Goal: Task Accomplishment & Management: Manage account settings

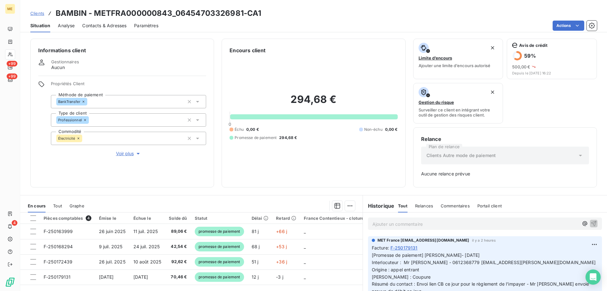
scroll to position [31, 0]
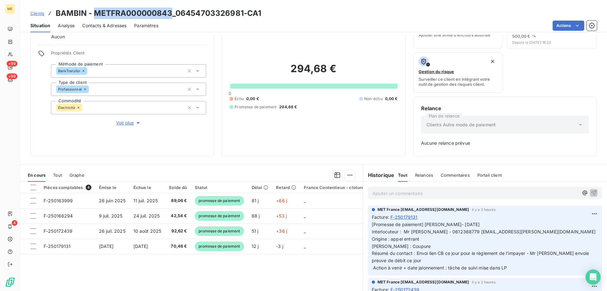
copy h3 "METFRA000000843"
drag, startPoint x: 95, startPoint y: 13, endPoint x: 171, endPoint y: 10, distance: 76.0
click at [171, 10] on h3 "BAMBIN - METFRA000000843_06454703326981-CA1" at bounding box center [159, 13] width 206 height 11
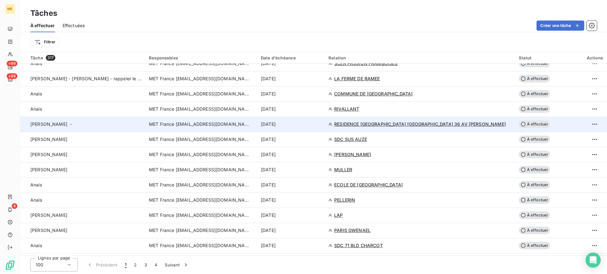
scroll to position [443, 0]
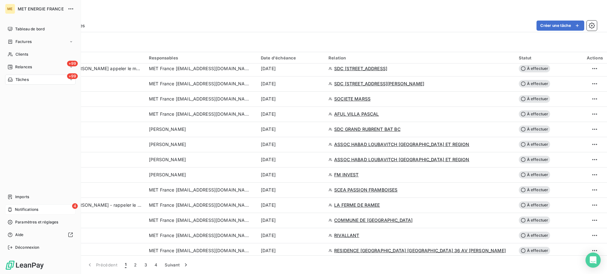
click at [22, 211] on span "Notifications" at bounding box center [26, 210] width 23 height 6
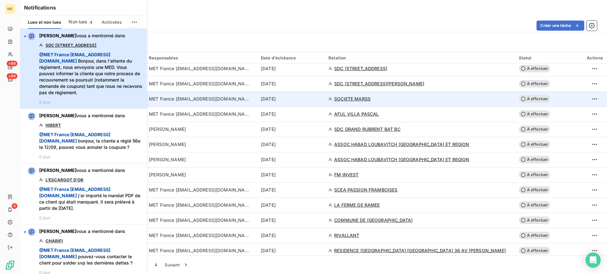
drag, startPoint x: 86, startPoint y: 92, endPoint x: 86, endPoint y: 98, distance: 6.0
click at [86, 93] on span "@ MET [GEOGRAPHIC_DATA] [EMAIL_ADDRESS][DOMAIN_NAME] Bonjour, dans l'attente du…" at bounding box center [91, 74] width 104 height 44
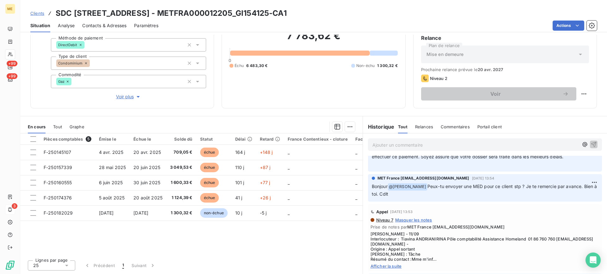
scroll to position [127, 0]
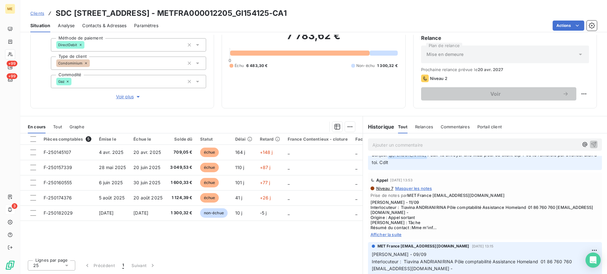
click at [399, 237] on span "Afficher la suite" at bounding box center [485, 234] width 229 height 5
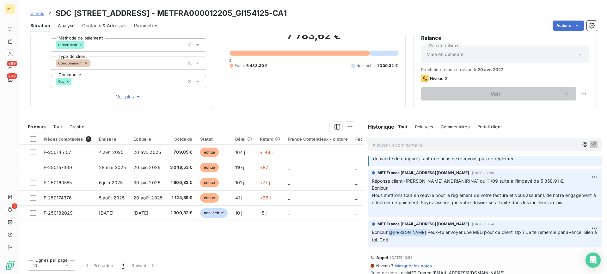
scroll to position [95, 0]
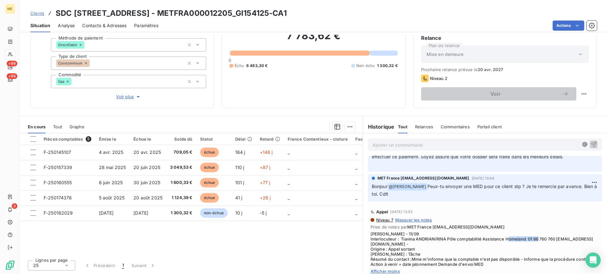
copy span "01 86 760 760"
drag, startPoint x: 529, startPoint y: 245, endPoint x: 559, endPoint y: 246, distance: 30.1
click at [559, 246] on span "Lisa - 11/09 Interlocuteur : Tiavina ANDRIANIRINA Pôle comptabilité Assistance …" at bounding box center [485, 249] width 229 height 35
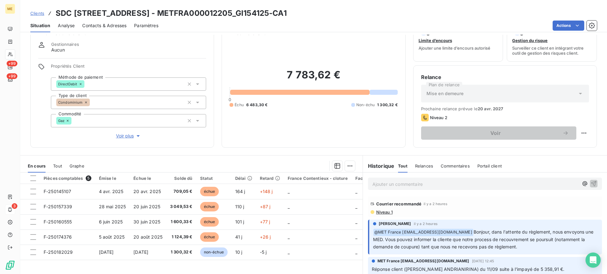
scroll to position [0, 0]
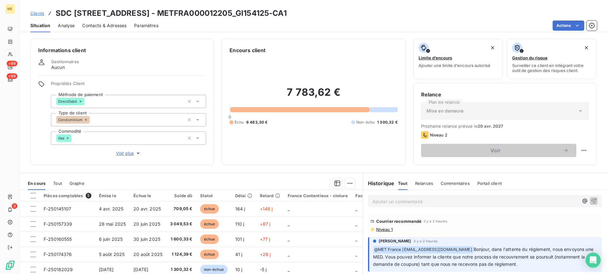
copy h3 "METFRA000012205_GI154125"
drag, startPoint x: 256, startPoint y: 11, endPoint x: 364, endPoint y: 6, distance: 108.0
click at [287, 8] on h3 "SDC 160 BOULEVARD DE VALMY 92700 COLOMBES - METFRA000012205_GI154125-CA1" at bounding box center [171, 13] width 231 height 11
click at [435, 199] on p "Ajouter un commentaire ﻿" at bounding box center [476, 202] width 206 height 8
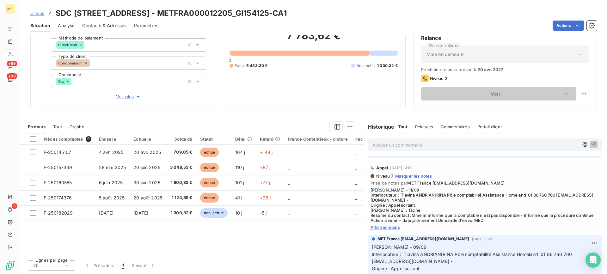
scroll to position [158, 0]
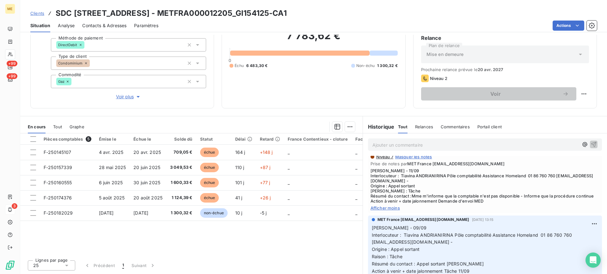
click at [380, 211] on span "Afficher moins" at bounding box center [485, 208] width 229 height 5
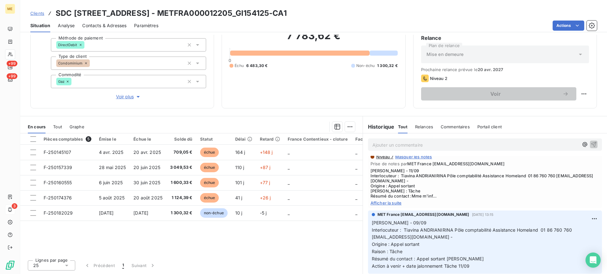
click at [390, 206] on span "Afficher la suite" at bounding box center [485, 203] width 229 height 5
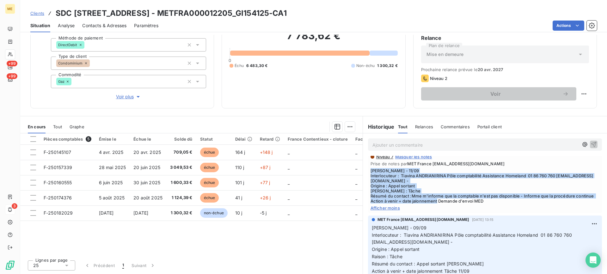
copy span "Lisa - 11/09 Interlocuteur : Tiavina ANDRIANIRINA Pôle comptabilité Assistance …"
drag, startPoint x: 493, startPoint y: 214, endPoint x: 378, endPoint y: 155, distance: 128.3
click at [368, 179] on div "Appel 11 sept. 2025, 13:53 Niveau 7 Masquer les notes Prise de notes par MET Fr…" at bounding box center [485, 177] width 234 height 72
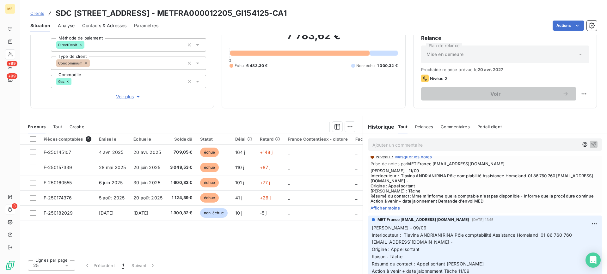
click at [389, 146] on p "Ajouter un commentaire ﻿" at bounding box center [476, 145] width 206 height 8
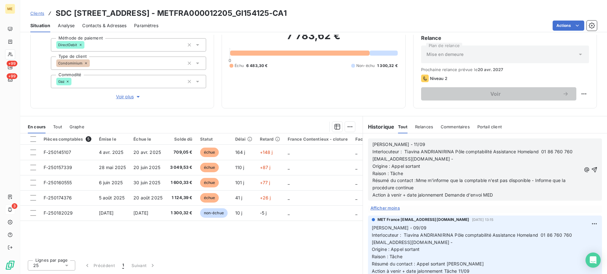
click at [409, 143] on p "Lisa - 11/09" at bounding box center [477, 144] width 209 height 7
drag, startPoint x: 415, startPoint y: 179, endPoint x: 422, endPoint y: 186, distance: 10.1
click at [422, 186] on p "Résumé du contact :Mme m'informe que la comptable n'est pas disponible - Inform…" at bounding box center [477, 184] width 209 height 15
click at [421, 184] on p "Résumé du contact :Mme m'informe que la comptable n'est pas disponible - Inform…" at bounding box center [477, 184] width 209 height 15
drag, startPoint x: 534, startPoint y: 180, endPoint x: 537, endPoint y: 185, distance: 6.0
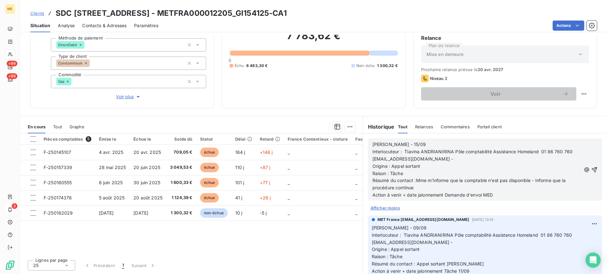
click at [537, 185] on p "Résumé du contact :Mme m'informe que la comptable n'est pas disponible - Inform…" at bounding box center [477, 184] width 209 height 15
drag, startPoint x: 493, startPoint y: 194, endPoint x: 441, endPoint y: 193, distance: 51.3
click at [441, 193] on p "Action à venir + date jalonnement Demande d'envoi MED" at bounding box center [477, 195] width 209 height 7
click at [432, 193] on span "Action à venir + date jalonnement- Relance par mail" at bounding box center [427, 194] width 109 height 5
click at [452, 196] on span "Action à venir + date jalonnement- Relance par mail" at bounding box center [427, 194] width 109 height 5
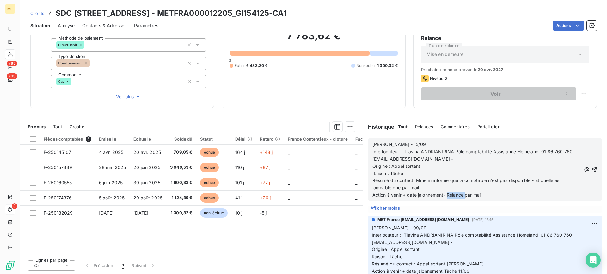
click at [452, 196] on span "Action à venir + date jalonnement- Relance par mail" at bounding box center [427, 194] width 109 height 5
click at [464, 196] on span "Action à venir + date jalonnement- Relance par mail" at bounding box center [427, 194] width 109 height 5
click at [545, 183] on span "Résumé du contact :Mme m'informe que la comptable n'est pas disponible - Et que…" at bounding box center [468, 184] width 190 height 13
click at [0, 0] on lt-strong "u'e" at bounding box center [0, 0] width 0 height 0
click at [452, 199] on div "Lisa - 15/09 Interlocuteur : Tiavina ANDRIANIRINA Pôle comptabilité Assistance …" at bounding box center [485, 170] width 234 height 62
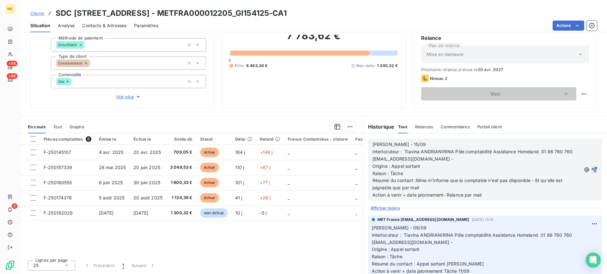
click at [592, 171] on icon "button" at bounding box center [595, 170] width 6 height 6
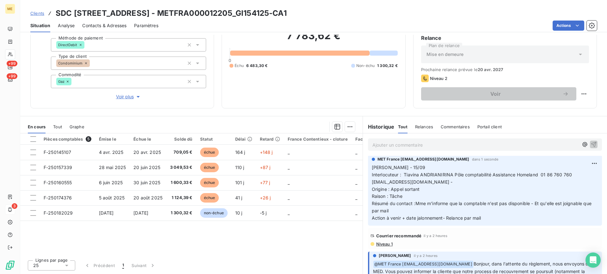
scroll to position [0, 0]
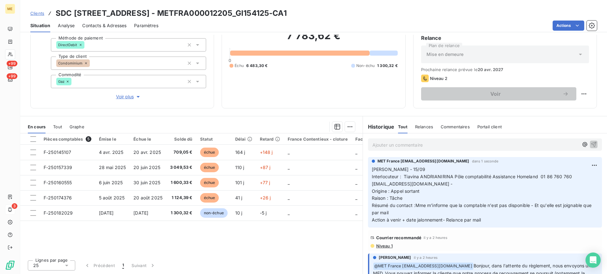
click at [450, 150] on div "Ajouter un commentaire ﻿" at bounding box center [485, 145] width 234 height 12
click at [450, 146] on p "Ajouter un commentaire ﻿" at bounding box center [476, 145] width 206 height 8
click at [582, 146] on icon "button" at bounding box center [585, 144] width 6 height 6
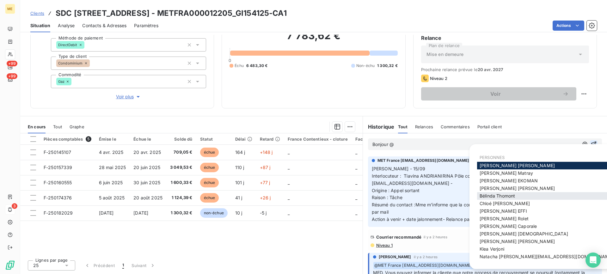
click at [511, 198] on span "[PERSON_NAME]" at bounding box center [497, 195] width 35 height 5
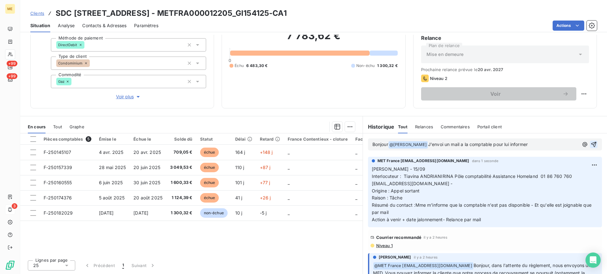
click at [433, 141] on p "Bonjour @ Bélinda Thomont ﻿ J'envoi un mail a la comptable pour lui informer" at bounding box center [476, 145] width 206 height 8
click at [438, 147] on p "Bonjour @ Bélinda Thomont ﻿ J'envoi un mail a la comptable pour lui informer" at bounding box center [476, 145] width 206 height 8
click at [438, 146] on span "J'envoi un mail a la comptable pour lui informer" at bounding box center [478, 144] width 100 height 5
click at [0, 0] on lt-div "J'envoi e Ignorer" at bounding box center [0, 0] width 0 height 0
click at [0, 0] on lt-span "J'envoi e" at bounding box center [0, 0] width 0 height 0
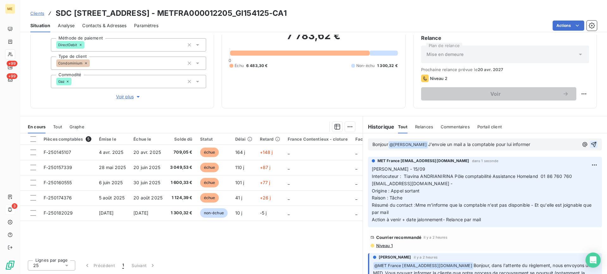
click at [464, 142] on span "J'envoie un mail a la comptable pour lui informer" at bounding box center [479, 144] width 102 height 5
click at [0, 0] on lt-span "à" at bounding box center [0, 0] width 0 height 0
click at [591, 142] on icon "button" at bounding box center [594, 144] width 6 height 6
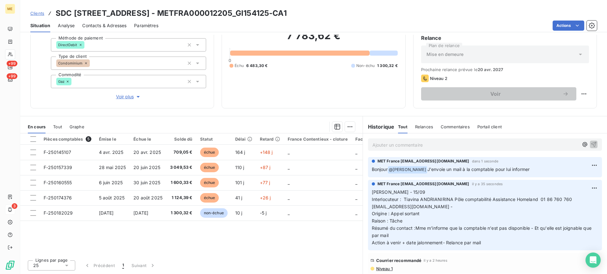
drag, startPoint x: 258, startPoint y: 13, endPoint x: 332, endPoint y: 9, distance: 74.1
click at [287, 9] on h3 "SDC 160 BOULEVARD DE VALMY 92700 COLOMBES - METFRA000012205_GI154125-CA1" at bounding box center [171, 13] width 231 height 11
copy h3 "METFRA000012205"
click at [292, 102] on div "Encours client 7 783,62 € 0 Échu 6 483,30 € Non-échu 1 300,32 €" at bounding box center [314, 45] width 184 height 127
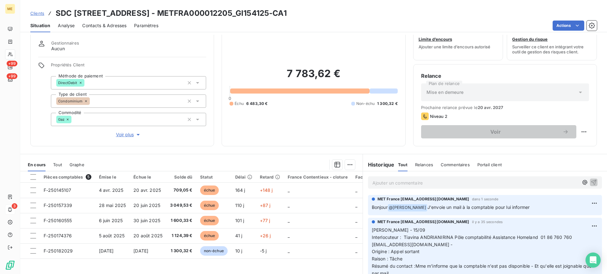
scroll to position [32, 0]
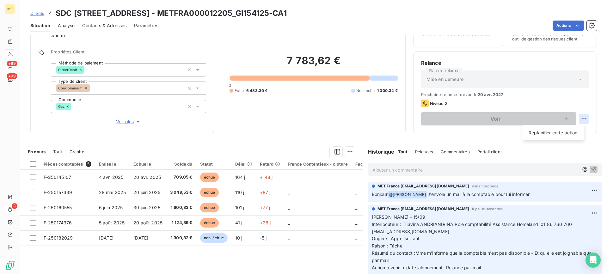
click at [580, 117] on html "ME +99 +99 3 Clients SDC 160 BOULEVARD DE VALMY 92700 COLOMBES - METFRA00001220…" at bounding box center [303, 137] width 607 height 274
click at [570, 131] on div "Replanifier cette action" at bounding box center [553, 133] width 57 height 10
select select "8"
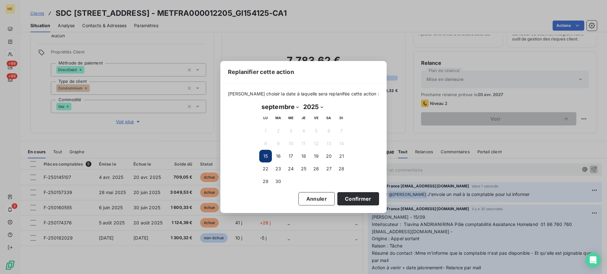
click at [299, 151] on td "18" at bounding box center [303, 156] width 13 height 13
click at [302, 156] on button "18" at bounding box center [303, 156] width 13 height 13
click at [340, 196] on button "Confirmer" at bounding box center [359, 198] width 42 height 13
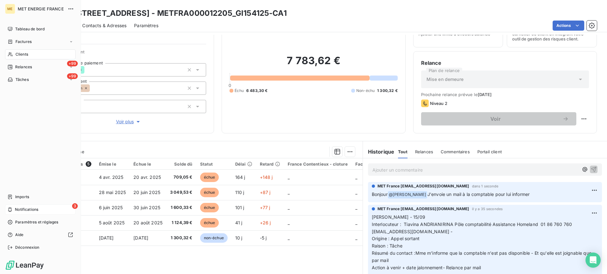
click at [18, 57] on span "Clients" at bounding box center [22, 55] width 13 height 6
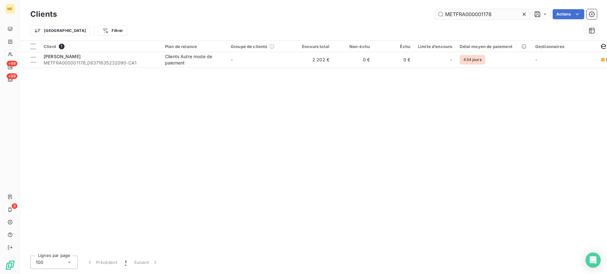
click at [463, 12] on input "METFRA000001178" at bounding box center [482, 14] width 95 height 10
click at [462, 12] on input "METFRA000001178" at bounding box center [482, 14] width 95 height 10
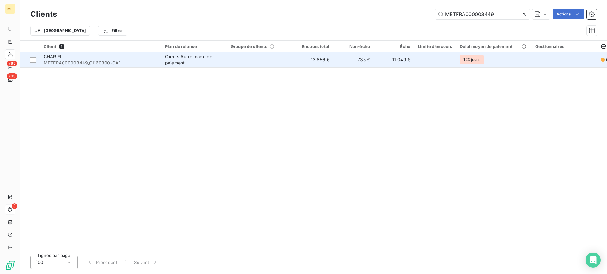
type input "METFRA000003449"
click at [117, 64] on span "METFRA000003449_GI160300-CA1" at bounding box center [101, 63] width 114 height 6
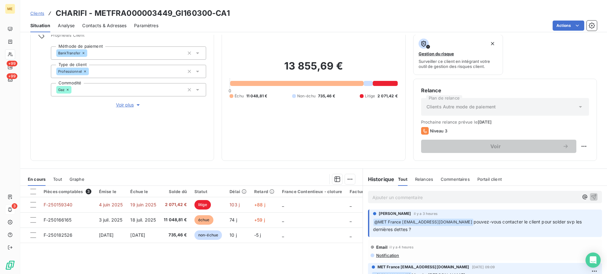
scroll to position [95, 0]
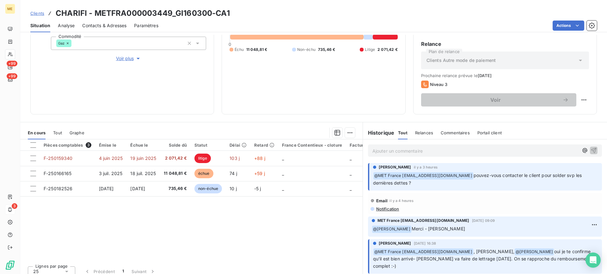
click at [347, 96] on div "13 855,69 € 0 Échu 11 048,81 € Non-échu 735,46 € Litige 2 071,42 €" at bounding box center [314, 32] width 168 height 147
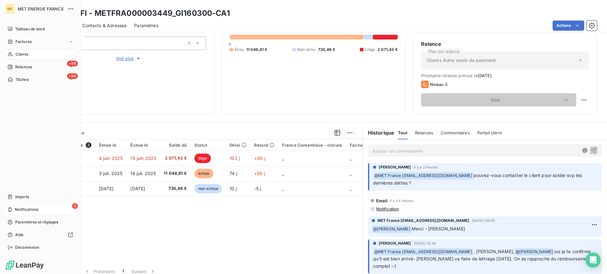
click at [14, 51] on div "Clients" at bounding box center [40, 54] width 71 height 10
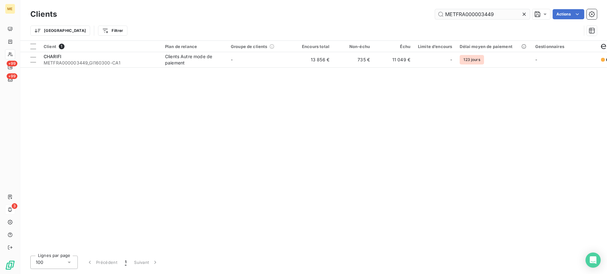
click at [450, 16] on input "METFRA000003449" at bounding box center [482, 14] width 95 height 10
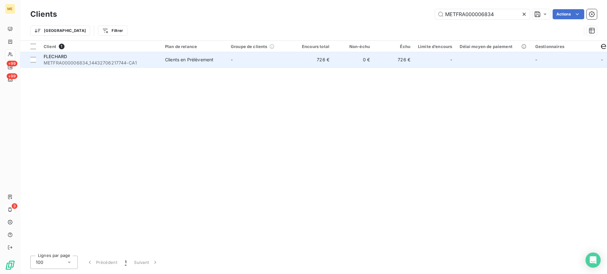
type input "METFRA000006834"
click at [58, 64] on span "METFRA000006834_14432706217744-CA1" at bounding box center [101, 63] width 114 height 6
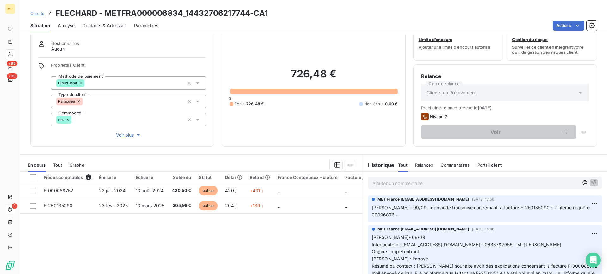
scroll to position [32, 0]
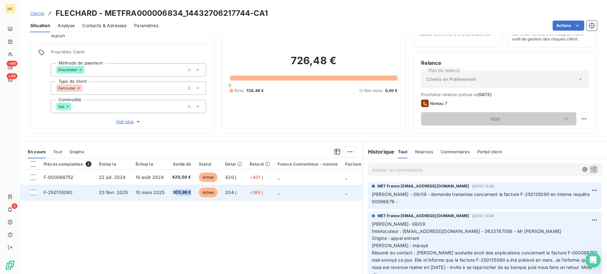
drag, startPoint x: 172, startPoint y: 192, endPoint x: 191, endPoint y: 194, distance: 18.4
click at [191, 194] on td "305,98 €" at bounding box center [181, 192] width 27 height 15
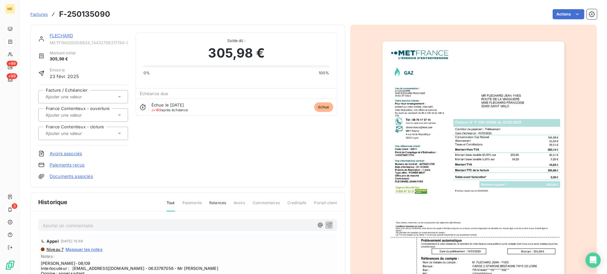
click at [187, 201] on div "Historique Tout Paiements Relances Avoirs Commentaires Creditsafe Portail clien…" at bounding box center [188, 266] width 314 height 146
drag, startPoint x: 261, startPoint y: 52, endPoint x: 210, endPoint y: 53, distance: 51.6
click at [210, 53] on span "305,98 €" at bounding box center [236, 53] width 56 height 19
copy span "305,98 €"
click at [59, 34] on link "FLECHARD" at bounding box center [61, 35] width 23 height 5
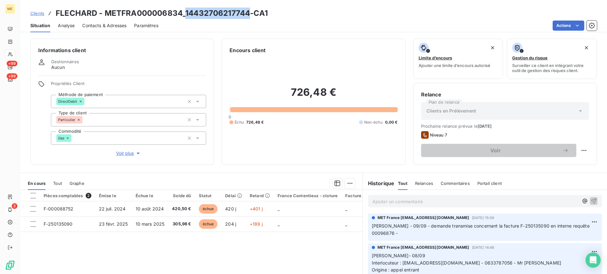
drag, startPoint x: 185, startPoint y: 16, endPoint x: 248, endPoint y: 16, distance: 62.6
click at [248, 16] on h3 "FLECHARD - METFRA000006834_14432706217744-CA1" at bounding box center [162, 13] width 212 height 11
copy h3 "14432706217744"
click at [343, 102] on h2 "726,48 €" at bounding box center [314, 95] width 168 height 19
click at [373, 134] on div "726,48 € 0 Échu 726,48 € Non-échu 0,00 €" at bounding box center [314, 105] width 168 height 103
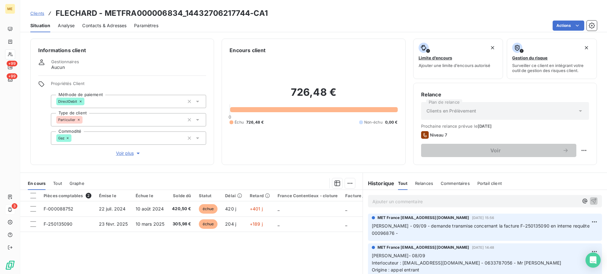
scroll to position [57, 0]
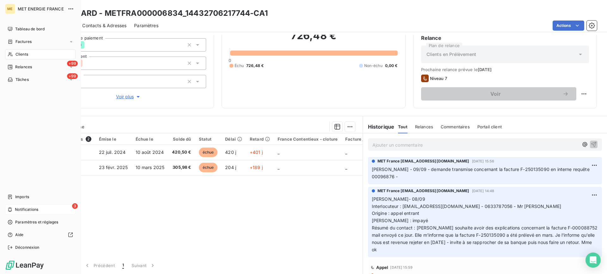
click at [40, 208] on div "3 Notifications" at bounding box center [40, 210] width 71 height 10
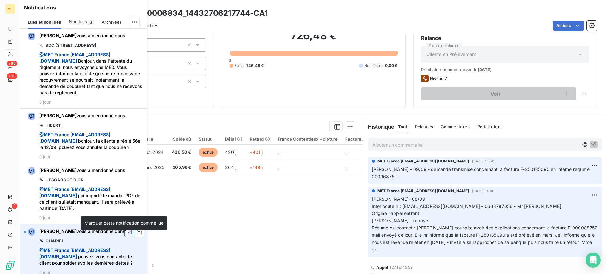
click at [127, 235] on icon "button" at bounding box center [130, 232] width 6 height 6
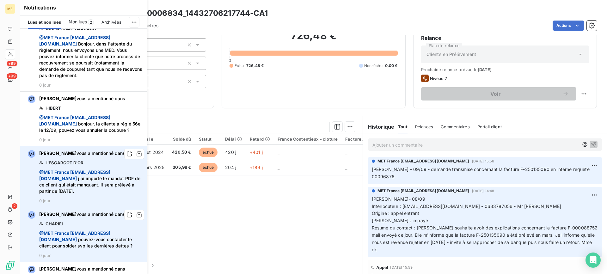
scroll to position [0, 0]
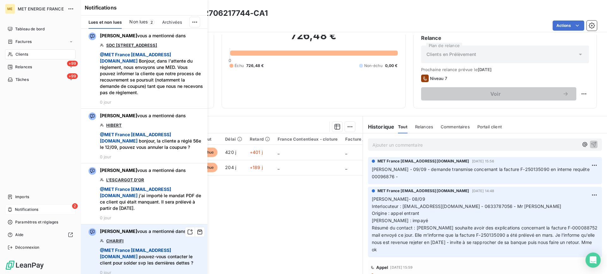
click at [14, 209] on div "2 Notifications" at bounding box center [40, 210] width 71 height 10
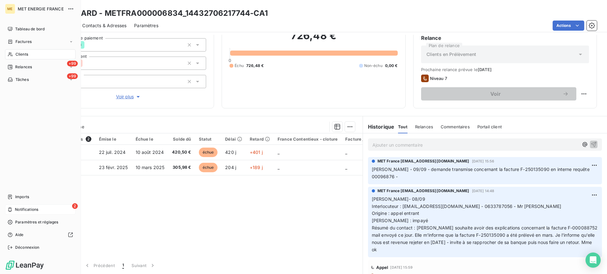
click at [13, 211] on div "2 Notifications" at bounding box center [40, 210] width 71 height 10
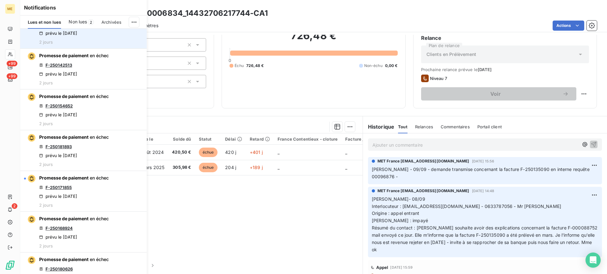
scroll to position [475, 0]
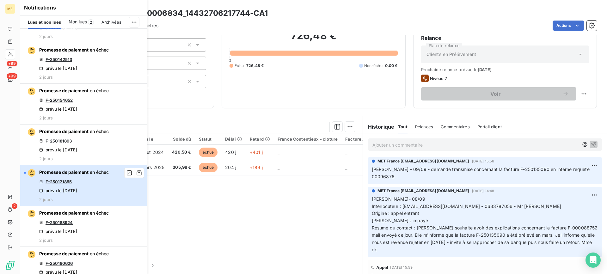
click at [73, 202] on div "Promesse de paiement en échec F-250171855 prévu le 12 sept. 2025 2 jours" at bounding box center [74, 185] width 70 height 33
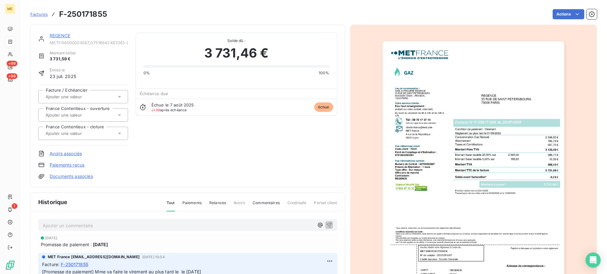
click at [62, 38] on link "REGENCE" at bounding box center [60, 35] width 21 height 5
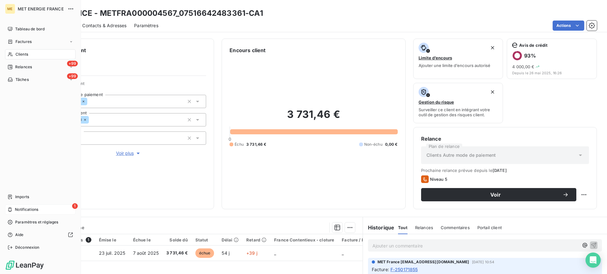
click at [19, 208] on span "Notifications" at bounding box center [26, 210] width 23 height 6
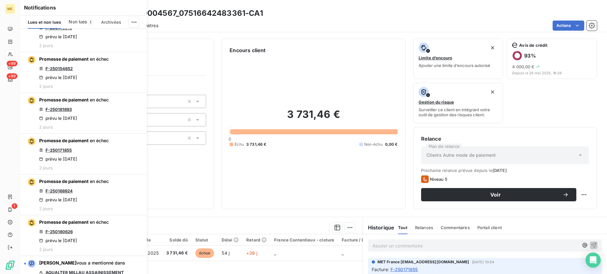
scroll to position [570, 0]
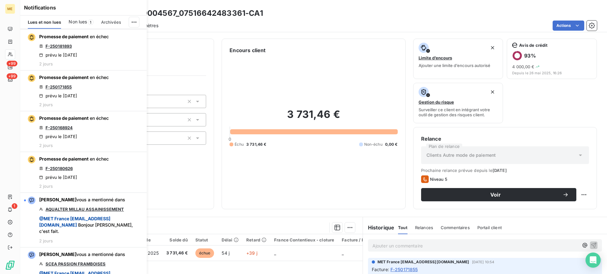
click at [294, 72] on div "3 731,46 € 0 Échu 3 731,46 € Non-échu 0,00 €" at bounding box center [314, 127] width 168 height 147
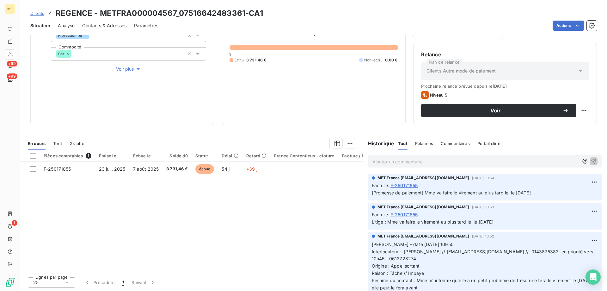
scroll to position [84, 0]
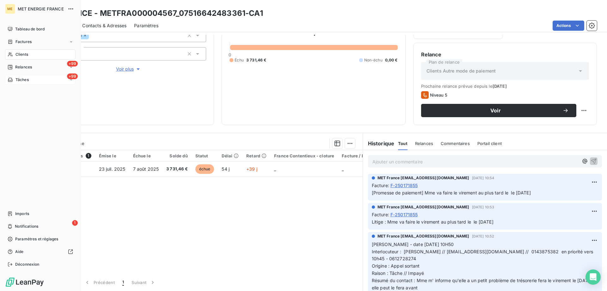
click at [21, 81] on span "Tâches" at bounding box center [22, 80] width 13 height 6
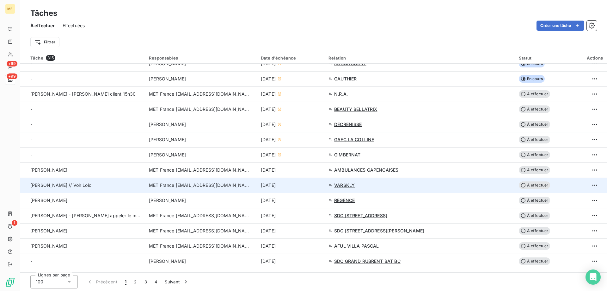
scroll to position [221, 0]
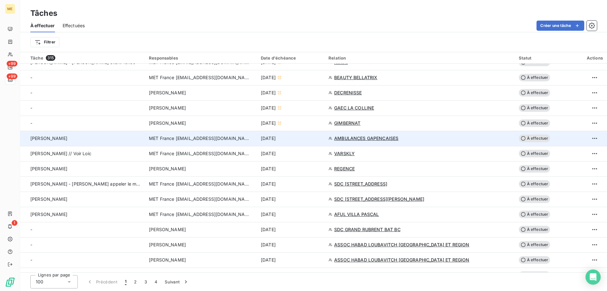
click at [126, 144] on td "lisa" at bounding box center [82, 138] width 125 height 15
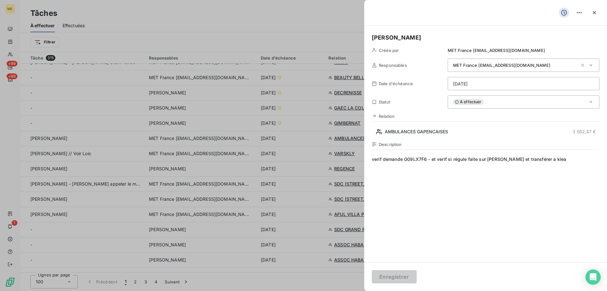
click at [517, 86] on html "ME +99 +99 1 Tâches À effectuer Effectuées Créer une tâche Filtrer Tâche 315 Re…" at bounding box center [303, 145] width 607 height 291
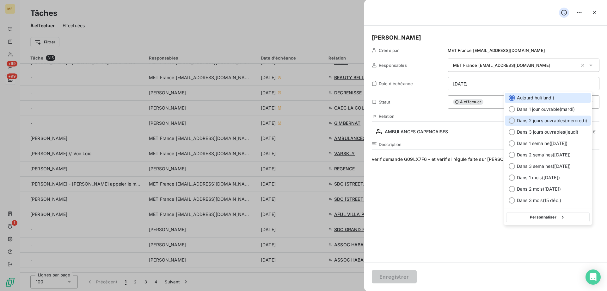
click at [551, 118] on span "Dans 2 jours ouvrables ( mercredi )" at bounding box center [552, 120] width 70 height 6
type input "17/09/2025"
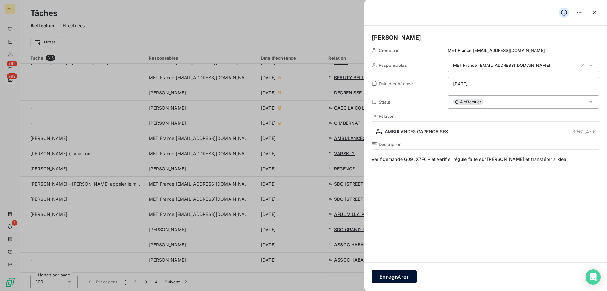
click at [410, 273] on button "Enregistrer" at bounding box center [394, 276] width 45 height 13
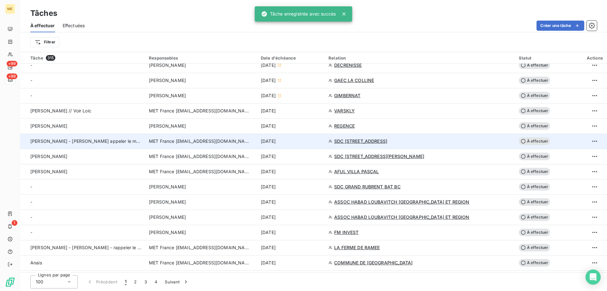
scroll to position [253, 0]
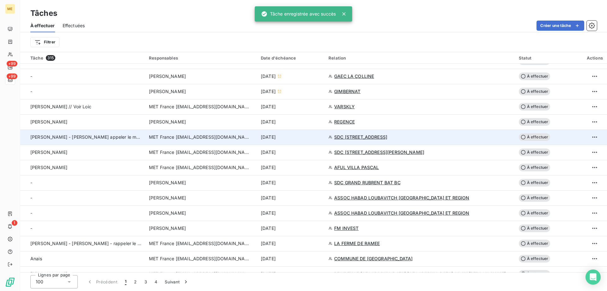
click at [81, 138] on span "Lisa - valérie appeler le matin 10h30" at bounding box center [94, 136] width 128 height 5
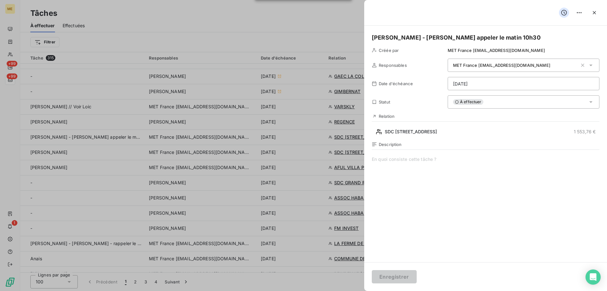
click at [501, 82] on html "ME +99 +99 1 Tâches À effectuer Effectuées Créer une tâche Filtrer Tâche 315 Re…" at bounding box center [303, 145] width 607 height 291
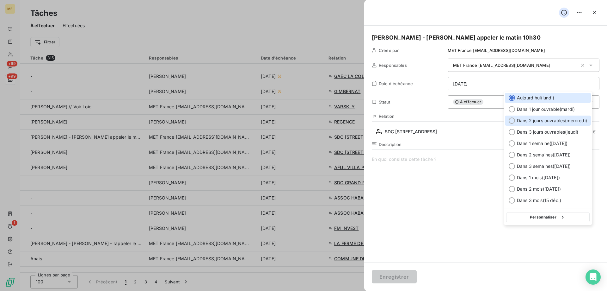
click at [538, 118] on span "Dans 2 jours ouvrables ( mercredi )" at bounding box center [552, 120] width 70 height 6
type input "17/09/2025"
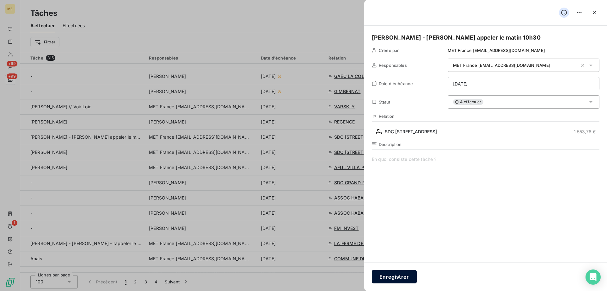
click at [403, 273] on button "Enregistrer" at bounding box center [394, 276] width 45 height 13
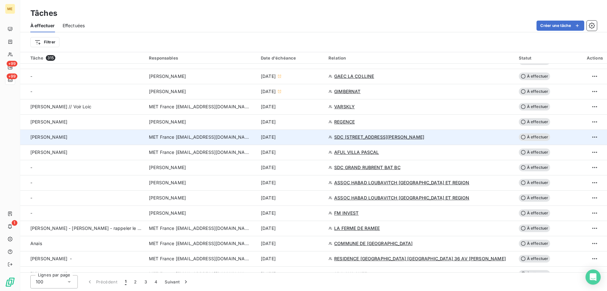
click at [71, 133] on td "valérie" at bounding box center [82, 136] width 125 height 15
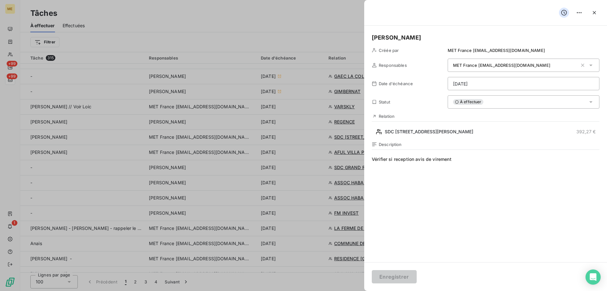
click at [494, 82] on html "ME +99 +99 1 Tâches À effectuer Effectuées Créer une tâche Filtrer Tâche 315 Re…" at bounding box center [303, 145] width 607 height 291
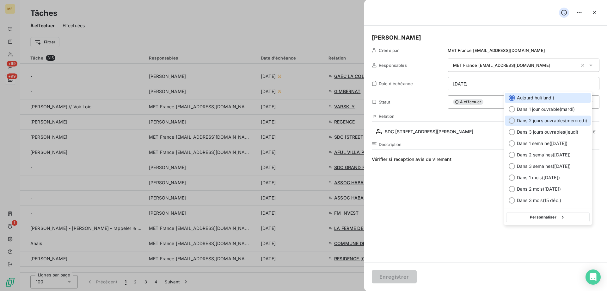
click at [540, 122] on span "Dans 2 jours ouvrables ( mercredi )" at bounding box center [552, 120] width 70 height 6
type input "17/09/2025"
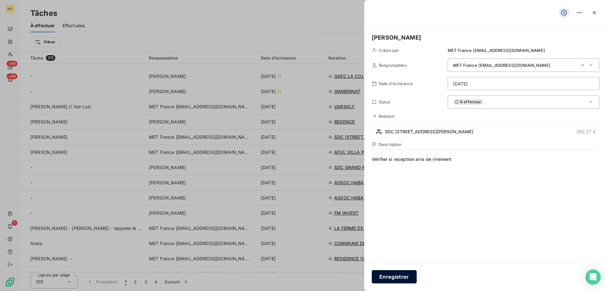
click at [411, 274] on button "Enregistrer" at bounding box center [394, 276] width 45 height 13
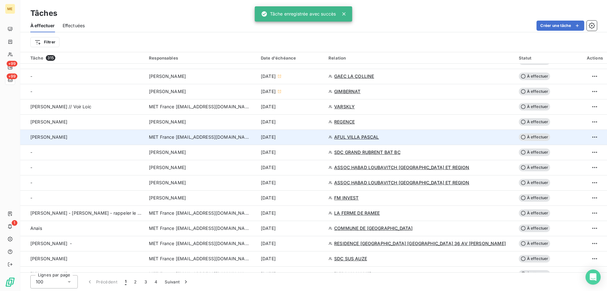
click at [72, 137] on div "Valérie" at bounding box center [85, 137] width 111 height 6
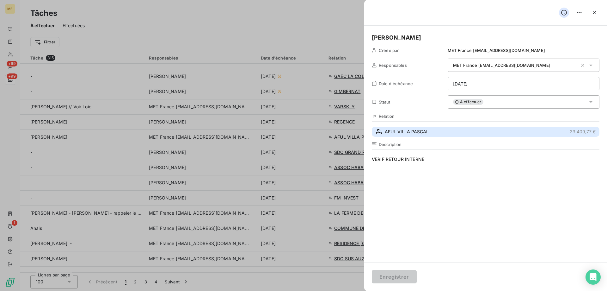
click at [467, 132] on button "AFUL VILLA PASCAL 23 409,77 €" at bounding box center [486, 132] width 228 height 10
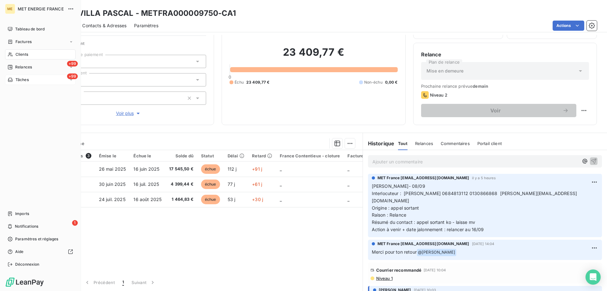
click at [33, 81] on div "+99 Tâches" at bounding box center [40, 80] width 71 height 10
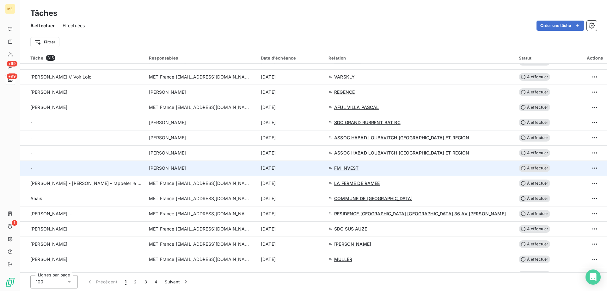
scroll to position [316, 0]
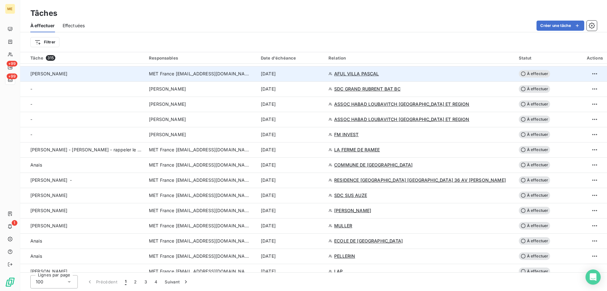
click at [100, 70] on td "Valérie" at bounding box center [82, 73] width 125 height 15
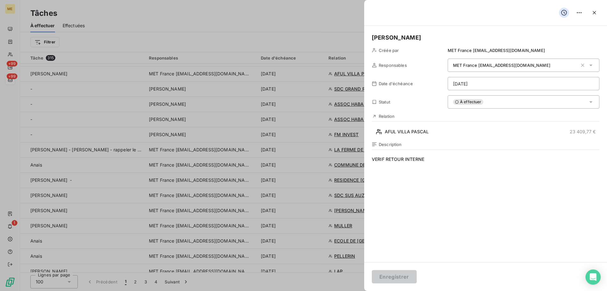
click at [489, 101] on div "À effectuer" at bounding box center [524, 101] width 152 height 13
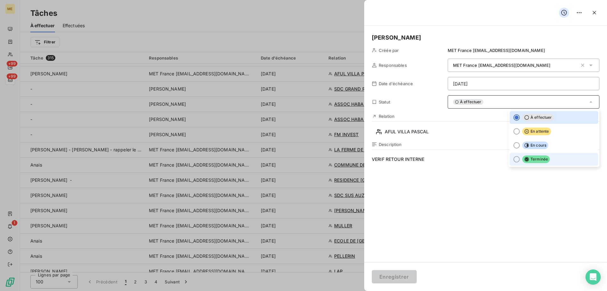
click at [532, 157] on span "Terminée" at bounding box center [537, 159] width 28 height 8
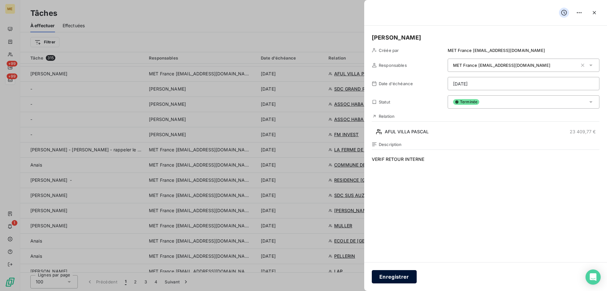
click at [403, 274] on button "Enregistrer" at bounding box center [394, 276] width 45 height 13
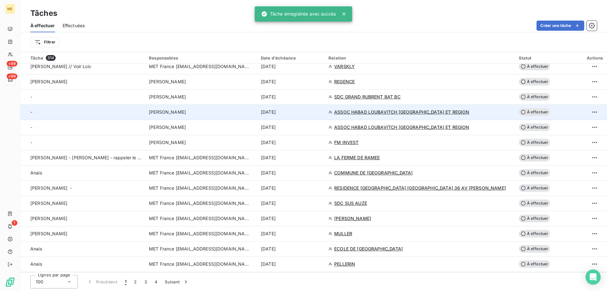
scroll to position [285, 0]
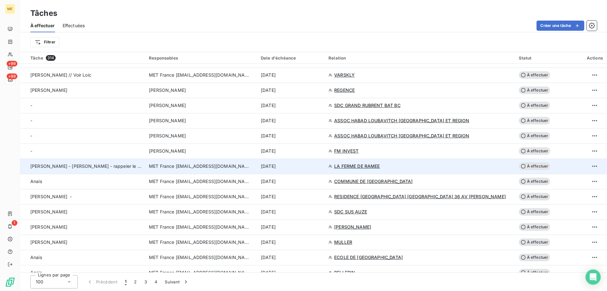
click at [101, 166] on span "Lisa - valérie - rappeler le matin a partir de 11h" at bounding box center [105, 165] width 150 height 5
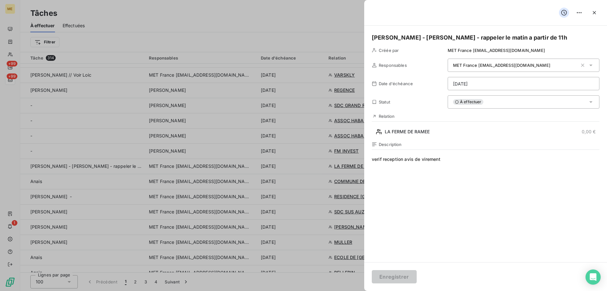
click at [491, 85] on html "ME +99 +99 1 Tâches À effectuer Effectuées Créer une tâche Filtrer Tâche 314 Re…" at bounding box center [303, 145] width 607 height 291
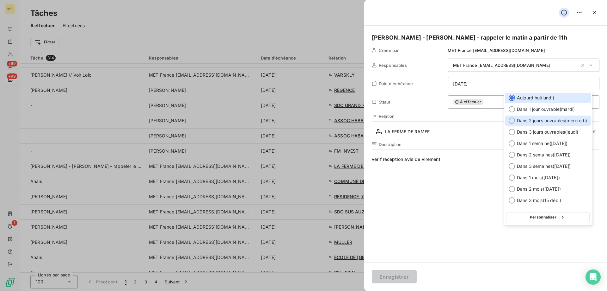
click at [532, 120] on span "Dans 2 jours ouvrables ( mercredi )" at bounding box center [552, 120] width 70 height 6
type input "17/09/2025"
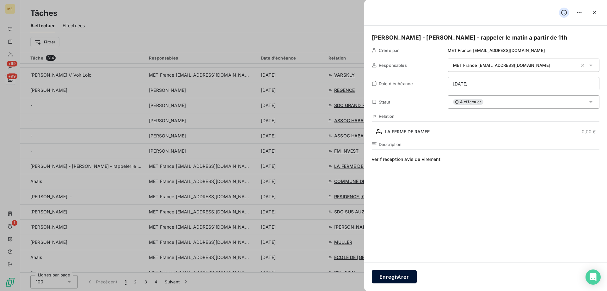
click at [413, 274] on button "Enregistrer" at bounding box center [394, 276] width 45 height 13
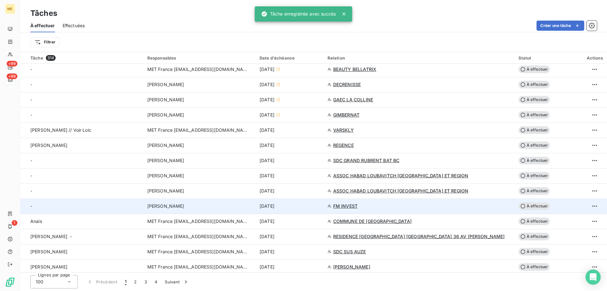
scroll to position [221, 0]
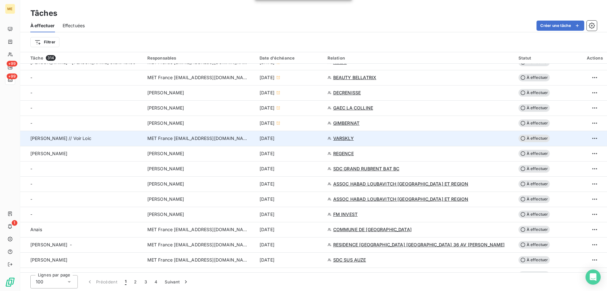
click at [78, 141] on div "Valérie // Voir Loic" at bounding box center [84, 138] width 109 height 6
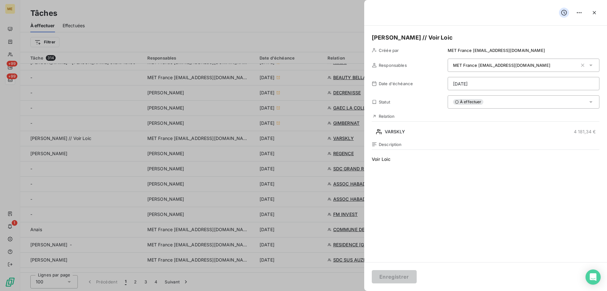
click at [543, 81] on html "ME +99 +99 1 Tâches À effectuer Effectuées Créer une tâche Filtrer Tâche 314 Re…" at bounding box center [303, 145] width 607 height 291
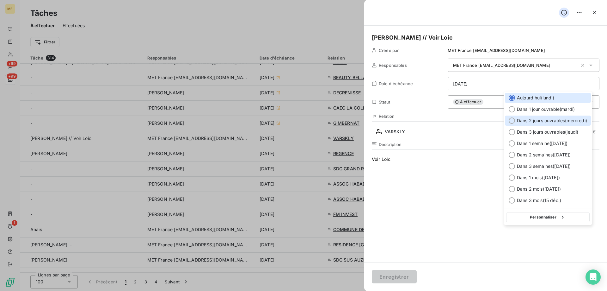
click at [551, 118] on span "Dans 2 jours ouvrables ( mercredi )" at bounding box center [552, 120] width 70 height 6
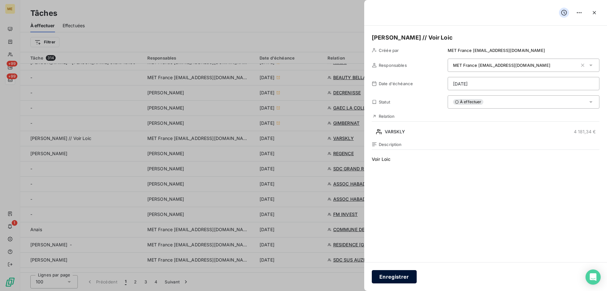
click at [399, 274] on button "Enregistrer" at bounding box center [394, 276] width 45 height 13
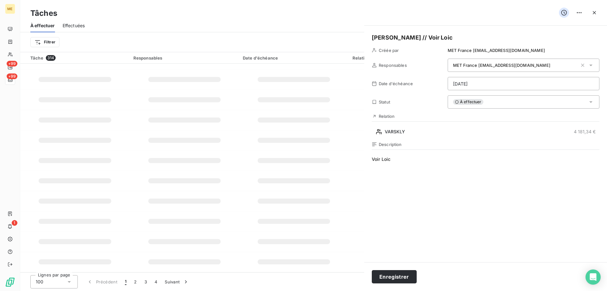
type input "15/09/2025"
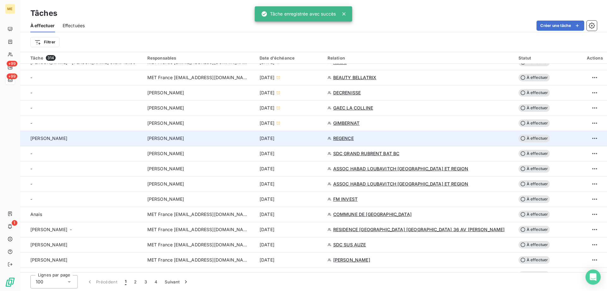
click at [70, 136] on div "Valérie" at bounding box center [84, 138] width 109 height 6
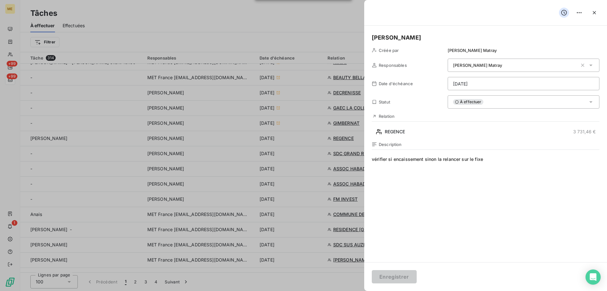
click at [479, 103] on span "À effectuer" at bounding box center [468, 102] width 30 height 6
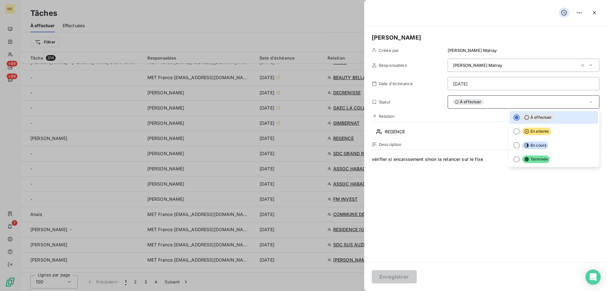
click at [476, 84] on html "ME +99 +99 1 Tâches À effectuer Effectuées Créer une tâche Filtrer Tâche 314 Re…" at bounding box center [303, 145] width 607 height 291
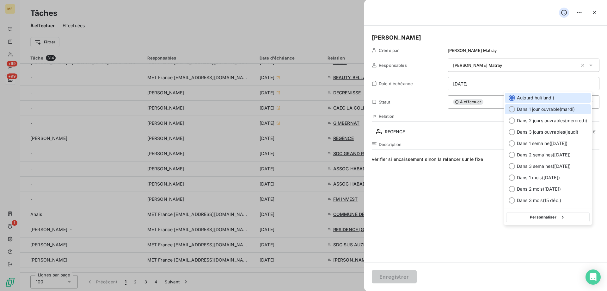
click at [508, 111] on div "Dans 1 jour ouvrable ( mardi )" at bounding box center [548, 109] width 86 height 10
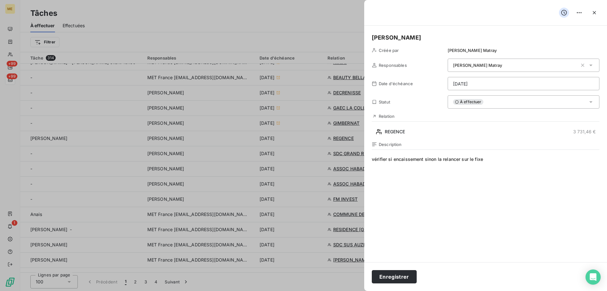
click at [389, 274] on div "Enregistrer" at bounding box center [485, 276] width 243 height 29
click at [391, 274] on button "Enregistrer" at bounding box center [394, 276] width 45 height 13
type input "15/09/2025"
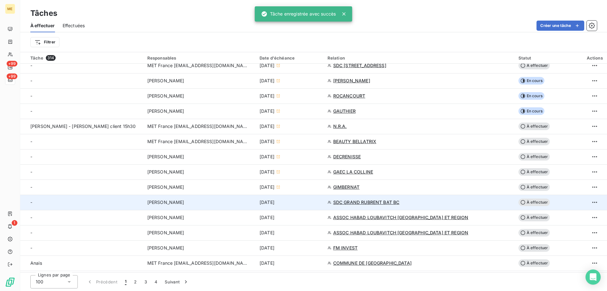
scroll to position [127, 0]
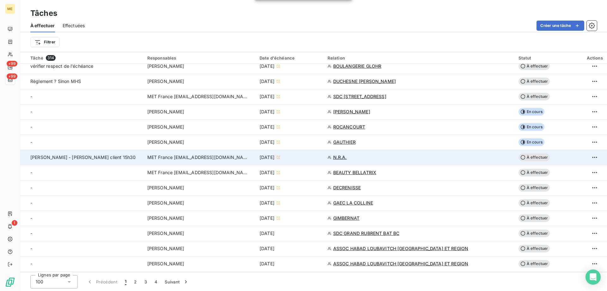
click at [71, 163] on td "LISA - VALERIE -rappel client 15h30" at bounding box center [81, 157] width 123 height 15
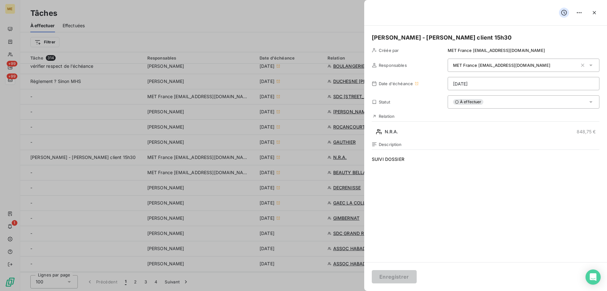
click at [470, 79] on html "ME +99 +99 1 Tâches À effectuer Effectuées Créer une tâche Filtrer Tâche 314 Re…" at bounding box center [303, 145] width 607 height 291
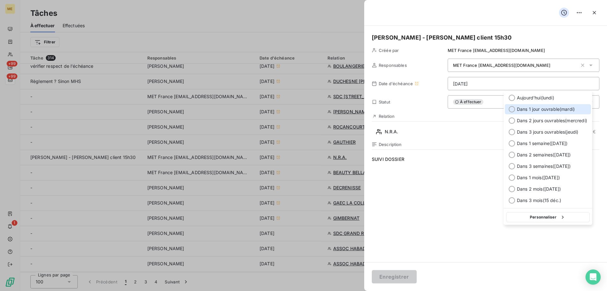
click at [510, 109] on div at bounding box center [512, 109] width 6 height 6
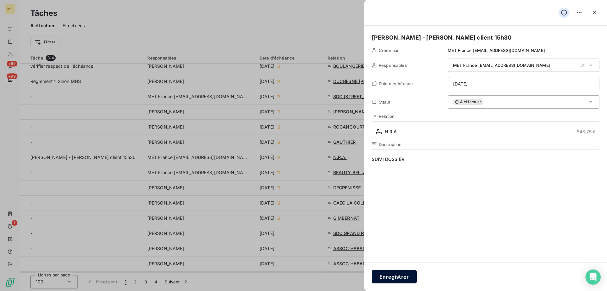
click at [407, 274] on button "Enregistrer" at bounding box center [394, 276] width 45 height 13
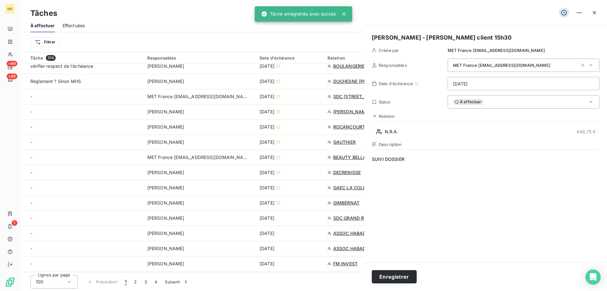
type input "09/09/2025"
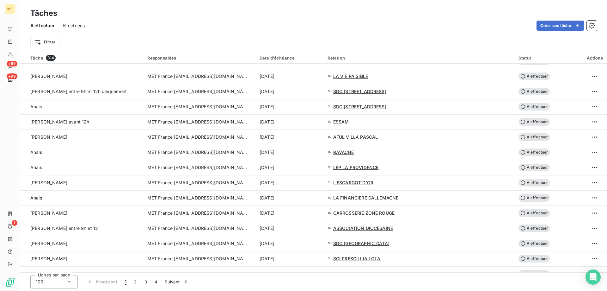
scroll to position [759, 0]
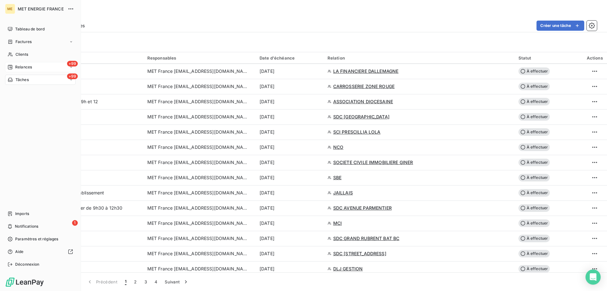
click at [34, 68] on div "+99 Relances" at bounding box center [40, 67] width 71 height 10
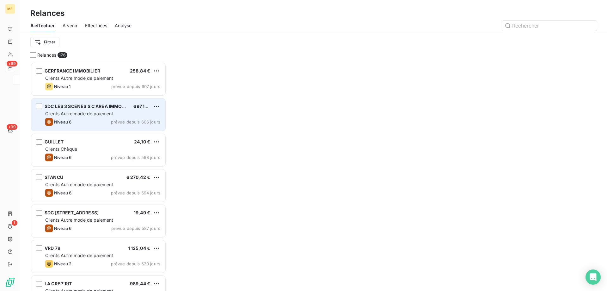
scroll to position [224, 131]
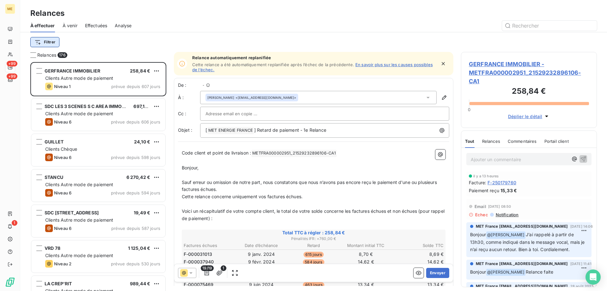
click at [47, 41] on html "ME +99 +99 1 Relances À effectuer À venir Effectuées Analyse Filtrer Relances 1…" at bounding box center [303, 145] width 607 height 291
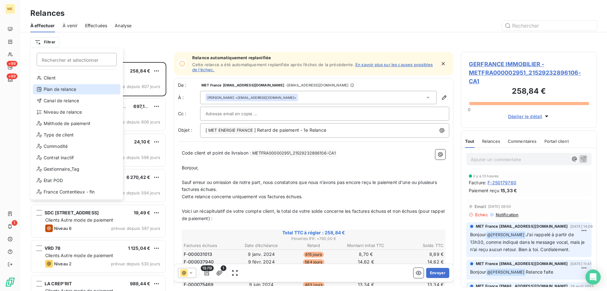
click at [63, 93] on div "Plan de relance" at bounding box center [77, 89] width 88 height 10
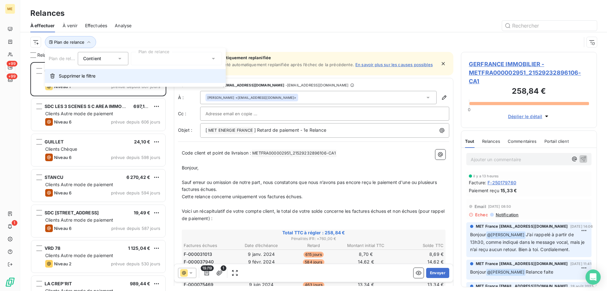
click at [83, 76] on span "Supprimer le filtre" at bounding box center [77, 76] width 37 height 6
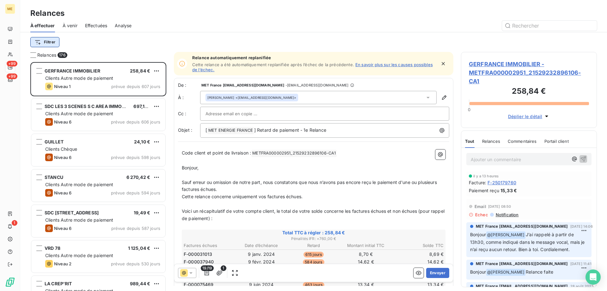
click at [50, 44] on html "ME +99 +99 1 Relances À effectuer À venir Effectuées Analyse Filtrer Relances 1…" at bounding box center [303, 145] width 607 height 291
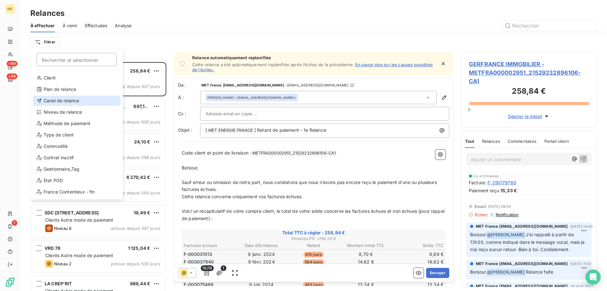
click at [63, 104] on div "Canal de relance" at bounding box center [77, 101] width 88 height 10
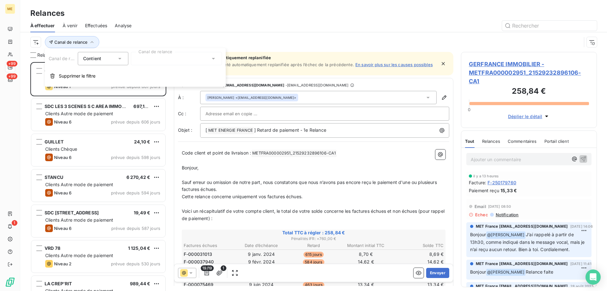
click at [166, 65] on div "Canal de relance Contient is Canal de relance Supprimer le filtre" at bounding box center [135, 67] width 181 height 39
click at [168, 59] on div at bounding box center [176, 58] width 91 height 13
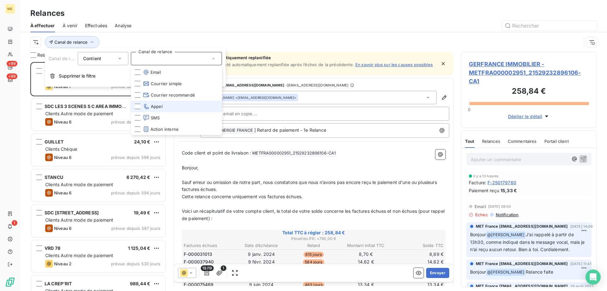
click at [172, 106] on li "Appel" at bounding box center [176, 106] width 91 height 11
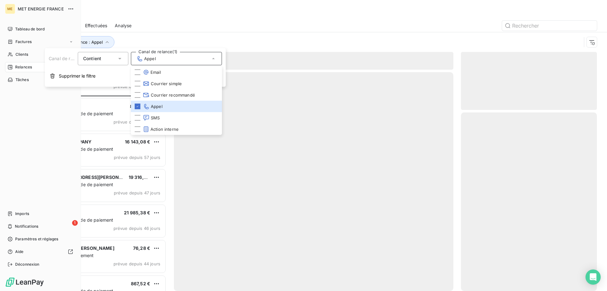
scroll to position [224, 131]
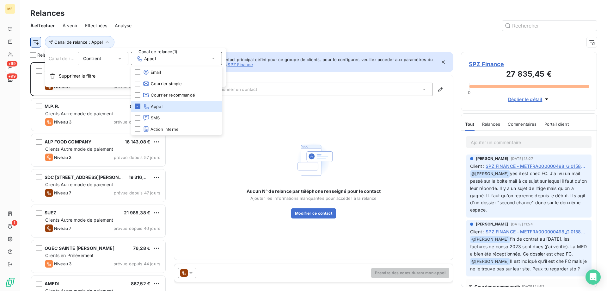
click at [40, 44] on html "ME +99 +99 1 Relances À effectuer À venir Effectuées Analyse Canal de relance :…" at bounding box center [303, 145] width 607 height 291
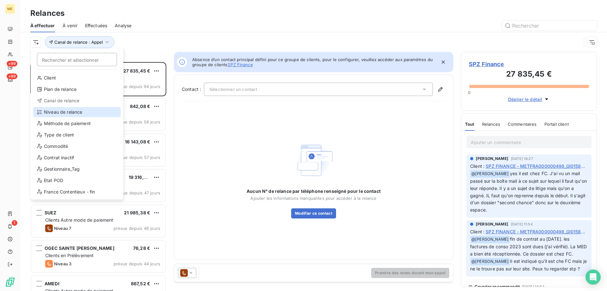
click at [67, 114] on div "Niveau de relance" at bounding box center [77, 112] width 88 height 10
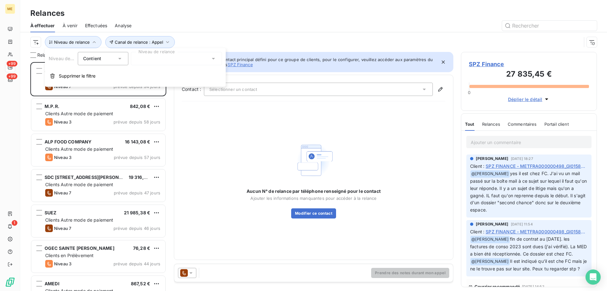
click at [204, 52] on div "Niveau de relance Contient Niveau de relance Supprimer le filtre" at bounding box center [135, 67] width 181 height 39
click at [196, 58] on div at bounding box center [176, 58] width 91 height 13
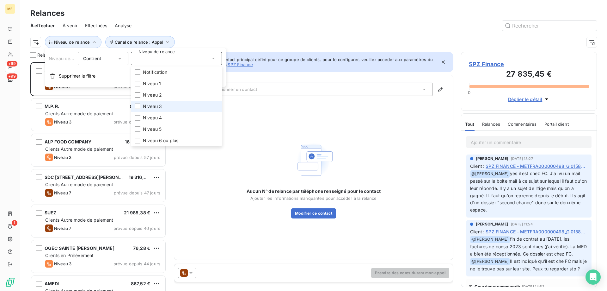
click at [182, 105] on li "Niveau 3" at bounding box center [176, 106] width 91 height 11
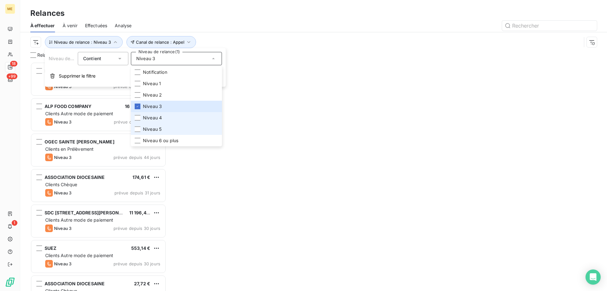
scroll to position [224, 131]
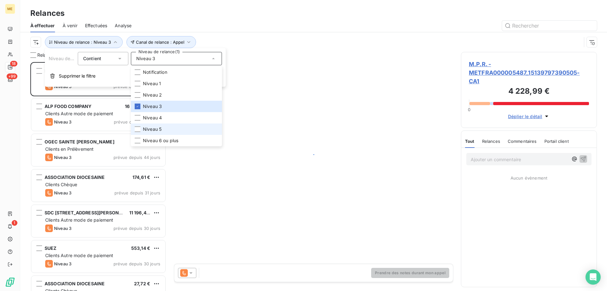
click at [173, 124] on li "Niveau 5" at bounding box center [176, 128] width 91 height 11
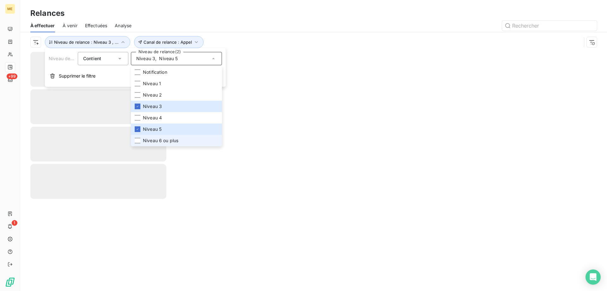
click at [168, 141] on span "Niveau 6 ou plus" at bounding box center [160, 140] width 35 height 6
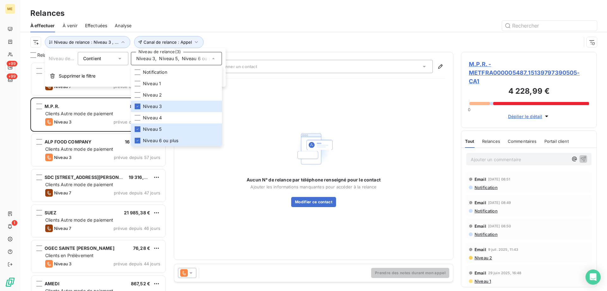
click at [219, 31] on div "À effectuer À venir Effectuées Analyse" at bounding box center [313, 25] width 587 height 13
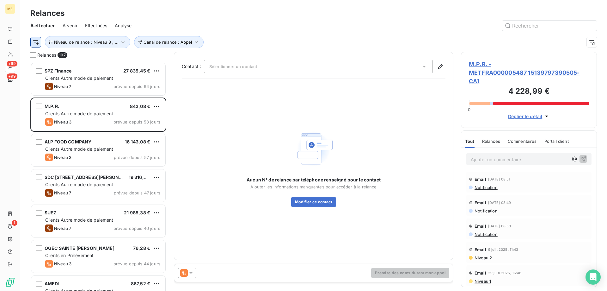
click at [38, 44] on html "ME +99 +99 1 Relances À effectuer À venir Effectuées Analyse Canal de relance :…" at bounding box center [303, 145] width 607 height 291
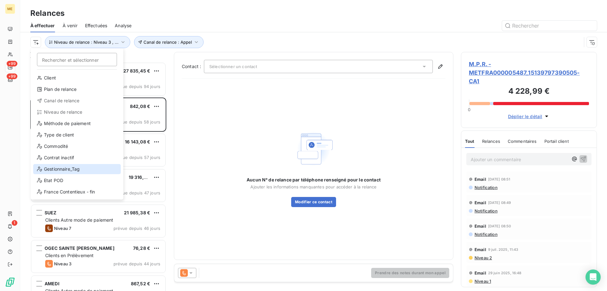
click at [75, 165] on div "Gestionnaire_Tag" at bounding box center [77, 169] width 88 height 10
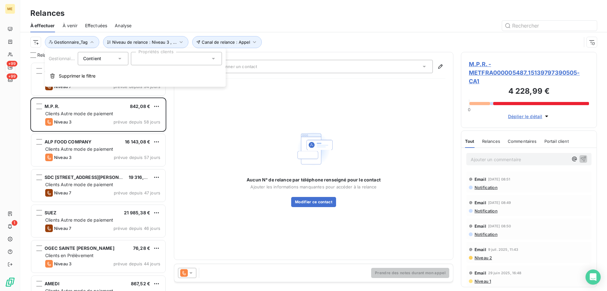
click at [175, 53] on div at bounding box center [176, 58] width 91 height 13
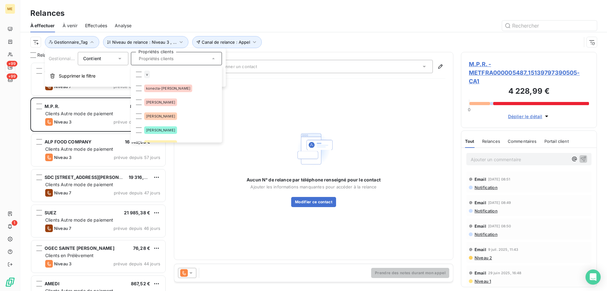
scroll to position [63, 0]
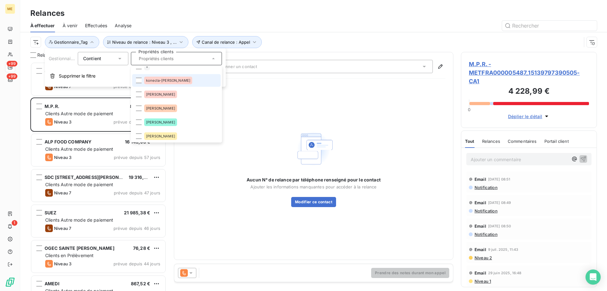
click at [173, 81] on div "konecta-[PERSON_NAME]" at bounding box center [168, 81] width 48 height 8
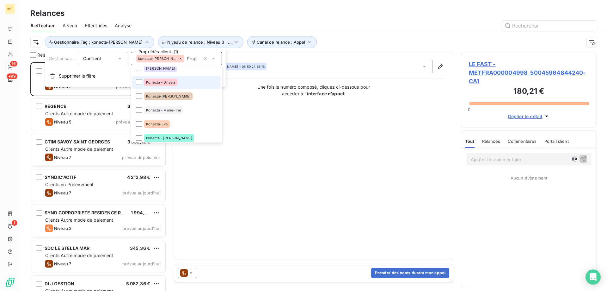
scroll to position [158, 0]
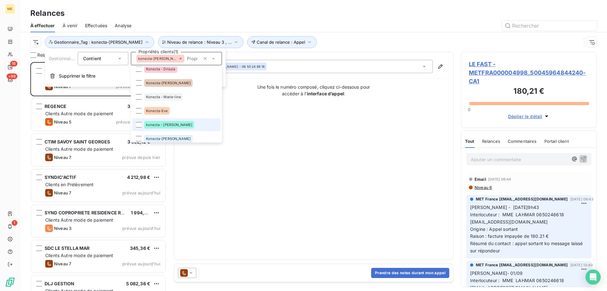
click at [168, 119] on li "konecta - lisa" at bounding box center [176, 124] width 89 height 13
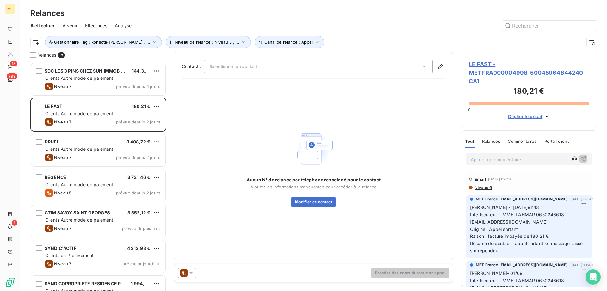
click at [362, 24] on div at bounding box center [368, 26] width 458 height 10
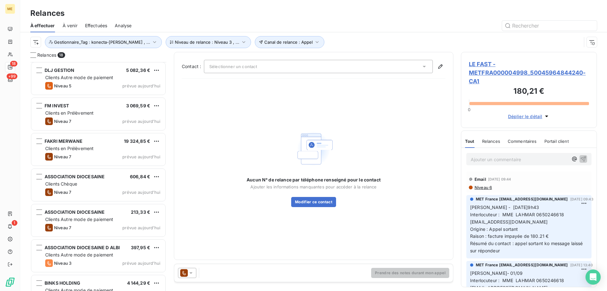
scroll to position [283, 0]
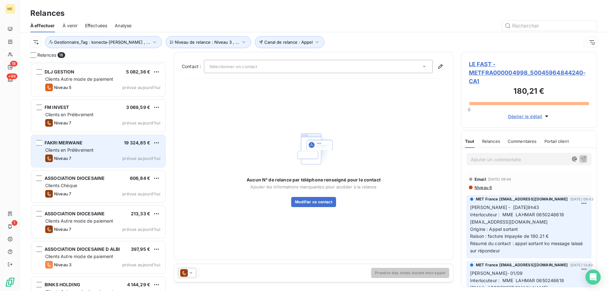
click at [104, 155] on div "Niveau 7 prévue aujourd’hui" at bounding box center [102, 158] width 115 height 8
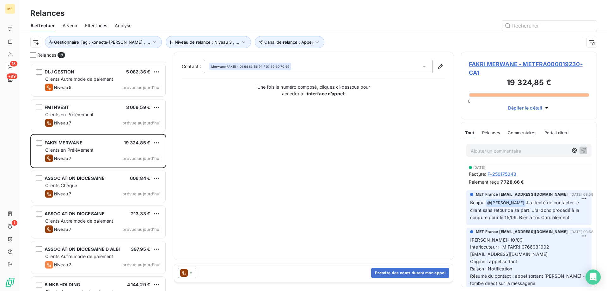
click at [514, 68] on span "FAKRI MERWANE - METFRA000019230-CA1" at bounding box center [529, 68] width 120 height 17
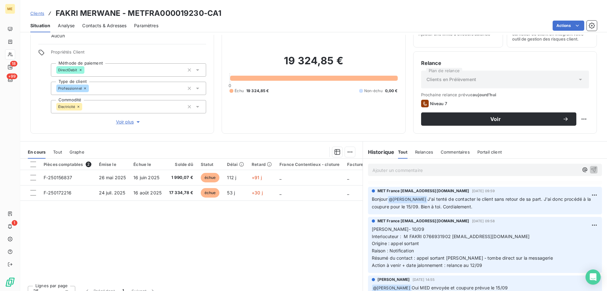
scroll to position [32, 0]
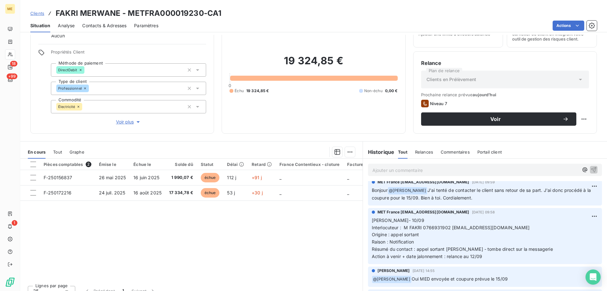
drag, startPoint x: 482, startPoint y: 256, endPoint x: 364, endPoint y: 220, distance: 123.0
click at [364, 220] on div "MET France met-france@recouvrement.met.com 10 sept. 2025, 09:58 Lisa- 10/09 Int…" at bounding box center [485, 236] width 244 height 59
click at [395, 175] on div "Ajouter un commentaire ﻿" at bounding box center [485, 170] width 234 height 12
click at [396, 175] on div "Ajouter un commentaire ﻿" at bounding box center [485, 170] width 234 height 12
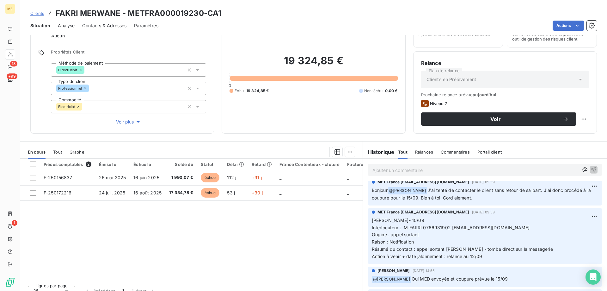
click at [397, 173] on p "Ajouter un commentaire ﻿" at bounding box center [476, 170] width 206 height 8
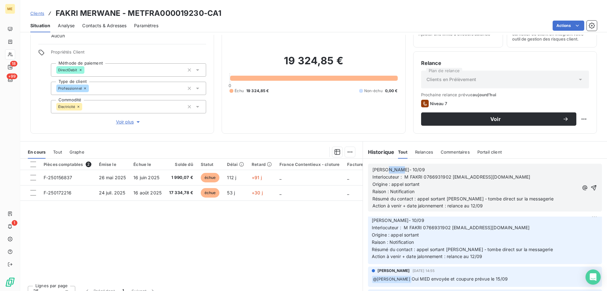
drag, startPoint x: 400, startPoint y: 169, endPoint x: 383, endPoint y: 171, distance: 17.5
click at [383, 171] on p "Lisa- 10/09" at bounding box center [476, 169] width 206 height 7
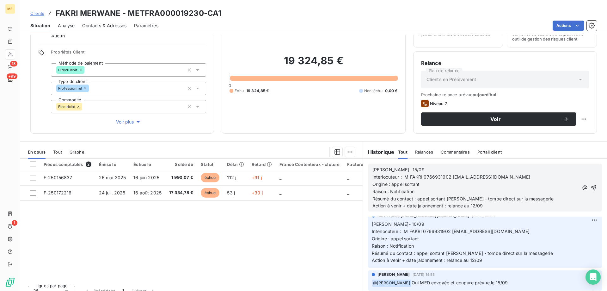
scroll to position [0, 0]
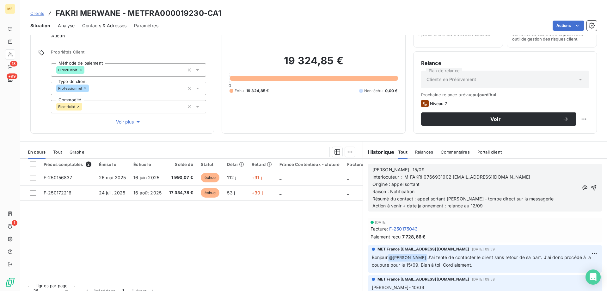
click at [356, 243] on div "Pièces comptables 2 Émise le Échue le Solde dû Statut Délai Retard France Conte…" at bounding box center [191, 220] width 343 height 122
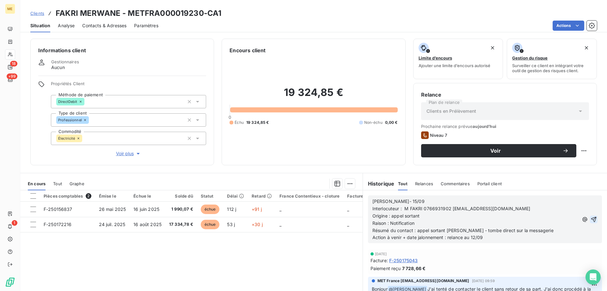
click at [591, 218] on icon "button" at bounding box center [594, 219] width 6 height 6
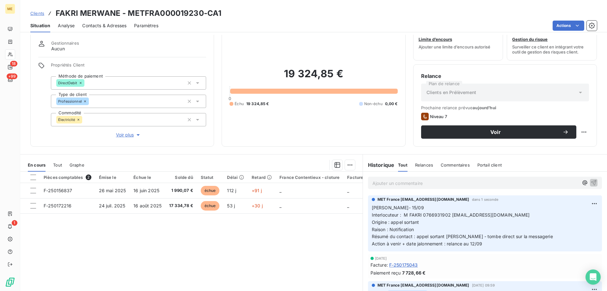
scroll to position [40, 0]
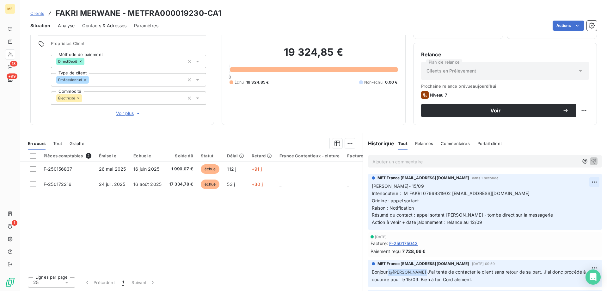
click at [586, 177] on html "ME 18 +99 1 Clients FAKRI MERWANE - METFRA000019230-CA1 Situation Analyse Conta…" at bounding box center [303, 145] width 607 height 291
click at [553, 195] on div "Editer" at bounding box center [569, 196] width 35 height 10
drag, startPoint x: 491, startPoint y: 224, endPoint x: 471, endPoint y: 222, distance: 19.7
click at [471, 222] on p "Lisa- 15/09 Interlocuteur : M FAKRI 0766931902 groupemenhir77@gmail.com Origine…" at bounding box center [481, 204] width 218 height 43
click at [592, 205] on icon "button" at bounding box center [595, 204] width 6 height 6
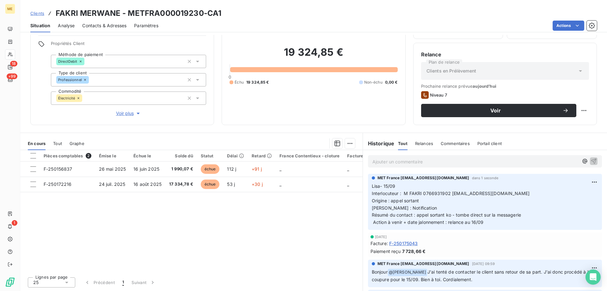
click at [586, 109] on div "Relance Plan de relance Clients en Prélèvement Prochaine relance prévue aujourd…" at bounding box center [506, 84] width 184 height 82
click at [575, 110] on html "ME 18 +99 1 Clients FAKRI MERWANE - METFRA000019230-CA1 Situation Analyse Conta…" at bounding box center [303, 145] width 607 height 291
click at [534, 128] on div "Replanifier cette action" at bounding box center [553, 124] width 57 height 10
select select "8"
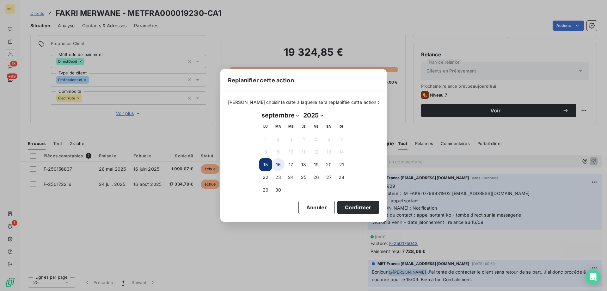
click at [276, 163] on button "16" at bounding box center [278, 164] width 13 height 13
click at [338, 206] on button "Confirmer" at bounding box center [359, 207] width 42 height 13
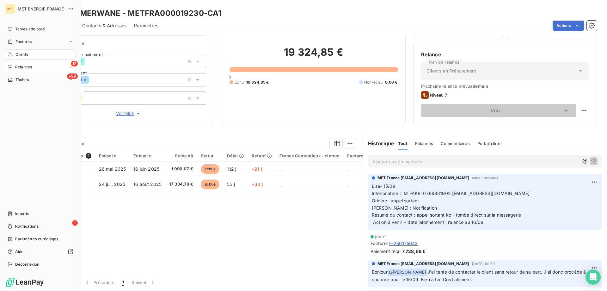
click at [15, 63] on div "17 Relances" at bounding box center [40, 67] width 71 height 10
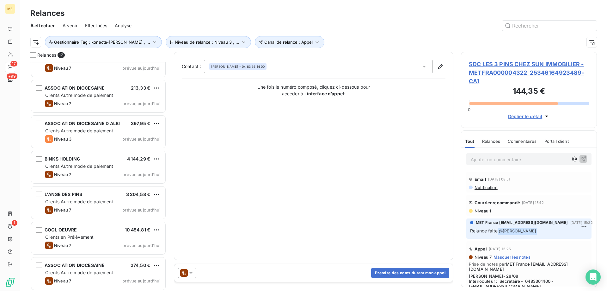
scroll to position [374, 0]
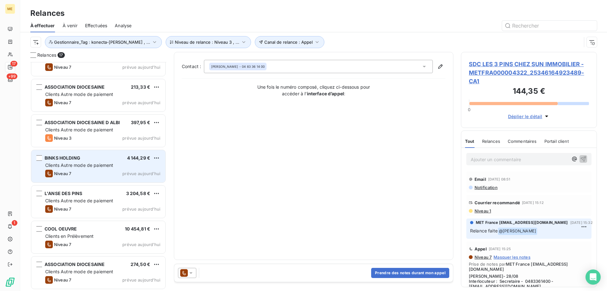
click at [89, 165] on span "Clients Autre mode de paiement" at bounding box center [79, 164] width 68 height 5
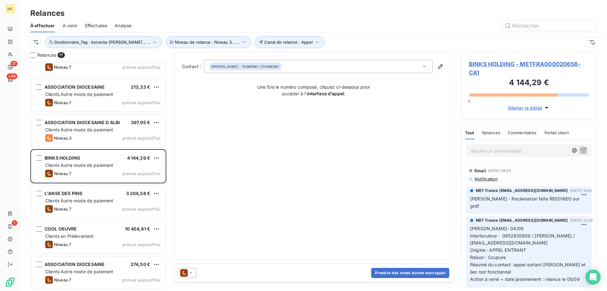
click at [495, 65] on span "BINKS HOLDING - METFRA000020656-CA1" at bounding box center [529, 68] width 120 height 17
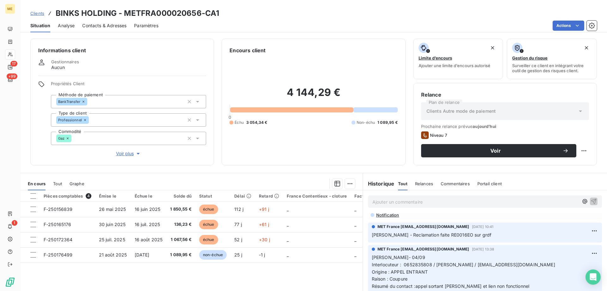
scroll to position [32, 0]
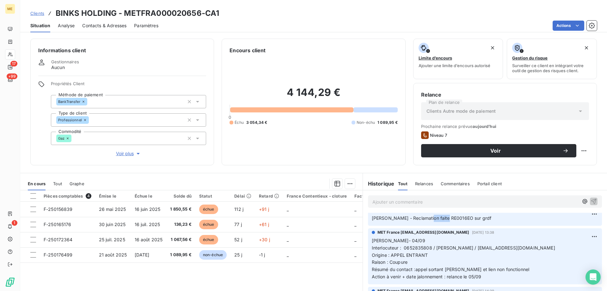
copy span "RE0016EO"
drag, startPoint x: 422, startPoint y: 219, endPoint x: 442, endPoint y: 218, distance: 20.3
click at [442, 218] on span "Lisa - Reclamation faite RE0016EO sur grdf" at bounding box center [432, 217] width 120 height 5
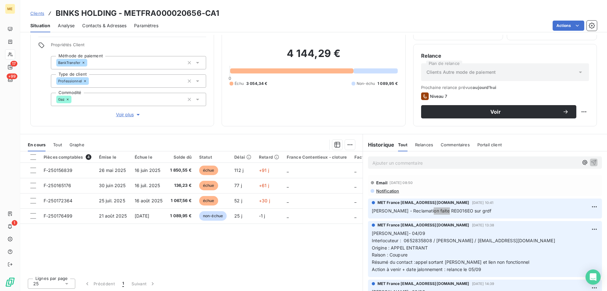
scroll to position [40, 0]
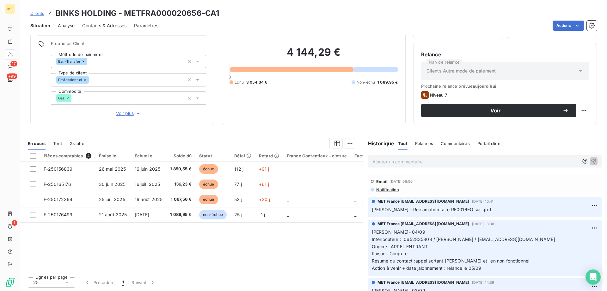
click at [585, 108] on div "Relance Plan de relance Clients Autre mode de paiement Prochaine relance prévue…" at bounding box center [506, 84] width 184 height 82
click at [584, 110] on html "ME 17 +99 1 Clients BINKS HOLDING - METFRA000020656-CA1 Situation Analyse Conta…" at bounding box center [303, 145] width 607 height 291
click at [563, 126] on div "Replanifier cette action" at bounding box center [553, 124] width 57 height 10
select select "8"
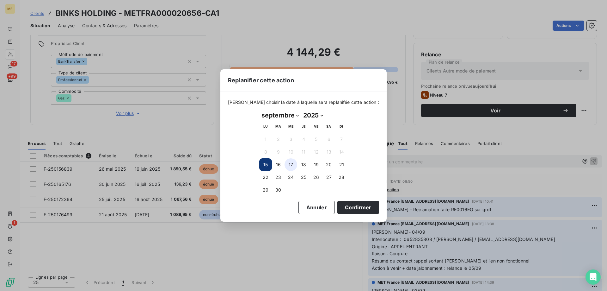
click at [288, 164] on button "17" at bounding box center [291, 164] width 13 height 13
click at [338, 206] on button "Confirmer" at bounding box center [359, 207] width 42 height 13
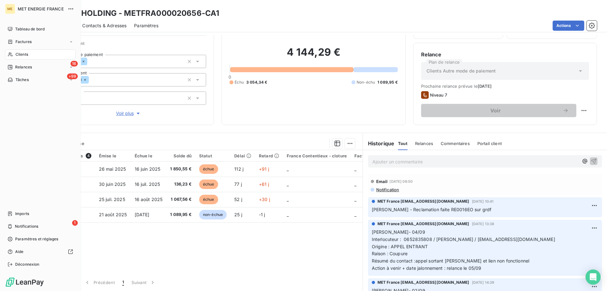
click at [12, 72] on nav "Tableau de bord Factures Clients 16 Relances +99 Tâches" at bounding box center [40, 54] width 71 height 61
click at [15, 70] on div "16 Relances" at bounding box center [40, 67] width 71 height 10
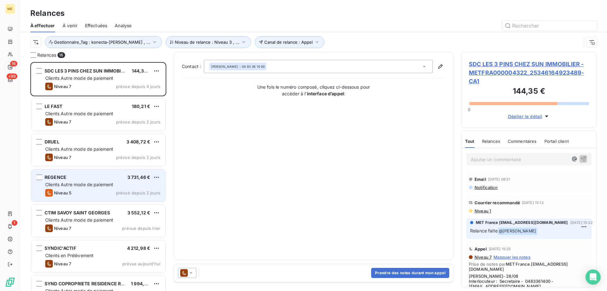
scroll to position [224, 131]
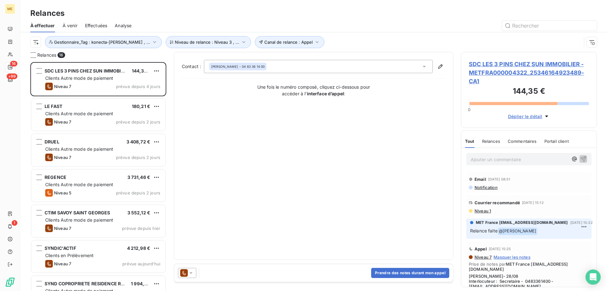
click at [515, 68] on span "SDC LES 3 PINS CHEZ SUN IMMOBILIER - METFRA000004322_25346164923489-CA1" at bounding box center [529, 73] width 120 height 26
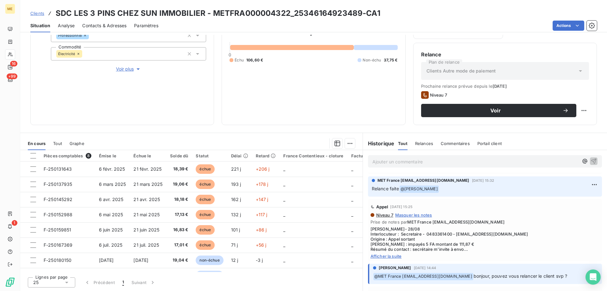
scroll to position [63, 0]
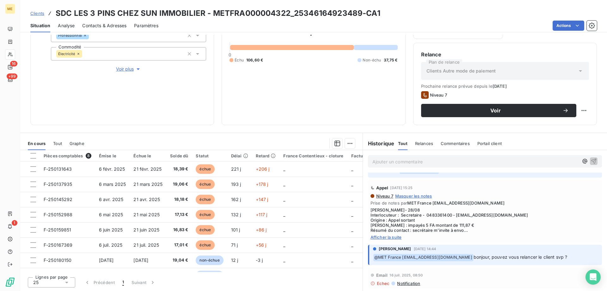
click at [397, 237] on span "Afficher la suite" at bounding box center [485, 236] width 229 height 5
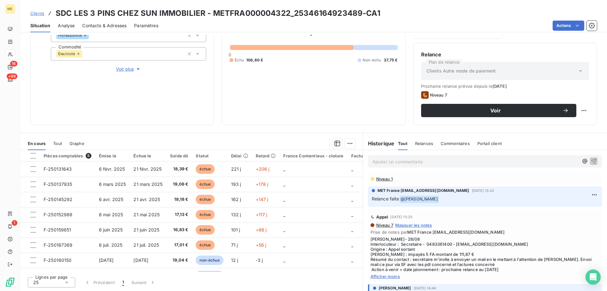
scroll to position [0, 0]
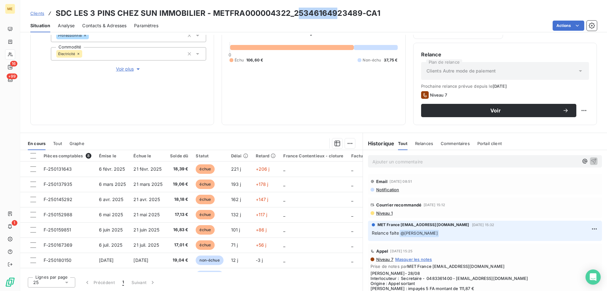
drag, startPoint x: 294, startPoint y: 14, endPoint x: 316, endPoint y: 17, distance: 21.7
click at [327, 16] on h3 "SDC LES 3 PINS CHEZ SUN IMMOBILIER - METFRA000004322_25346164923489-CA1" at bounding box center [218, 13] width 325 height 11
drag, startPoint x: 311, startPoint y: 18, endPoint x: 304, endPoint y: 18, distance: 7.3
click at [310, 18] on h3 "SDC LES 3 PINS CHEZ SUN IMMOBILIER - METFRA000004322_25346164923489-CA1" at bounding box center [218, 13] width 325 height 11
drag, startPoint x: 299, startPoint y: 15, endPoint x: 295, endPoint y: 14, distance: 4.3
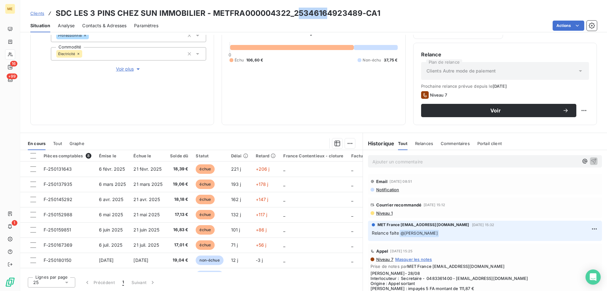
click at [299, 15] on h3 "SDC LES 3 PINS CHEZ SUN IMMOBILIER - METFRA000004322_25346164923489-CA1" at bounding box center [218, 13] width 325 height 11
copy h3 "25346164923489"
drag, startPoint x: 292, startPoint y: 12, endPoint x: 360, endPoint y: 16, distance: 68.4
click at [360, 16] on h3 "SDC LES 3 PINS CHEZ SUN IMMOBILIER - METFRA000004322_25346164923489-CA1" at bounding box center [218, 13] width 325 height 11
drag, startPoint x: 210, startPoint y: 14, endPoint x: 286, endPoint y: 12, distance: 76.0
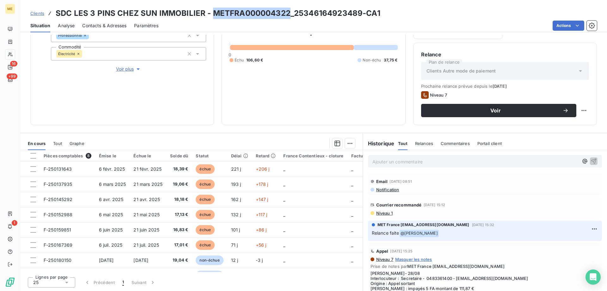
click at [286, 12] on h3 "SDC LES 3 PINS CHEZ SUN IMMOBILIER - METFRA000004322_25346164923489-CA1" at bounding box center [218, 13] width 325 height 11
copy h3 "METFRA000004322"
copy span "0483361400"
drag, startPoint x: 426, startPoint y: 278, endPoint x: 449, endPoint y: 279, distance: 23.7
click at [449, 274] on span "Lisa- 28/08 Interlocuteur : Secretaire - 0483361400 - serviceclient.toulon@fonc…" at bounding box center [485, 288] width 229 height 35
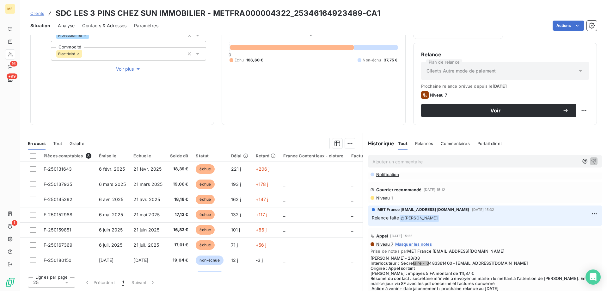
scroll to position [32, 0]
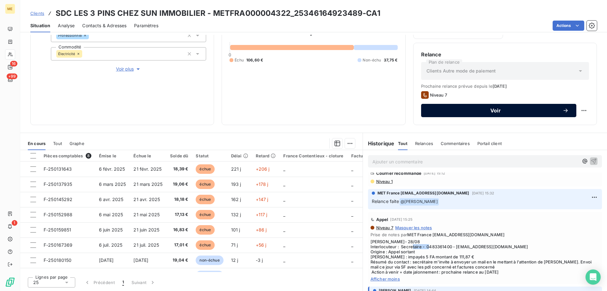
click at [475, 114] on button "Voir" at bounding box center [498, 110] width 155 height 13
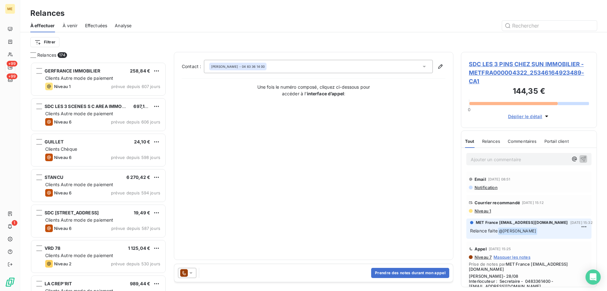
scroll to position [224, 131]
click at [424, 270] on button "Prendre des notes durant mon appel" at bounding box center [410, 273] width 78 height 10
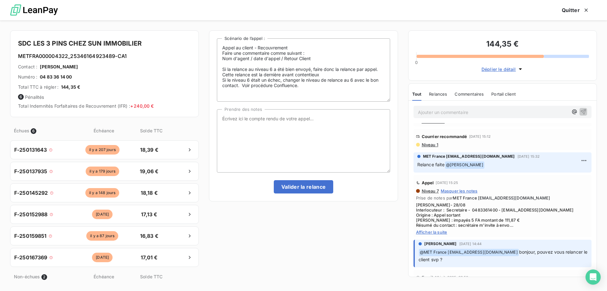
scroll to position [32, 0]
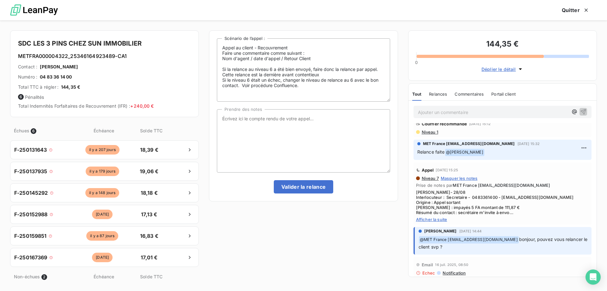
click at [448, 217] on span "Afficher la suite" at bounding box center [502, 219] width 173 height 5
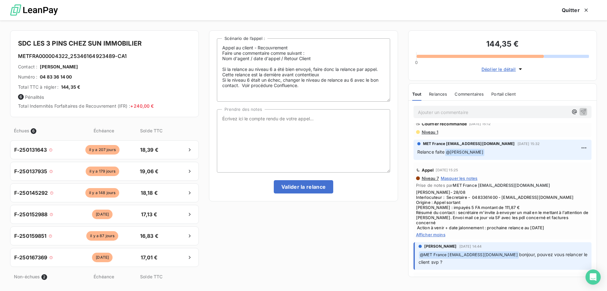
click at [443, 220] on span "Lisa- 28/08 Interlocuteur : Secretaire - 0483361400 - serviceclient.toulon@fonc…" at bounding box center [502, 210] width 173 height 40
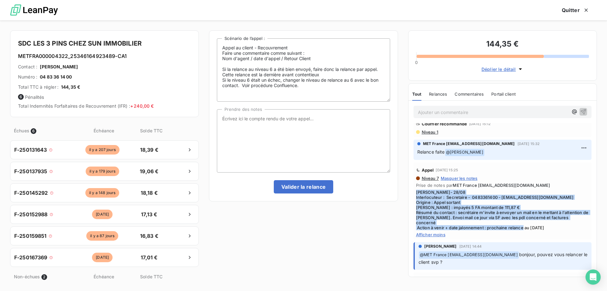
drag, startPoint x: 558, startPoint y: 228, endPoint x: 289, endPoint y: 118, distance: 291.2
click at [414, 193] on div "Appel 28 août 2025, 15:25 Niveau 7 Masquer les notes Prise de notes par MET Fra…" at bounding box center [503, 200] width 178 height 77
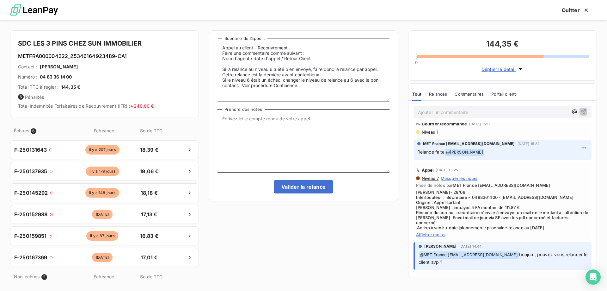
click at [287, 117] on textarea "Prendre des notes" at bounding box center [303, 140] width 173 height 63
paste textarea "Lisa- 28/08 Interlocuteur : Secretaire - 0483361400 - serviceclient.toulon@fonc…"
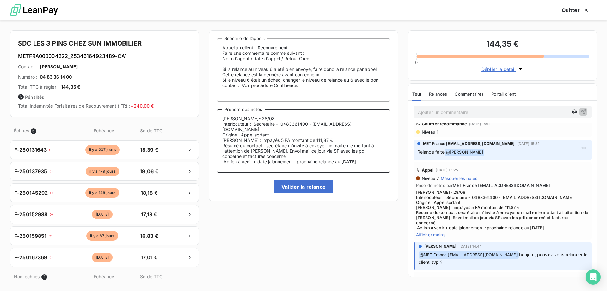
drag, startPoint x: 269, startPoint y: 116, endPoint x: 235, endPoint y: 118, distance: 34.6
click at [235, 118] on textarea "Lisa- 28/08 Interlocuteur : Secretaire - 0483361400 - serviceclient.toulon@fonc…" at bounding box center [303, 140] width 173 height 63
click at [266, 140] on textarea "Lisa- 15/09 Interlocuteur : Secretaire - 0483361400 - serviceclient.toulon@fonc…" at bounding box center [303, 140] width 173 height 63
drag, startPoint x: 309, startPoint y: 140, endPoint x: 381, endPoint y: 147, distance: 72.1
click at [381, 147] on textarea "Lisa- 15/09 Interlocuteur : Secretaire - 0483361400 - serviceclient.toulon@fonc…" at bounding box center [303, 140] width 173 height 63
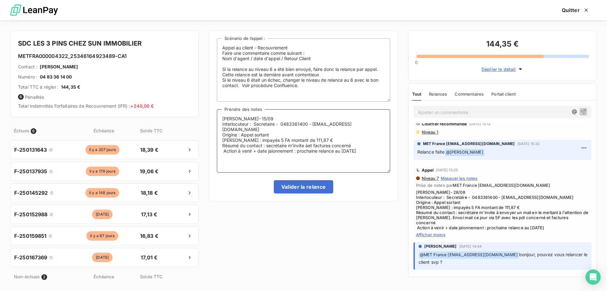
drag, startPoint x: 374, startPoint y: 131, endPoint x: 354, endPoint y: 135, distance: 20.9
click at [354, 135] on textarea "Lisa- 15/09 Interlocuteur : Secretaire - 0483361400 - serviceclient.toulon@fonc…" at bounding box center [303, 140] width 173 height 63
click at [354, 140] on textarea "Lisa- 15/09 Interlocuteur : Secretaire - 0483361400 - serviceclient.toulon@fonc…" at bounding box center [303, 140] width 173 height 63
click at [333, 137] on textarea "Lisa- 15/09 Interlocuteur : Secretaire - 0483361400 - serviceclient.toulon@fonc…" at bounding box center [303, 140] width 173 height 63
click at [338, 140] on textarea "Lisa- 15/09 Interlocuteur : Secretaire - 0483361400 - serviceclient.toulon@fonc…" at bounding box center [303, 140] width 173 height 63
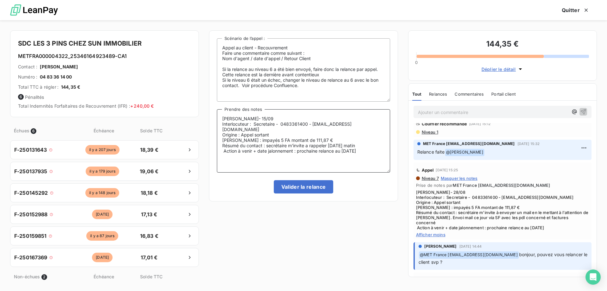
drag, startPoint x: 373, startPoint y: 143, endPoint x: 343, endPoint y: 147, distance: 29.7
click at [343, 147] on textarea "Lisa- 15/09 Interlocuteur : Secretaire - 0483361400 - serviceclient.toulon@fonc…" at bounding box center [303, 140] width 173 height 63
click at [311, 142] on textarea "Lisa- 15/09 Interlocuteur : Secretaire - 0483361400 - serviceclient.toulon@fonc…" at bounding box center [303, 140] width 173 height 63
click at [0, 0] on lt-span "à rappeler" at bounding box center [0, 0] width 0 height 0
type textarea "Lisa- 15/09 Interlocuteur : Secretaire - 0483361400 - serviceclient.toulon@fonc…"
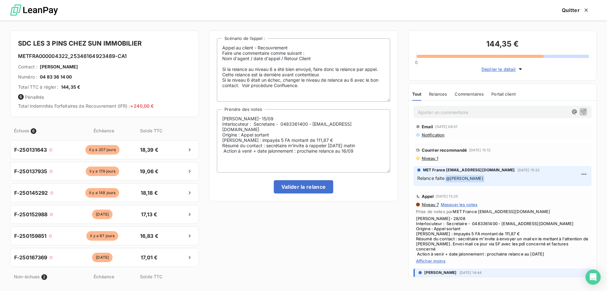
scroll to position [0, 0]
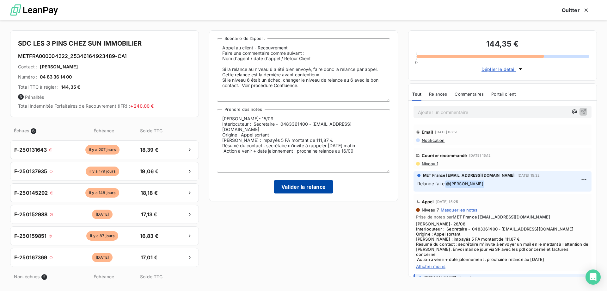
click at [300, 189] on button "Valider la relance" at bounding box center [304, 186] width 60 height 13
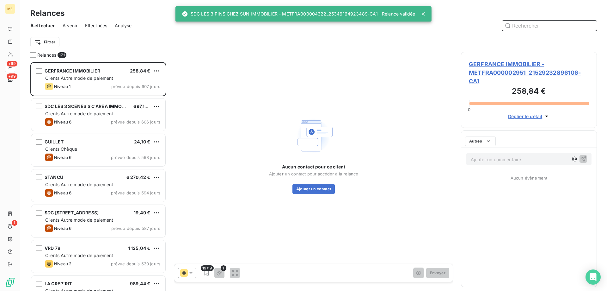
click at [99, 24] on span "Effectuées" at bounding box center [96, 25] width 22 height 6
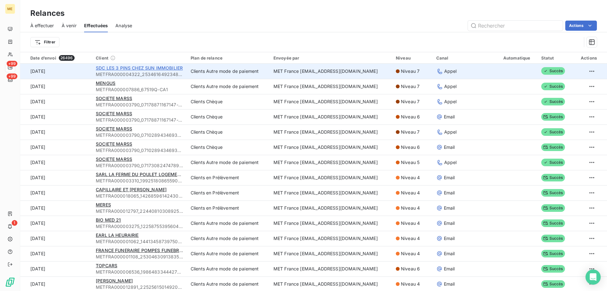
click at [165, 68] on span "SDC LES 3 PINS CHEZ SUN IMMOBILIER" at bounding box center [139, 67] width 87 height 5
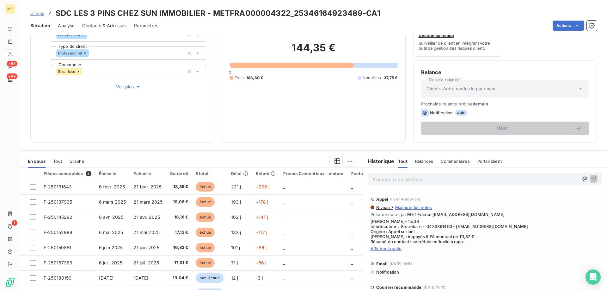
scroll to position [84, 0]
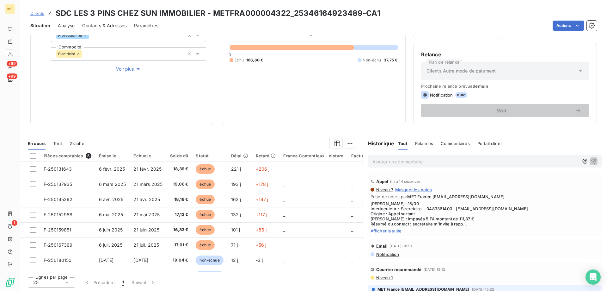
click at [396, 231] on span "Afficher la suite" at bounding box center [485, 230] width 229 height 5
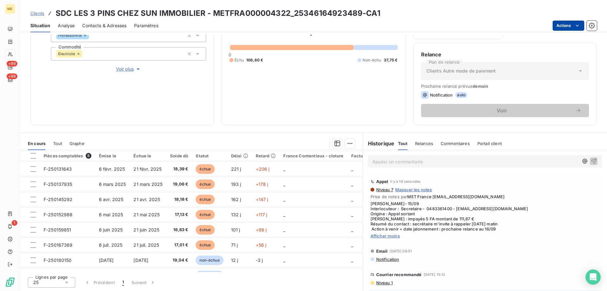
click at [567, 26] on html "ME +99 +99 1 Clients SDC LES 3 PINS CHEZ SUN IMMOBILIER - METFRA000004322_25346…" at bounding box center [303, 145] width 607 height 291
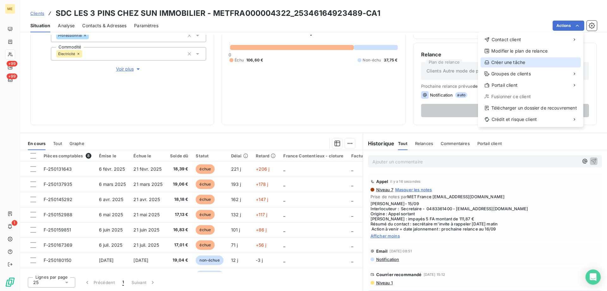
click at [549, 60] on div "Créer une tâche" at bounding box center [531, 62] width 100 height 10
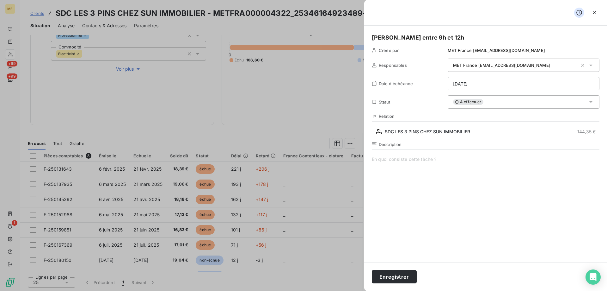
click at [486, 83] on html "ME +99 +99 1 Clients SDC LES 3 PINS CHEZ SUN IMMOBILIER - METFRA000004322_25346…" at bounding box center [303, 145] width 607 height 291
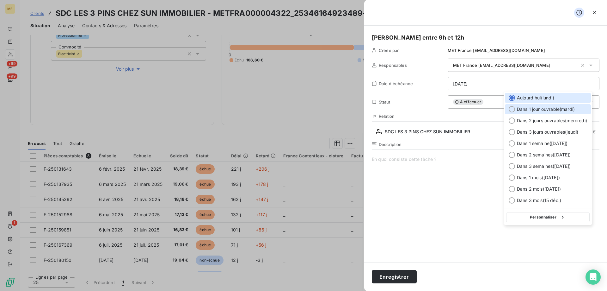
click at [520, 113] on div "Dans 1 jour ouvrable ( mardi )" at bounding box center [548, 109] width 86 height 10
type input "16/09/2025"
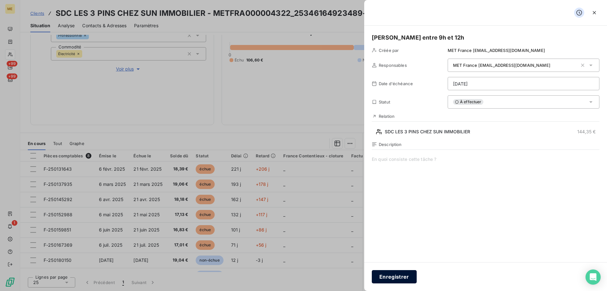
click at [401, 274] on button "Enregistrer" at bounding box center [394, 276] width 45 height 13
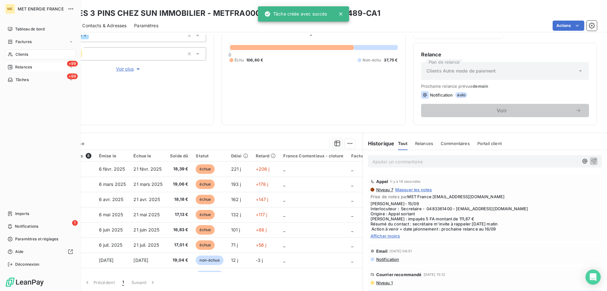
click at [23, 70] on span "Relances" at bounding box center [23, 67] width 17 height 6
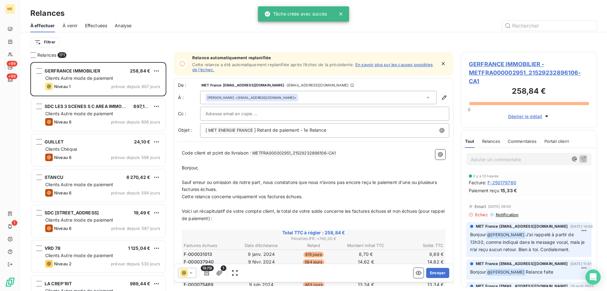
scroll to position [224, 131]
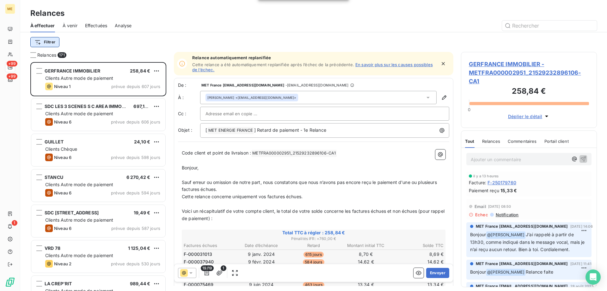
click at [46, 43] on html "ME +99 +99 1 Relances À effectuer À venir Effectuées Analyse Filtrer Relances 1…" at bounding box center [303, 145] width 607 height 291
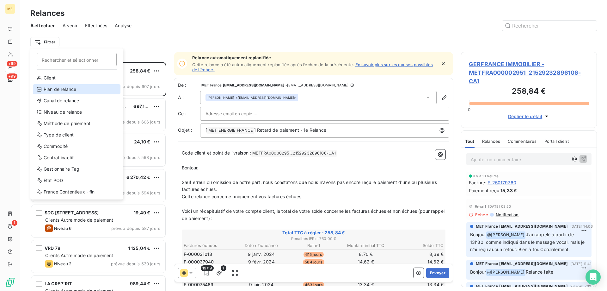
click at [49, 94] on div "Plan de relance" at bounding box center [77, 89] width 88 height 10
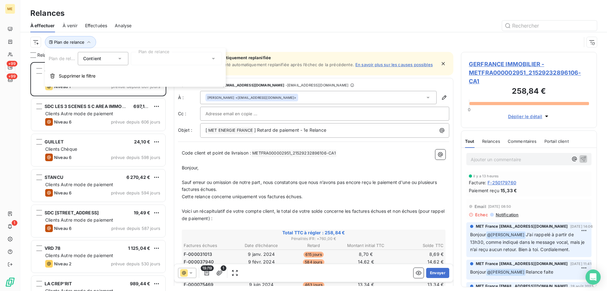
drag, startPoint x: 231, startPoint y: 28, endPoint x: 142, endPoint y: 35, distance: 89.6
click at [229, 28] on div at bounding box center [368, 26] width 458 height 10
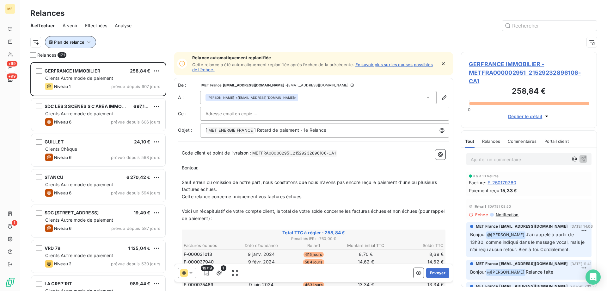
click at [72, 42] on span "Plan de relance" at bounding box center [69, 42] width 30 height 5
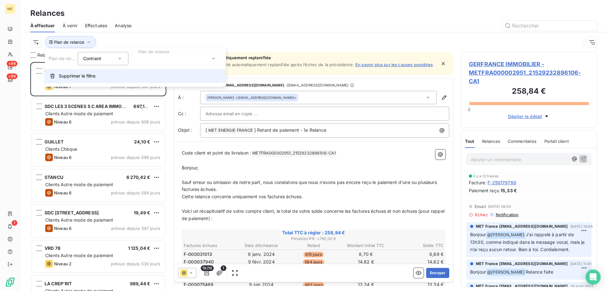
click at [81, 74] on span "Supprimer le filtre" at bounding box center [77, 76] width 37 height 6
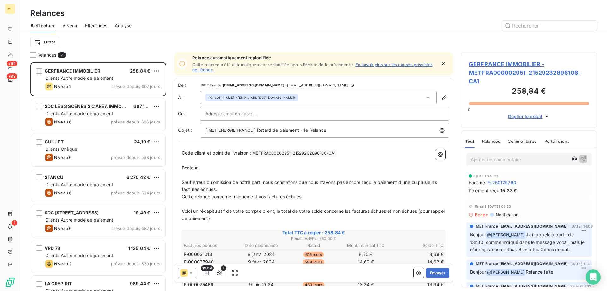
click at [47, 47] on div "Filtrer" at bounding box center [313, 42] width 567 height 12
click at [49, 45] on html "ME +99 +99 1 Relances À effectuer À venir Effectuées Analyse Filtrer Relances 1…" at bounding box center [303, 145] width 607 height 291
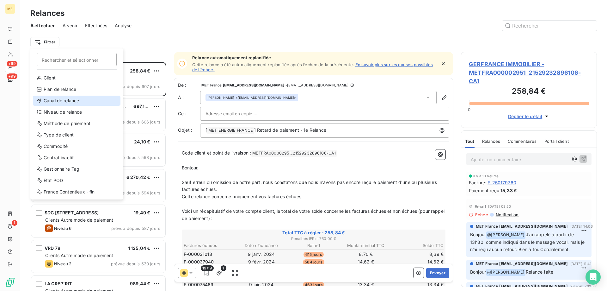
click at [89, 104] on div "Canal de relance" at bounding box center [77, 101] width 88 height 10
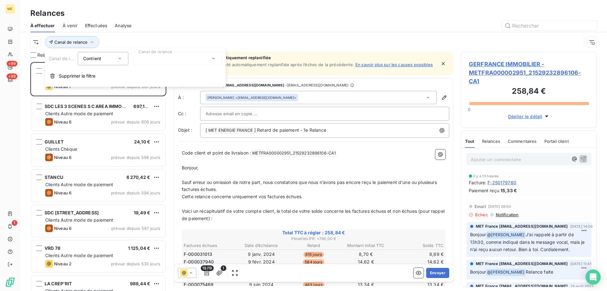
click at [168, 55] on div at bounding box center [176, 58] width 91 height 13
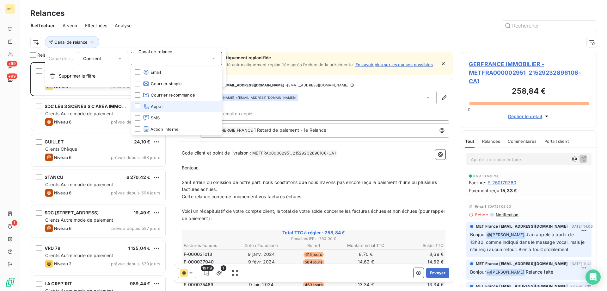
click at [157, 106] on span "Appel" at bounding box center [153, 106] width 20 height 6
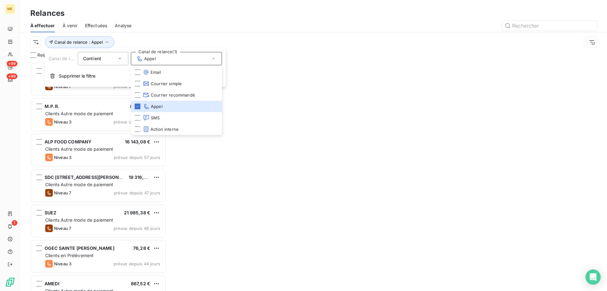
scroll to position [224, 131]
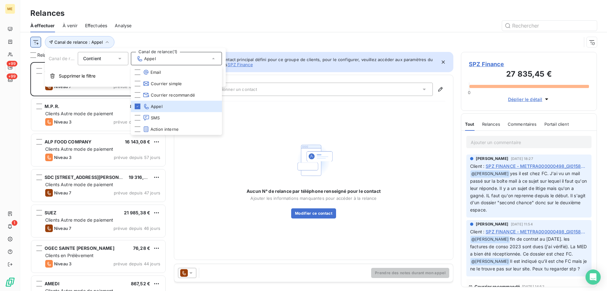
click at [36, 44] on html "ME +99 +99 1 Relances À effectuer À venir Effectuées Analyse Canal de relance :…" at bounding box center [303, 145] width 607 height 291
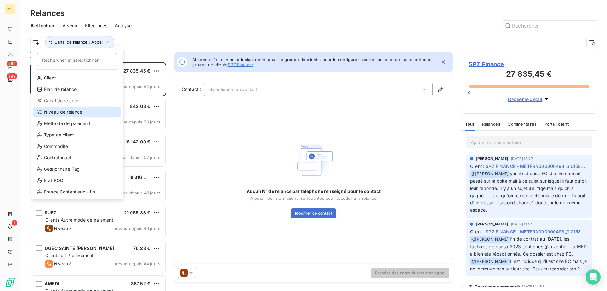
click at [63, 109] on div "Niveau de relance" at bounding box center [77, 112] width 88 height 10
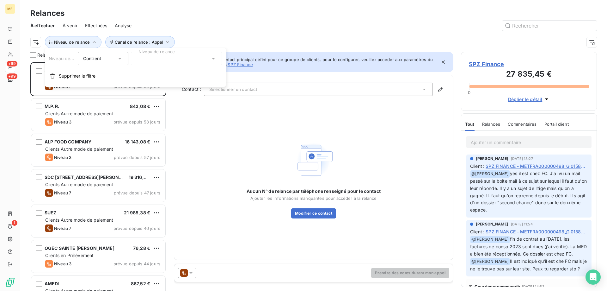
click at [178, 63] on div at bounding box center [176, 58] width 91 height 13
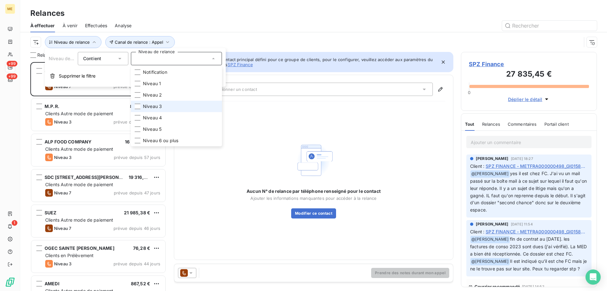
click at [167, 104] on li "Niveau 3" at bounding box center [176, 106] width 91 height 11
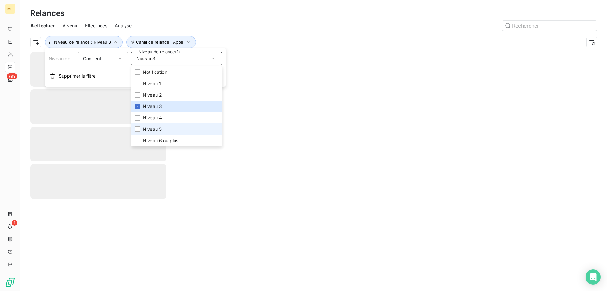
click at [162, 128] on span "Niveau 5" at bounding box center [152, 129] width 19 height 6
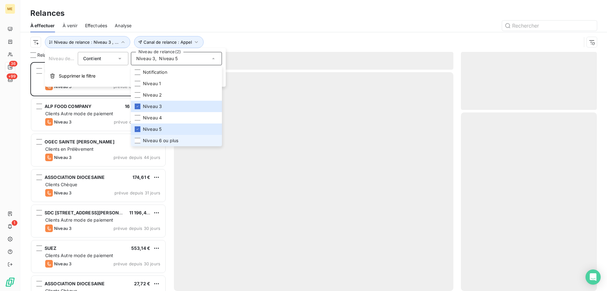
click at [155, 141] on span "Niveau 6 ou plus" at bounding box center [160, 140] width 35 height 6
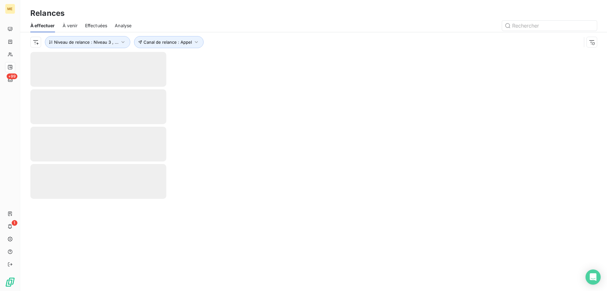
click at [148, 16] on div "Relances" at bounding box center [313, 13] width 587 height 11
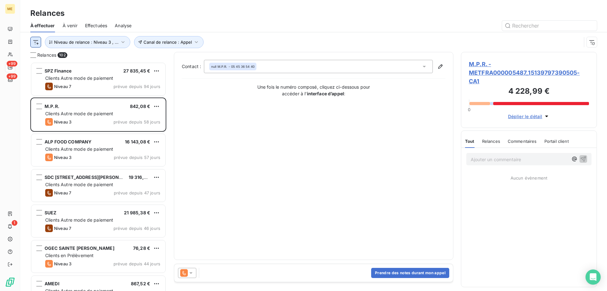
scroll to position [224, 131]
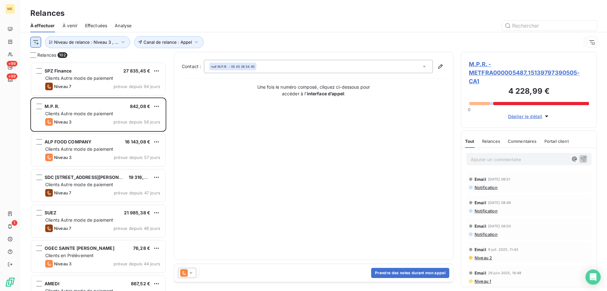
click at [38, 38] on html "ME +99 +99 1 Relances À effectuer À venir Effectuées Analyse Canal de relance :…" at bounding box center [303, 145] width 607 height 291
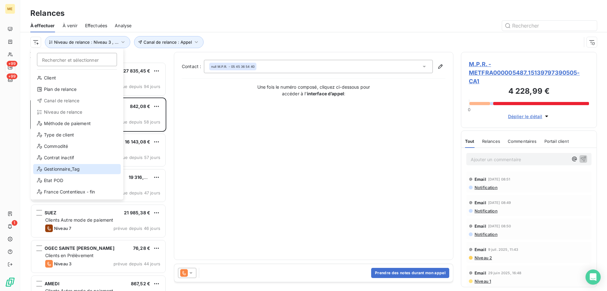
click at [81, 170] on div "Gestionnaire_Tag" at bounding box center [77, 169] width 88 height 10
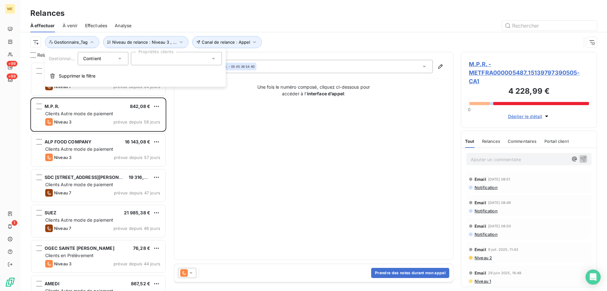
click at [200, 62] on div at bounding box center [176, 58] width 91 height 13
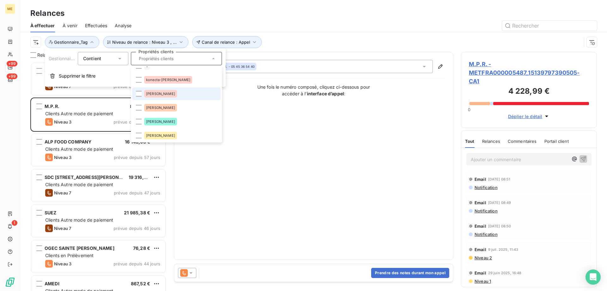
scroll to position [63, 0]
click at [177, 78] on li "konecta-[PERSON_NAME]" at bounding box center [176, 80] width 89 height 13
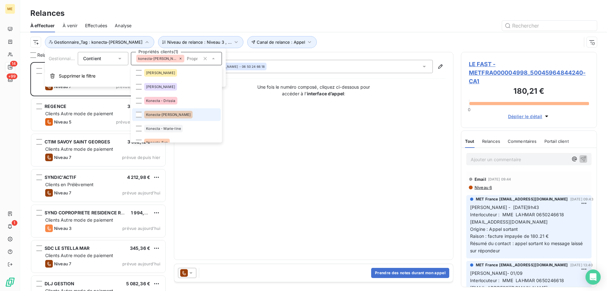
scroll to position [190, 0]
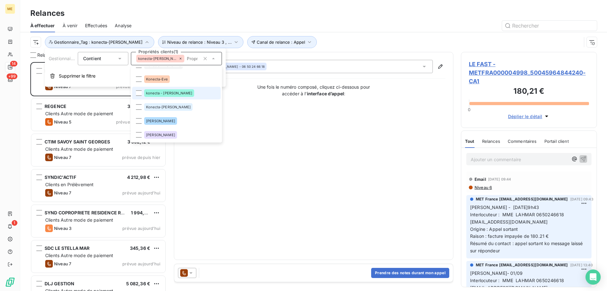
click at [179, 96] on li "konecta - lisa" at bounding box center [176, 93] width 89 height 13
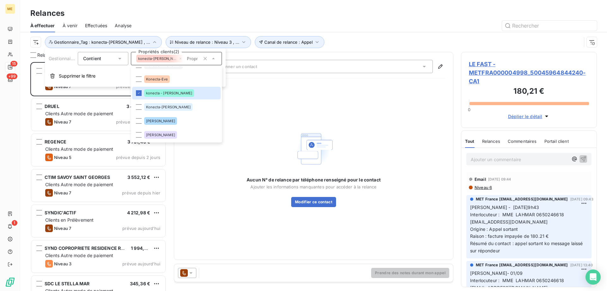
scroll to position [224, 131]
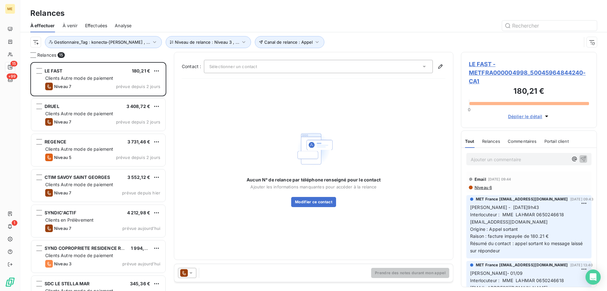
click at [333, 25] on div at bounding box center [368, 26] width 458 height 10
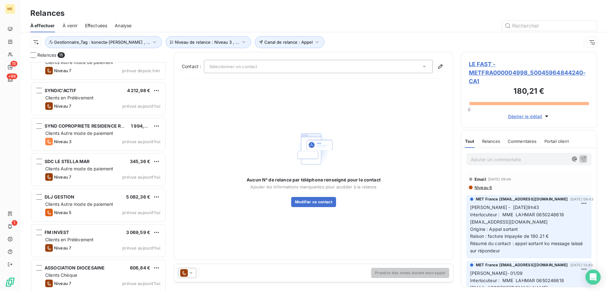
scroll to position [18, 0]
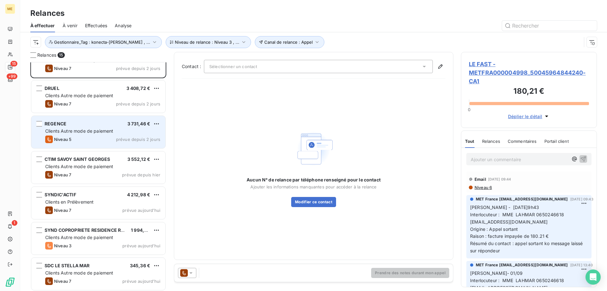
click at [98, 127] on div "REGENCE 3 731,46 € Clients Autre mode de paiement Niveau 5 prévue depuis 2 jours" at bounding box center [98, 132] width 134 height 32
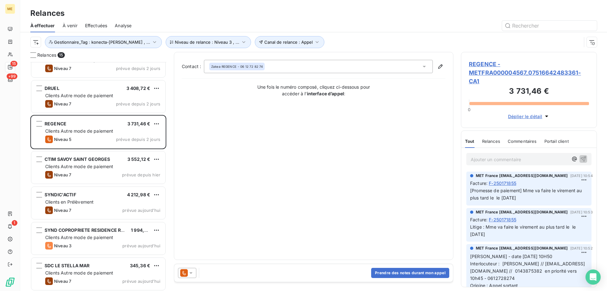
click at [510, 72] on span "REGENCE - METFRA000004567_07516642483361-CA1" at bounding box center [529, 73] width 120 height 26
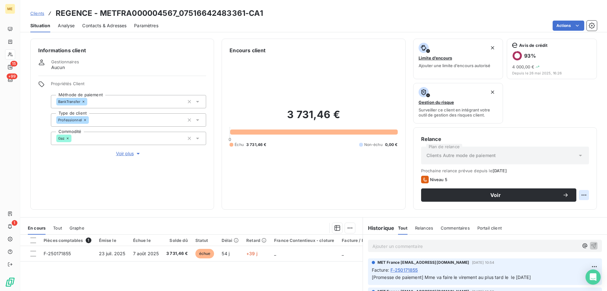
click at [580, 196] on html "ME 15 +99 1 Clients REGENCE - METFRA000004567_07516642483361-CA1 Situation Anal…" at bounding box center [303, 145] width 607 height 291
click at [551, 208] on div "Replanifier cette action" at bounding box center [553, 209] width 57 height 10
select select "8"
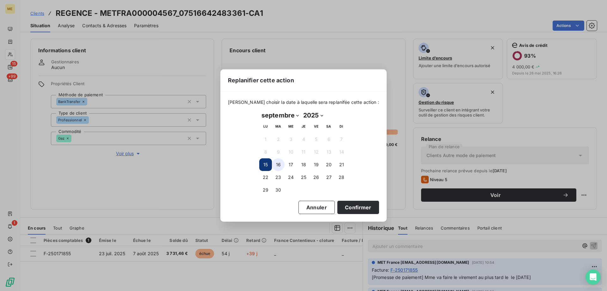
click at [275, 163] on button "16" at bounding box center [278, 164] width 13 height 13
click at [348, 209] on button "Confirmer" at bounding box center [359, 207] width 42 height 13
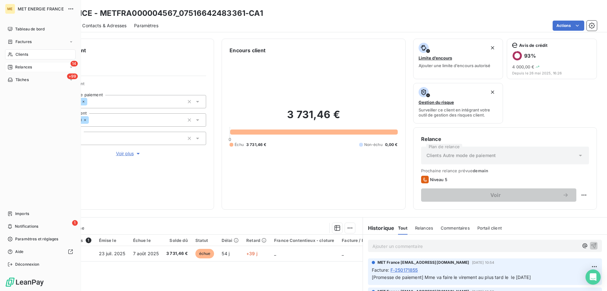
click at [19, 64] on span "Relances" at bounding box center [23, 67] width 17 height 6
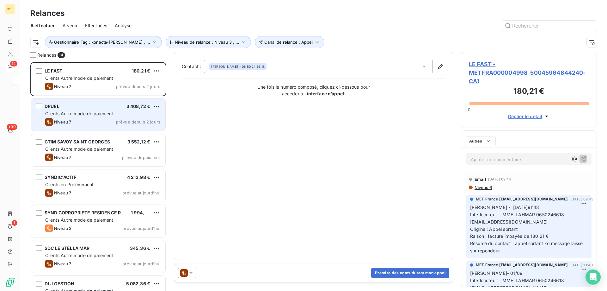
scroll to position [224, 131]
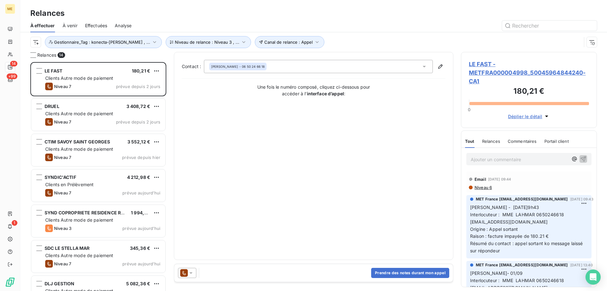
click at [518, 74] on span "LE FAST - METFRA000004998_50045964844240-CA1" at bounding box center [529, 73] width 120 height 26
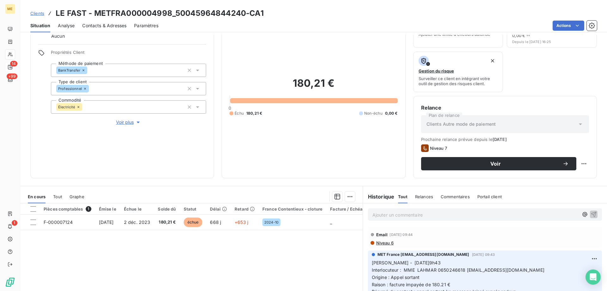
scroll to position [32, 0]
click at [124, 120] on span "Voir plus" at bounding box center [128, 122] width 25 height 6
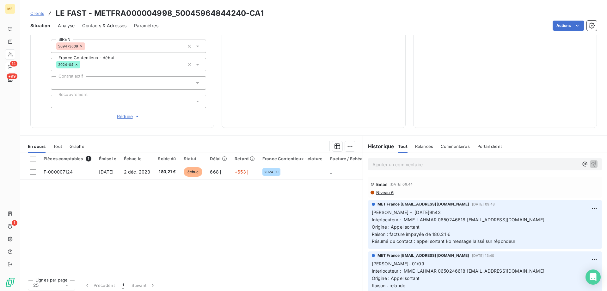
scroll to position [187, 0]
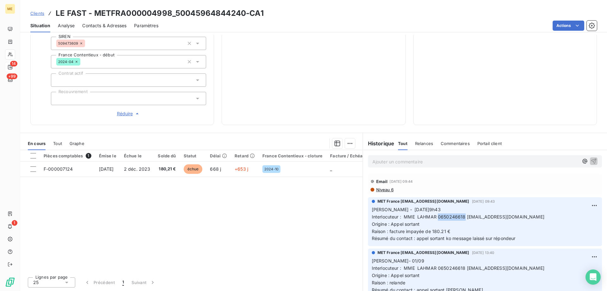
drag, startPoint x: 435, startPoint y: 217, endPoint x: 462, endPoint y: 217, distance: 26.9
click at [462, 217] on span "Interlocuteur : MME LAHMAR 0650246618 restaurantlefast@gmail.com" at bounding box center [458, 216] width 173 height 5
click at [482, 235] on p "Sylvain - 03/02/2025 -9h43 Interlocuteur : MME LAHMAR 0650246618 restaurantlefa…" at bounding box center [485, 224] width 227 height 36
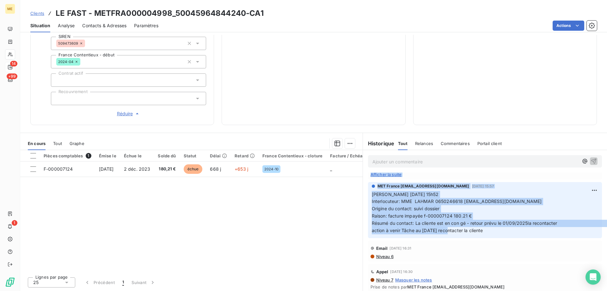
drag, startPoint x: 486, startPoint y: 239, endPoint x: 448, endPoint y: 234, distance: 38.3
click at [458, 216] on span "Raison: facture impayée f-000007124 180.21 €" at bounding box center [422, 215] width 100 height 5
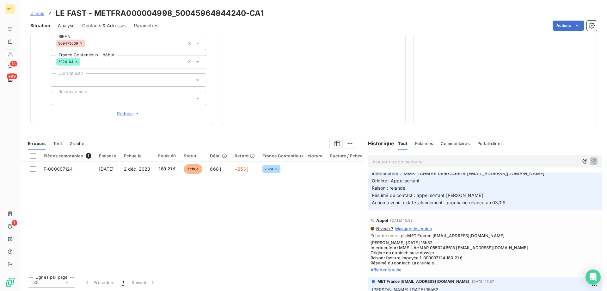
scroll to position [95, 0]
click at [395, 268] on span "Afficher la suite" at bounding box center [485, 269] width 229 height 5
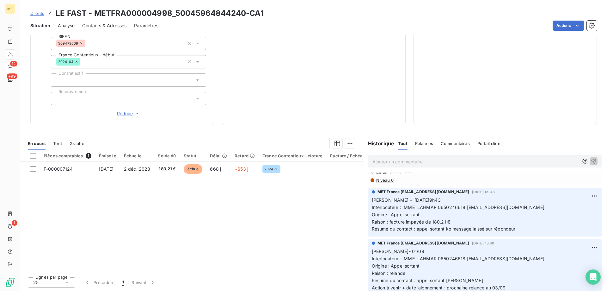
scroll to position [0, 0]
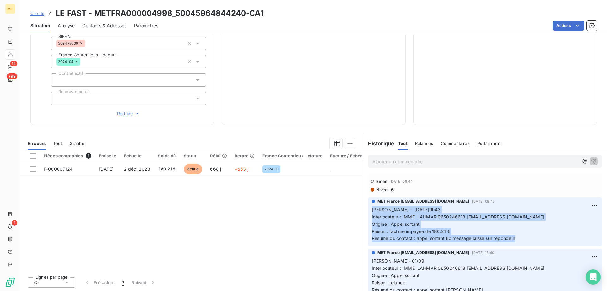
drag, startPoint x: 520, startPoint y: 241, endPoint x: 369, endPoint y: 210, distance: 154.3
click at [372, 210] on p "Sylvain - 03/02/2025 -9h43 Interlocuteur : MME LAHMAR 0650246618 restaurantlefa…" at bounding box center [485, 224] width 227 height 36
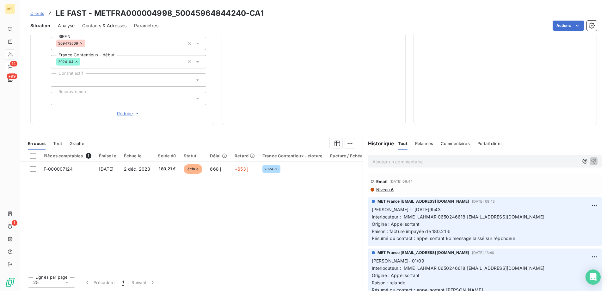
click at [404, 158] on p "Ajouter un commentaire ﻿" at bounding box center [476, 162] width 206 height 8
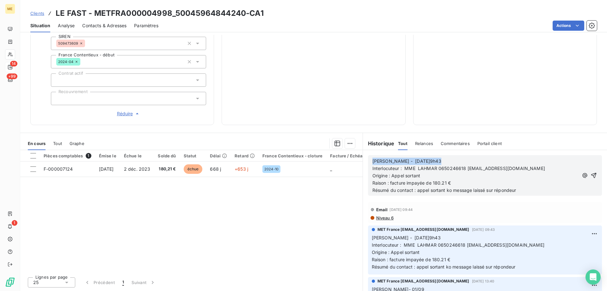
drag, startPoint x: 414, startPoint y: 161, endPoint x: 370, endPoint y: 161, distance: 43.7
click at [373, 161] on p "Sylvain - 03/02/2025 -9h43" at bounding box center [476, 161] width 206 height 7
click at [523, 191] on p "Résumé du contact : appel sortant ko message laissé sur répondeur" at bounding box center [476, 190] width 206 height 7
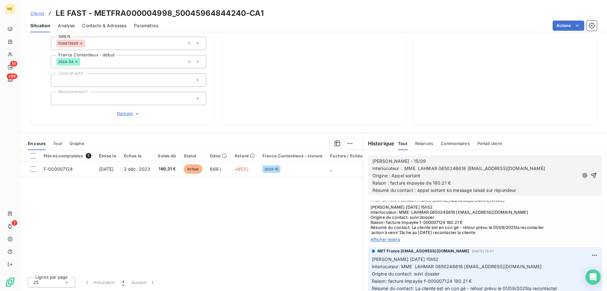
scroll to position [165, 0]
click at [517, 188] on span "Résumé du contact : appel sortant ko message laissé sur répondeur Action à veni…" at bounding box center [469, 193] width 192 height 13
click at [471, 199] on p "Résumé du contact : appel sortant ko message laissé sur répondeur Action à veni…" at bounding box center [477, 194] width 209 height 15
click at [592, 177] on icon "button" at bounding box center [595, 179] width 6 height 6
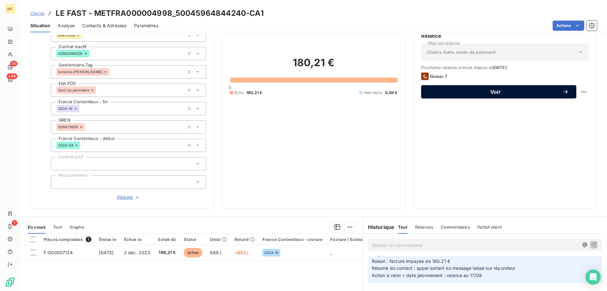
scroll to position [28, 0]
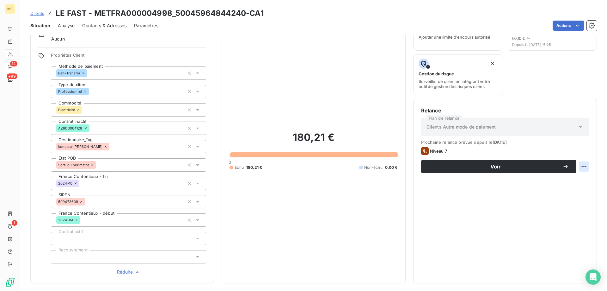
click at [578, 170] on html "ME 14 +99 1 Clients LE FAST - METFRA000004998_50045964844240-CA1 Situation Anal…" at bounding box center [303, 145] width 607 height 291
click at [572, 173] on div "Replanifier cette action" at bounding box center [554, 180] width 62 height 15
drag, startPoint x: 571, startPoint y: 177, endPoint x: 507, endPoint y: 178, distance: 63.6
click at [570, 178] on div "Replanifier cette action" at bounding box center [553, 180] width 57 height 10
select select "8"
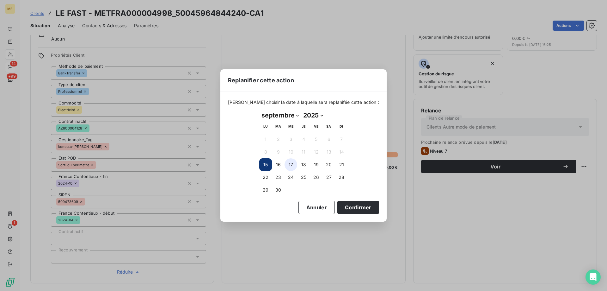
drag, startPoint x: 294, startPoint y: 170, endPoint x: 290, endPoint y: 170, distance: 4.1
click at [294, 170] on td "17" at bounding box center [291, 164] width 13 height 13
click at [287, 167] on button "17" at bounding box center [291, 164] width 13 height 13
click at [348, 207] on button "Confirmer" at bounding box center [359, 207] width 42 height 13
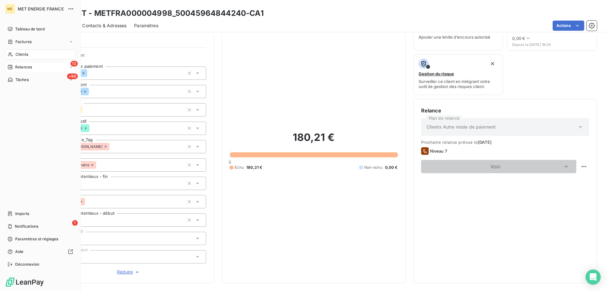
click at [23, 70] on div "13 Relances" at bounding box center [40, 67] width 71 height 10
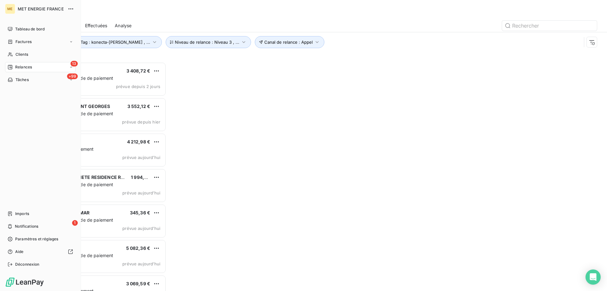
scroll to position [224, 131]
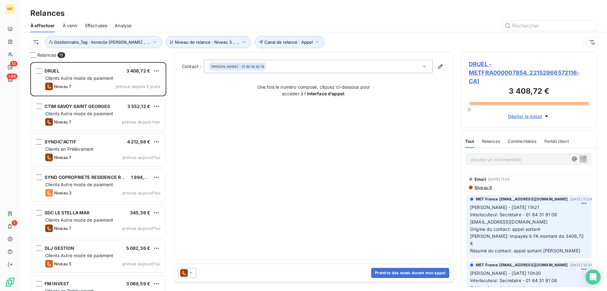
click at [519, 71] on span "DRUEL - METFRA000007854_22152966572116-CA1" at bounding box center [529, 73] width 120 height 26
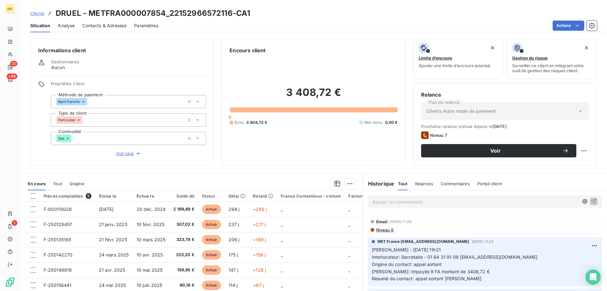
click at [119, 153] on span "Voir plus" at bounding box center [128, 153] width 25 height 6
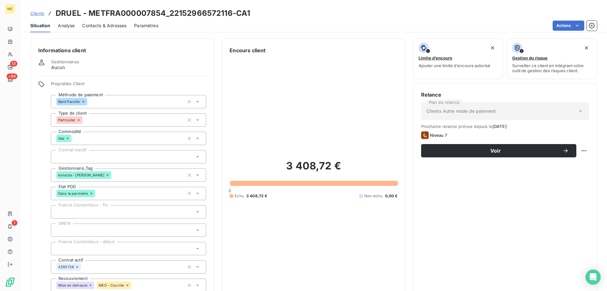
click at [103, 177] on div "konecta - lisa" at bounding box center [128, 174] width 155 height 13
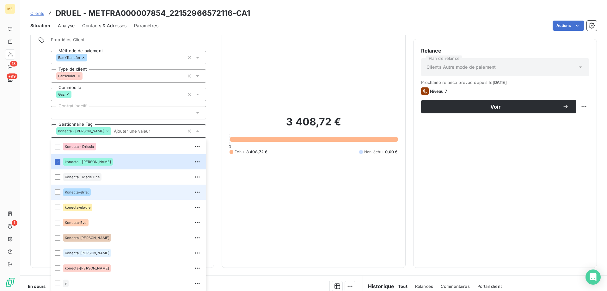
scroll to position [182, 0]
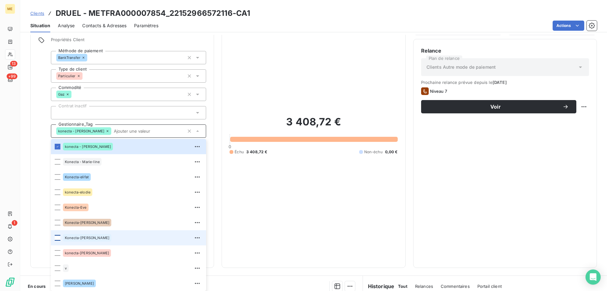
click at [56, 238] on div at bounding box center [58, 238] width 6 height 6
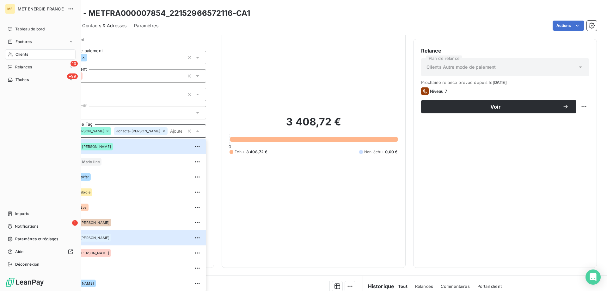
click at [325, 237] on div "3 408,72 € 0 Échu 3 408,72 € Non-échu 0,00 €" at bounding box center [314, 135] width 168 height 250
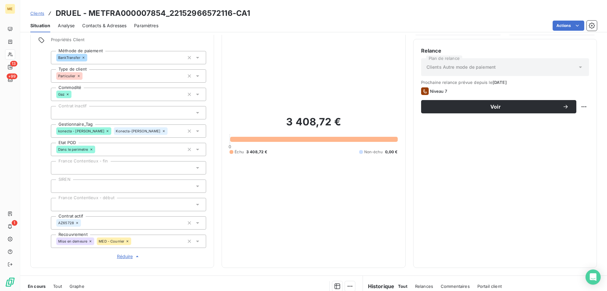
click at [106, 130] on icon at bounding box center [108, 131] width 4 height 4
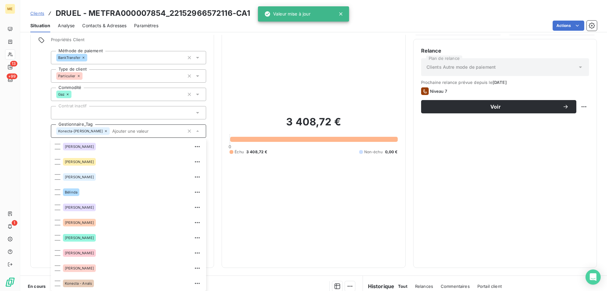
scroll to position [46, 0]
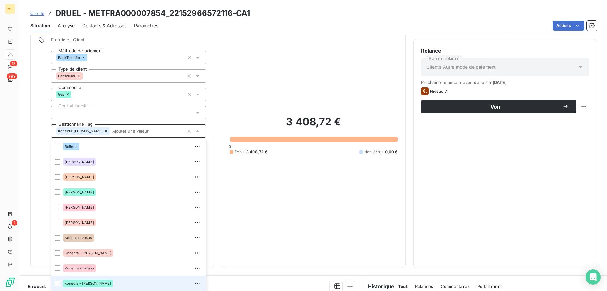
click at [316, 214] on div "3 408,72 € 0 Échu 3 408,72 € Non-échu 0,00 €" at bounding box center [314, 135] width 168 height 250
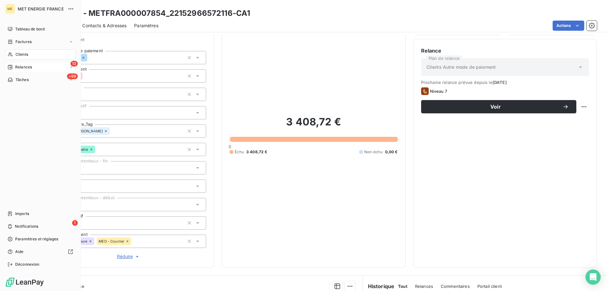
click at [27, 64] on div "13 Relances" at bounding box center [40, 67] width 71 height 10
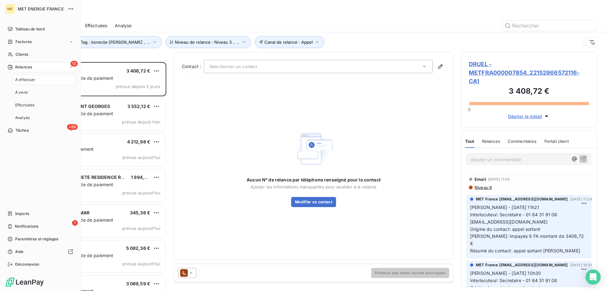
scroll to position [224, 131]
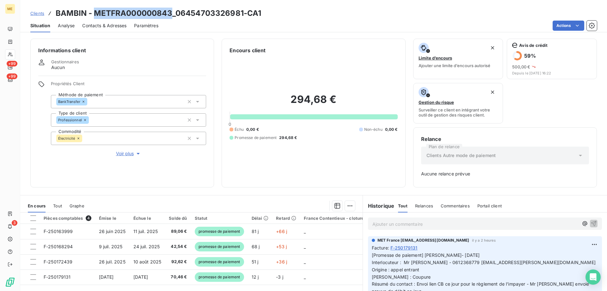
scroll to position [31, 0]
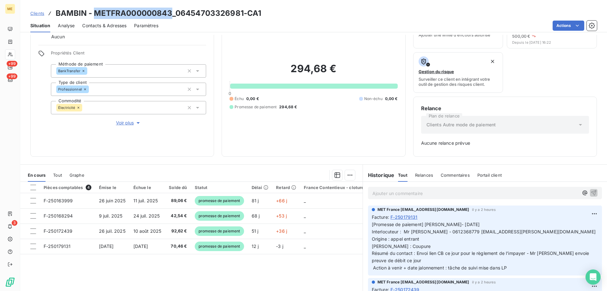
click at [238, 39] on div "294,68 € 0 Échu 0,00 € Non-échu 0,00 € Promesse de paiement 294,68 €" at bounding box center [314, 85] width 168 height 125
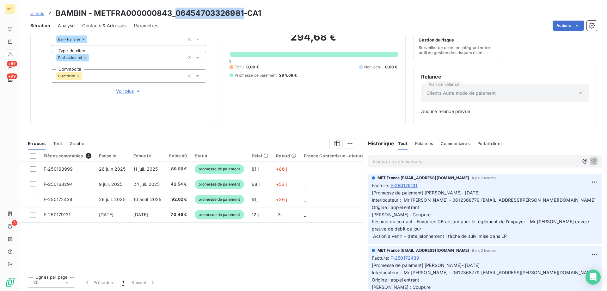
copy h3 "06454703326981"
drag, startPoint x: 177, startPoint y: 14, endPoint x: 243, endPoint y: 15, distance: 65.5
click at [243, 15] on h3 "BAMBIN - METFRA000000843_06454703326981-CA1" at bounding box center [159, 13] width 206 height 11
click at [209, 27] on div "Actions" at bounding box center [381, 26] width 431 height 10
drag, startPoint x: 209, startPoint y: 27, endPoint x: 185, endPoint y: 11, distance: 28.8
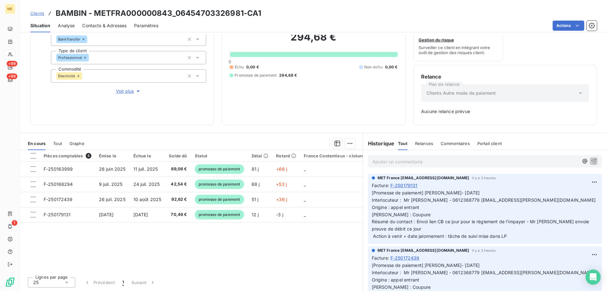
click at [185, 11] on h3 "BAMBIN - METFRA000000843_06454703326981-CA1" at bounding box center [159, 13] width 206 height 11
copy h3 "06454703326981"
drag, startPoint x: 176, startPoint y: 11, endPoint x: 242, endPoint y: 13, distance: 66.5
click at [242, 13] on h3 "BAMBIN - METFRA000000843_06454703326981-CA1" at bounding box center [159, 13] width 206 height 11
click at [436, 164] on p "Ajouter un commentaire ﻿" at bounding box center [476, 162] width 206 height 8
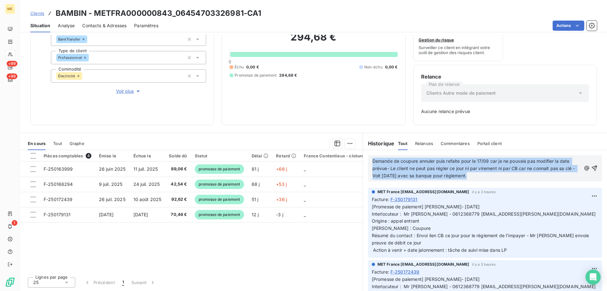
copy span "Demande de coupure annuler puis refaite pour le 17/09 car je ne pouvais pas mod…"
drag, startPoint x: 475, startPoint y: 174, endPoint x: 345, endPoint y: 154, distance: 131.9
click at [345, 154] on div "En cours Tout Graphe Pièces comptables 4 Émise le Échue le Solde dû Statut Déla…" at bounding box center [313, 212] width 587 height 158
click at [399, 182] on div "Demande de coupure annuler puis refaite pour le 17/09 car je ne pouvais pas mod…" at bounding box center [485, 168] width 244 height 36
click at [430, 170] on span "Demande de coupure annuler puis refaite pour le 17/09 car je ne pouvais pas mod…" at bounding box center [475, 168] width 204 height 20
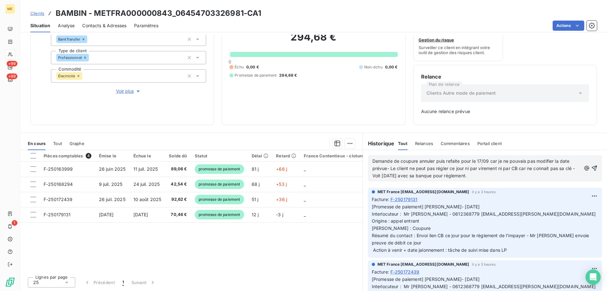
scroll to position [0, 0]
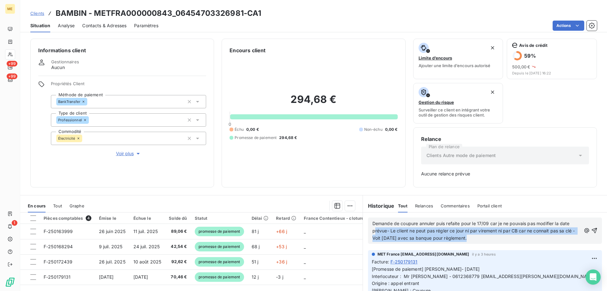
drag, startPoint x: 476, startPoint y: 238, endPoint x: 364, endPoint y: 227, distance: 113.1
click at [368, 228] on div "Demande de coupure annuler puis refaite pour le 17/09 car je ne pouvais pas mod…" at bounding box center [485, 230] width 234 height 26
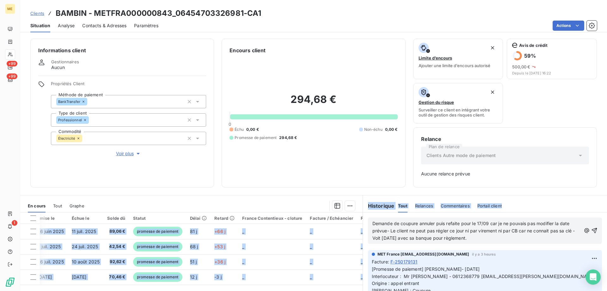
drag, startPoint x: 364, startPoint y: 227, endPoint x: 358, endPoint y: 222, distance: 8.1
click at [358, 222] on div "En cours Tout Graphe Pièces comptables 4 Émise le Échue le Solde dû Statut Déla…" at bounding box center [313, 274] width 587 height 158
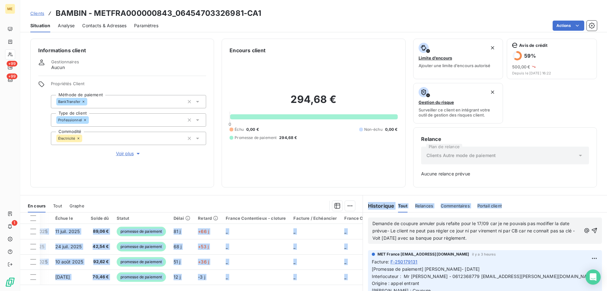
click at [473, 236] on p "Demande de coupure annuler puis refaite pour le 17/09 car je ne pouvais pas mod…" at bounding box center [477, 231] width 209 height 22
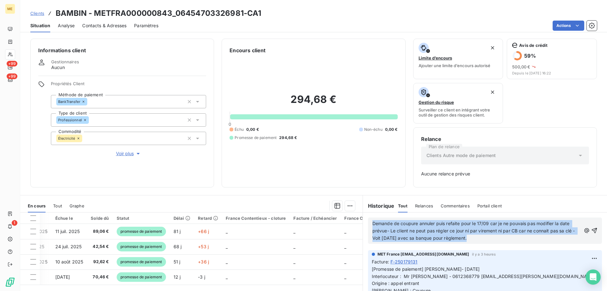
drag, startPoint x: 482, startPoint y: 235, endPoint x: 365, endPoint y: 215, distance: 118.0
click at [365, 215] on div "Demande de coupure annuler puis refaite pour le 17/09 car je ne pouvais pas mod…" at bounding box center [485, 230] width 244 height 36
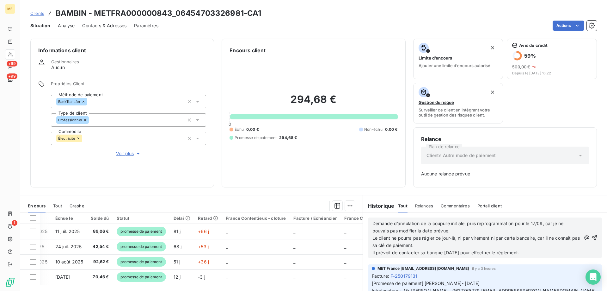
click at [373, 223] on span "Demande d’annulation de la coupure initiale, puis reprogrammation pour le 17/09…" at bounding box center [469, 227] width 193 height 13
click at [592, 235] on icon "button" at bounding box center [594, 237] width 5 height 5
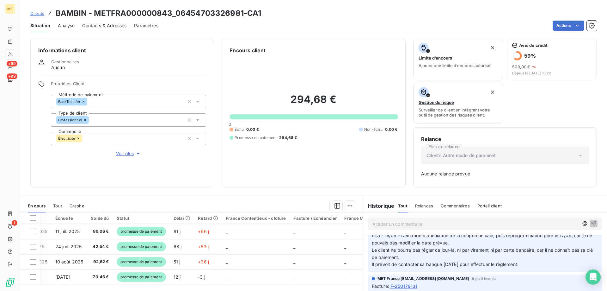
scroll to position [0, 0]
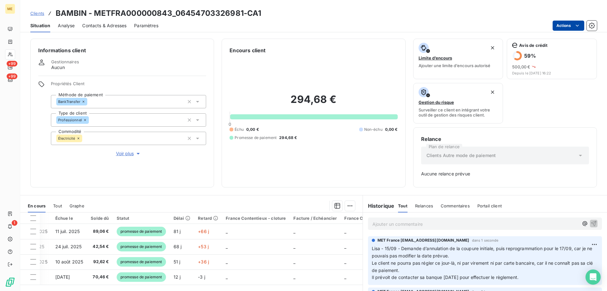
click at [565, 25] on html "ME +99 +99 1 Clients BAMBIN - METFRA000000843_06454703326981-CA1 Situation Anal…" at bounding box center [303, 145] width 607 height 291
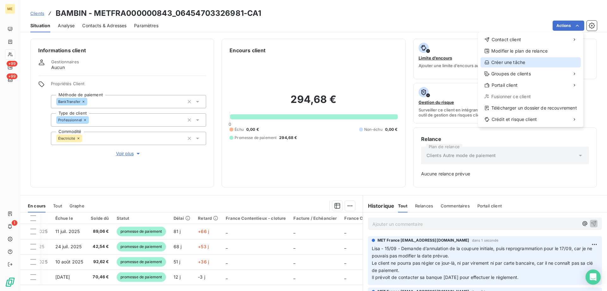
click at [525, 65] on div "Créer une tâche" at bounding box center [531, 62] width 100 height 10
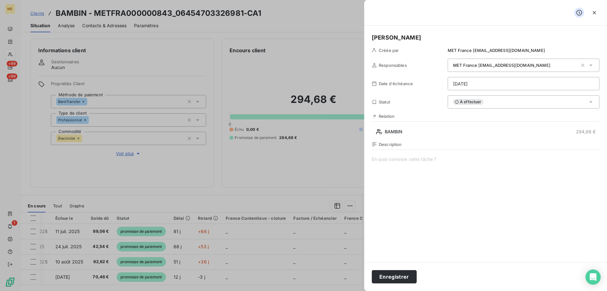
click at [484, 206] on span at bounding box center [486, 216] width 228 height 121
click at [475, 81] on html "ME +99 +99 1 Clients BAMBIN - METFRA000000843_06454703326981-CA1 Situation Anal…" at bounding box center [303, 145] width 607 height 291
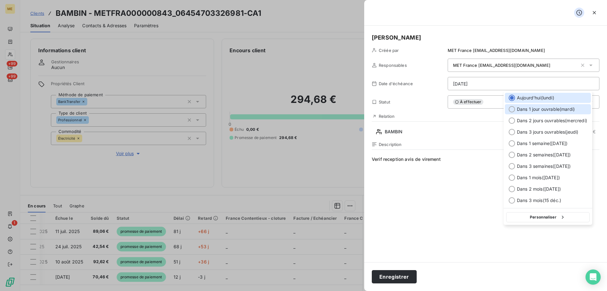
click at [521, 113] on div "Dans 1 jour ouvrable ( mardi )" at bounding box center [548, 109] width 86 height 10
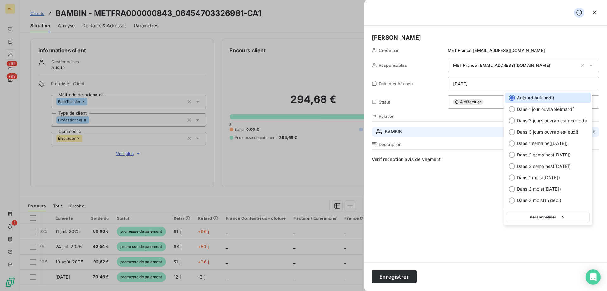
type input "16/09/2025"
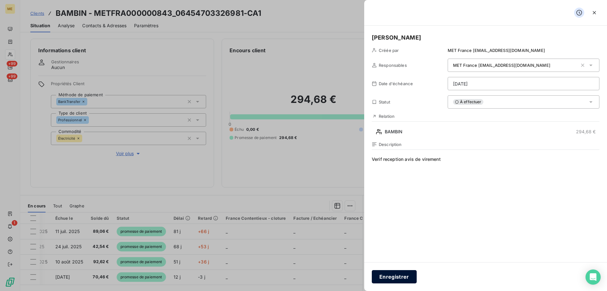
click at [401, 275] on button "Enregistrer" at bounding box center [394, 276] width 45 height 13
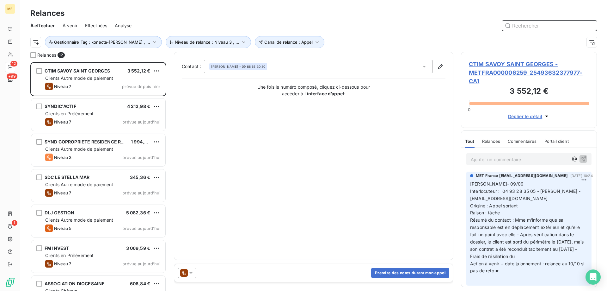
scroll to position [224, 131]
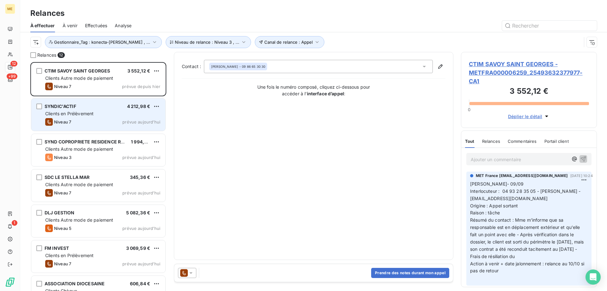
click at [111, 107] on div "SYNDIC'ACTIF 4 212,98 €" at bounding box center [102, 106] width 115 height 6
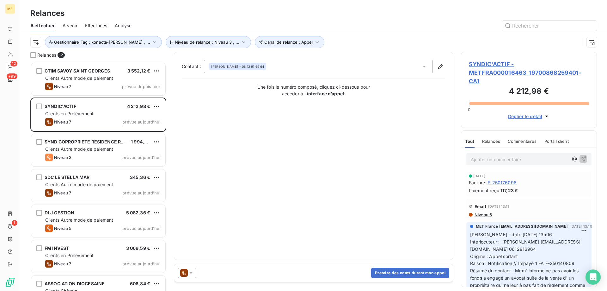
click at [526, 77] on span "SYNDIC'ACTIF - METFRA000016463_19700868259401-CA1" at bounding box center [529, 73] width 120 height 26
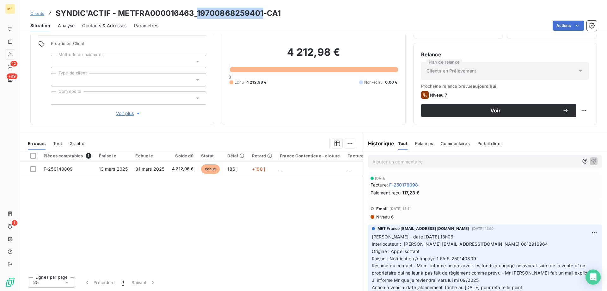
copy h3 "19700868259401"
drag, startPoint x: 198, startPoint y: 14, endPoint x: 264, endPoint y: 12, distance: 66.2
click at [264, 12] on h3 "SYNDIC'ACTIF - METFRA000016463_19700868259401-CA1" at bounding box center [168, 13] width 225 height 11
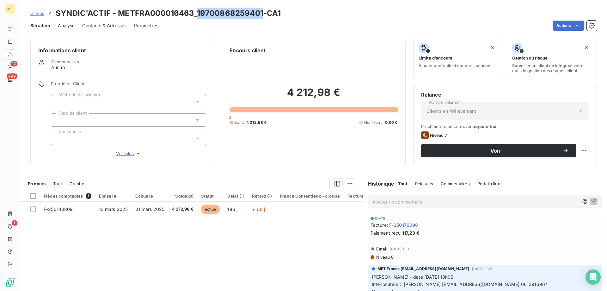
click at [130, 151] on span "Voir plus" at bounding box center [128, 153] width 25 height 6
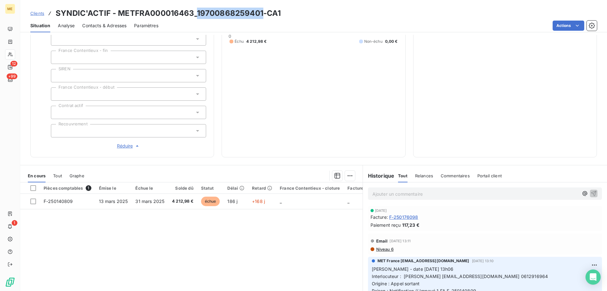
scroll to position [187, 0]
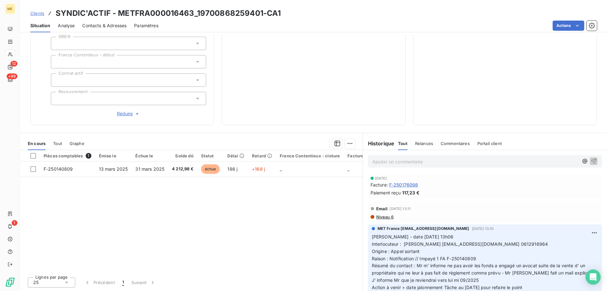
click at [448, 111] on div "Relance Plan de relance Clients en Prélèvement Prochaine relance prévue [DATE] …" at bounding box center [505, 10] width 168 height 213
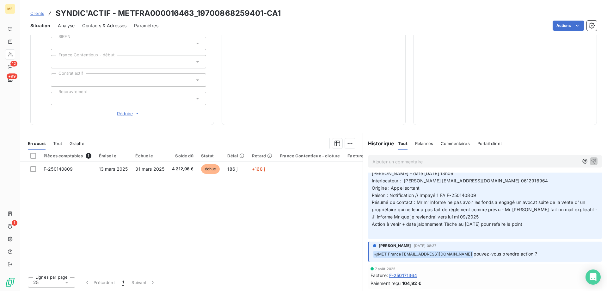
scroll to position [32, 0]
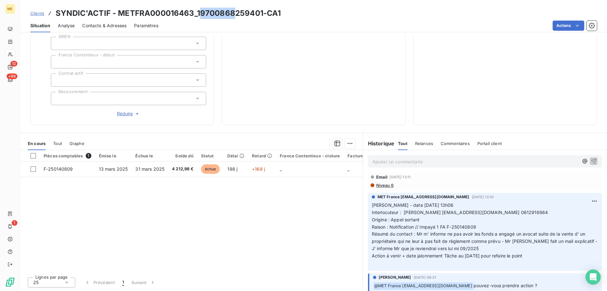
drag, startPoint x: 198, startPoint y: 13, endPoint x: 233, endPoint y: 11, distance: 35.1
click at [233, 11] on h3 "SYNDIC'ACTIF - METFRA000016463_19700868259401-CA1" at bounding box center [168, 13] width 225 height 11
drag, startPoint x: 229, startPoint y: 15, endPoint x: 221, endPoint y: 16, distance: 8.6
click at [229, 16] on h3 "SYNDIC'ACTIF - METFRA000016463_19700868259401-CA1" at bounding box center [168, 13] width 225 height 11
click at [201, 15] on h3 "SYNDIC'ACTIF - METFRA000016463_19700868259401-CA1" at bounding box center [168, 13] width 225 height 11
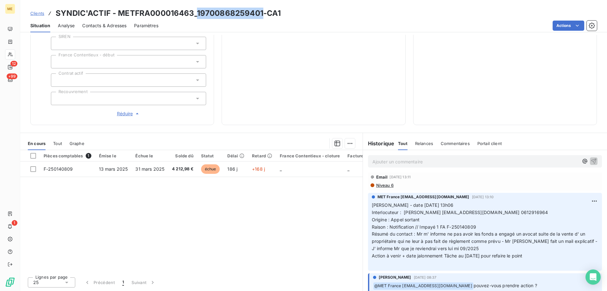
drag, startPoint x: 198, startPoint y: 13, endPoint x: 263, endPoint y: 12, distance: 65.5
click at [263, 12] on h3 "SYNDIC'ACTIF - METFRA000016463_19700868259401-CA1" at bounding box center [168, 13] width 225 height 11
copy h3 "19700868259401"
drag, startPoint x: 496, startPoint y: 212, endPoint x: 523, endPoint y: 210, distance: 26.6
click at [523, 210] on p "Valérie - date 22/08/2025 13h06 Interlocuteur : Gregory GOMEZ ggomez@syndicacti…" at bounding box center [485, 234] width 227 height 65
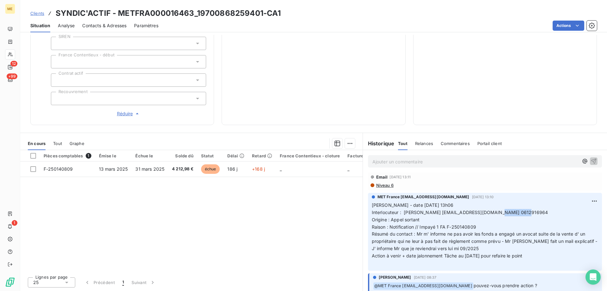
copy span "0612916964"
click at [415, 161] on p "Ajouter un commentaire ﻿" at bounding box center [476, 162] width 206 height 8
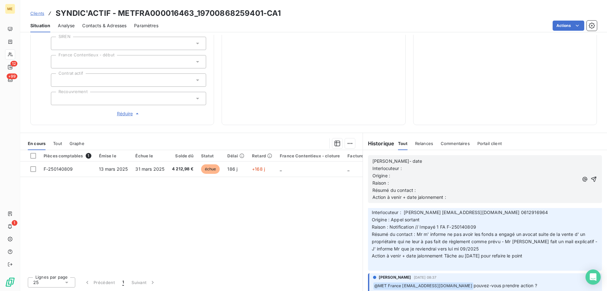
click at [427, 161] on p "Lisa- date" at bounding box center [476, 161] width 206 height 7
click at [431, 167] on p "Interlocuteur :" at bounding box center [476, 168] width 206 height 7
drag, startPoint x: 401, startPoint y: 211, endPoint x: 521, endPoint y: 210, distance: 119.9
click at [521, 210] on span "Interlocuteur : Gregory GOMEZ ggomez@syndicactif.com 0612916964" at bounding box center [460, 211] width 177 height 5
copy span "Gregory GOMEZ ggomez@syndicactif.com 0612916964"
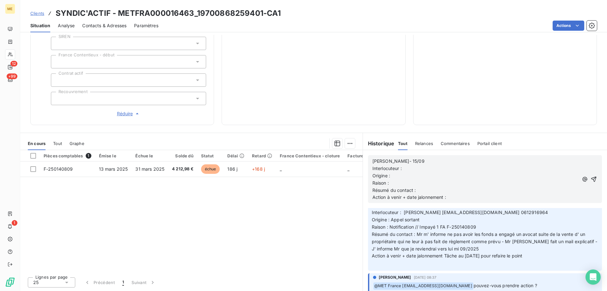
click at [461, 170] on p "Interlocuteur :" at bounding box center [476, 168] width 206 height 7
click at [430, 178] on p "Origine :" at bounding box center [476, 175] width 206 height 7
click at [427, 181] on p "Raison :" at bounding box center [476, 182] width 206 height 7
click at [428, 190] on p "Résumé du contact :" at bounding box center [476, 190] width 206 height 7
click at [458, 199] on p "Action à venir + date jalonnement :" at bounding box center [476, 197] width 206 height 7
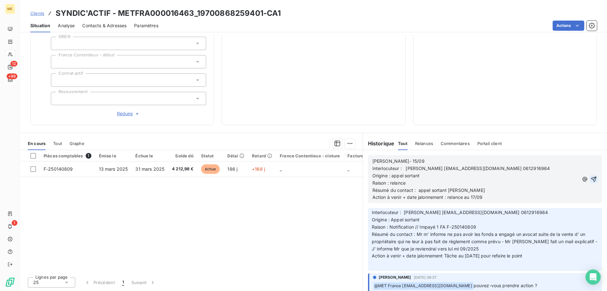
click at [591, 176] on icon "button" at bounding box center [594, 179] width 6 height 6
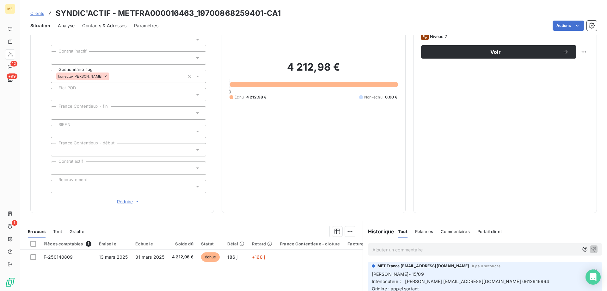
scroll to position [0, 0]
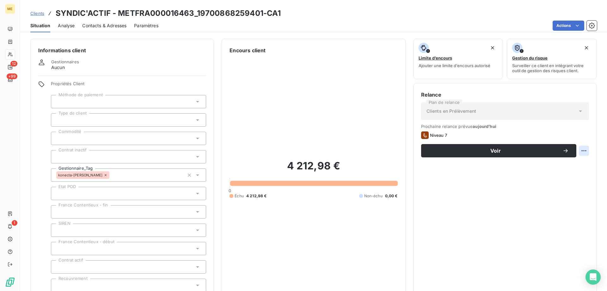
click at [581, 146] on html "ME 12 +99 1 Clients SYNDIC'ACTIF - METFRA000016463_19700868259401-CA1 Situation…" at bounding box center [303, 145] width 607 height 291
drag, startPoint x: 566, startPoint y: 165, endPoint x: 560, endPoint y: 166, distance: 6.1
click at [566, 165] on div "Replanifier cette action" at bounding box center [553, 164] width 57 height 10
select select "8"
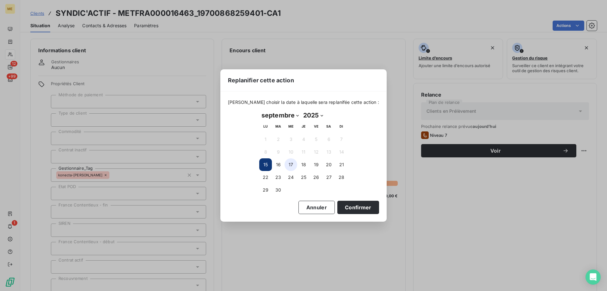
click at [294, 168] on button "17" at bounding box center [291, 164] width 13 height 13
click at [338, 205] on button "Confirmer" at bounding box center [359, 207] width 42 height 13
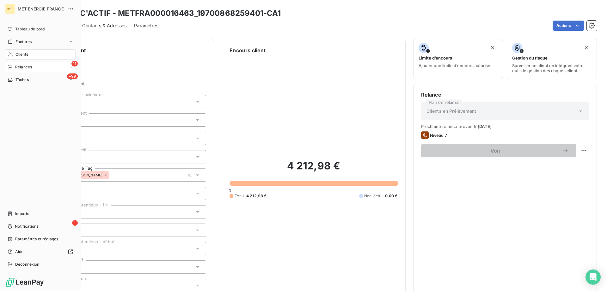
click at [13, 67] on div "Relances" at bounding box center [20, 67] width 24 height 6
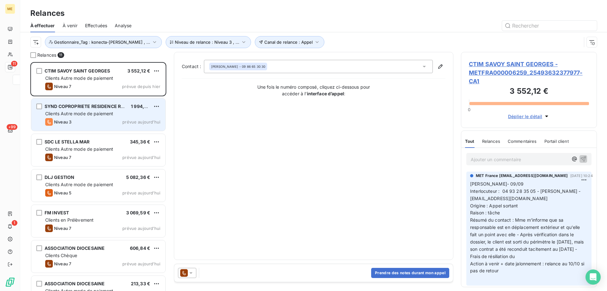
scroll to position [224, 131]
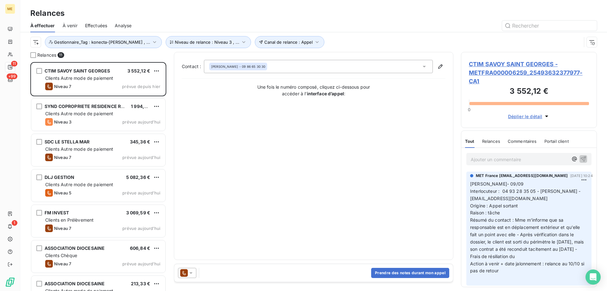
click at [532, 62] on span "CTIM SAVOY SAINT GEORGES - METFRA000006259_25493632377977-CA1" at bounding box center [529, 73] width 120 height 26
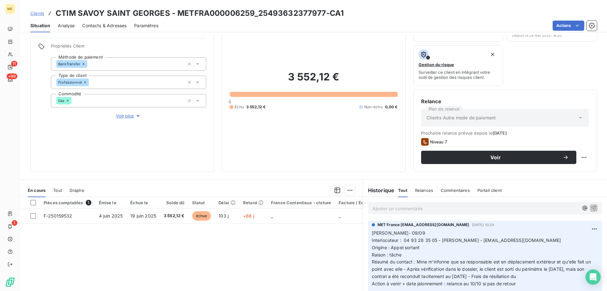
scroll to position [84, 0]
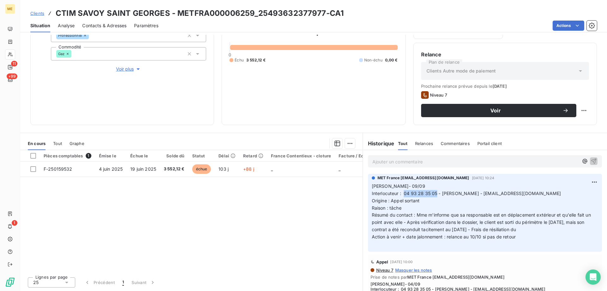
copy span "04 93 28 35 05"
drag, startPoint x: 402, startPoint y: 192, endPoint x: 435, endPoint y: 195, distance: 33.3
click at [435, 195] on span "Interlocuteur : 04 93 28 35 05 - Mme VINCIGUERRA - comptabilite@easy-menton.fr" at bounding box center [467, 192] width 190 height 5
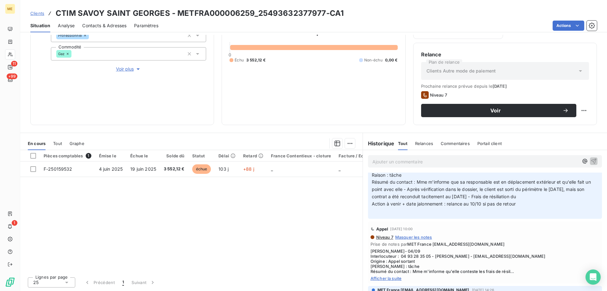
scroll to position [0, 0]
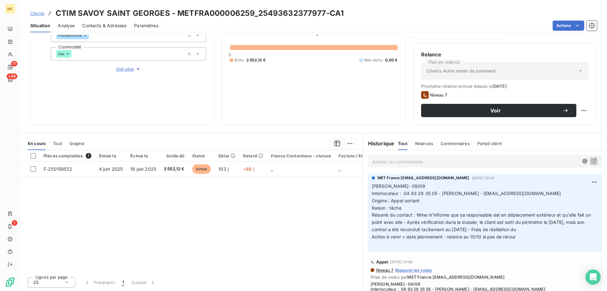
click at [464, 159] on p "Ajouter un commentaire ﻿" at bounding box center [476, 162] width 206 height 8
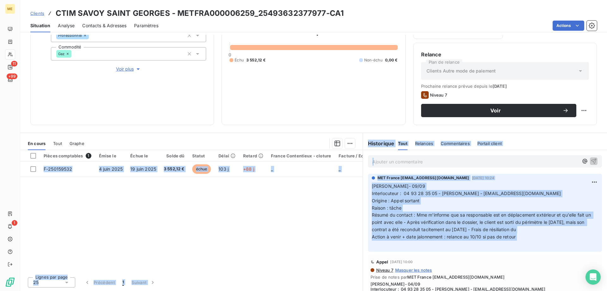
drag, startPoint x: 496, startPoint y: 228, endPoint x: 333, endPoint y: 178, distance: 170.0
click at [333, 178] on div "En cours Tout Graphe Pièces comptables 1 Émise le Échue le Solde dû Statut Déla…" at bounding box center [313, 212] width 587 height 158
click at [341, 182] on div "Pièces comptables 1 Émise le Échue le Solde dû Statut Délai Retard France Conte…" at bounding box center [191, 211] width 343 height 122
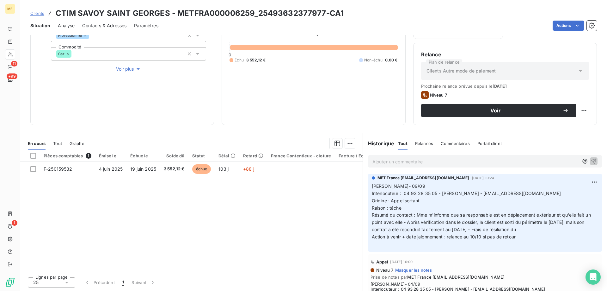
drag, startPoint x: 351, startPoint y: 188, endPoint x: 358, endPoint y: 190, distance: 8.1
click at [357, 190] on div "Pièces comptables 1 Émise le Échue le Solde dû Statut Délai Retard France Conte…" at bounding box center [191, 211] width 343 height 122
drag, startPoint x: 364, startPoint y: 187, endPoint x: 366, endPoint y: 184, distance: 4.1
click at [366, 184] on section "Historique Tout Relances Commentaires Portail client Tout Relances Commentaires…" at bounding box center [485, 212] width 245 height 158
drag, startPoint x: 506, startPoint y: 240, endPoint x: 509, endPoint y: 240, distance: 3.2
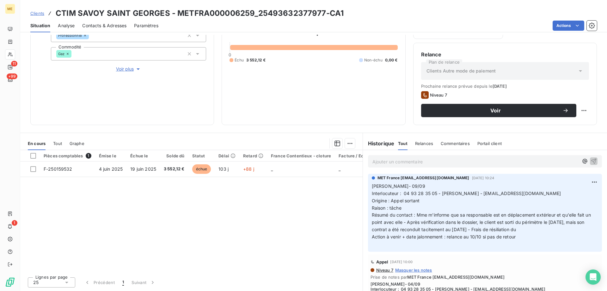
click at [506, 240] on p "Lisa- 09/09 Interlocuteur : 04 93 28 35 05 - Mme VINCIGUERRA - comptabilite@eas…" at bounding box center [485, 215] width 227 height 65
click at [512, 240] on p "Lisa- 09/09 Interlocuteur : 04 93 28 35 05 - Mme VINCIGUERRA - comptabilite@eas…" at bounding box center [485, 215] width 227 height 65
copy p "Lisa- 09/09 Interlocuteur : 04 93 28 35 05 - Mme VINCIGUERRA - comptabilite@eas…"
drag, startPoint x: 516, startPoint y: 238, endPoint x: 367, endPoint y: 184, distance: 159.0
click at [368, 184] on div "MET France met-france@recouvrement.met.com 9 sept. 2025, 10:24 Lisa- 09/09 Inte…" at bounding box center [485, 213] width 234 height 78
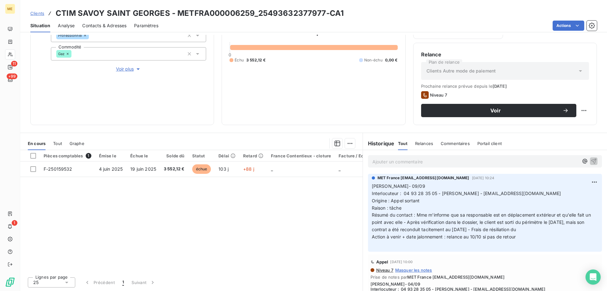
click at [397, 165] on p "Ajouter un commentaire ﻿" at bounding box center [476, 162] width 206 height 8
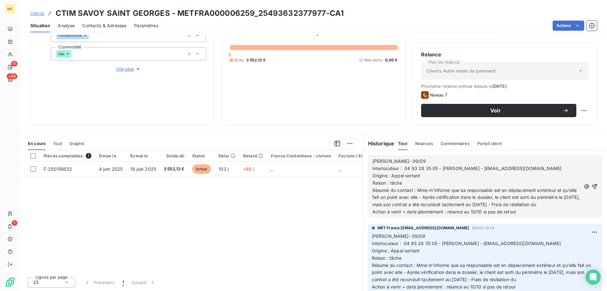
click at [408, 160] on p "Lisa- 09/09" at bounding box center [477, 161] width 209 height 7
drag, startPoint x: 414, startPoint y: 189, endPoint x: 433, endPoint y: 209, distance: 26.6
click at [433, 209] on p "Résumé du contact : Mme m'informe que sa responsable est en déplacement extérie…" at bounding box center [477, 198] width 209 height 22
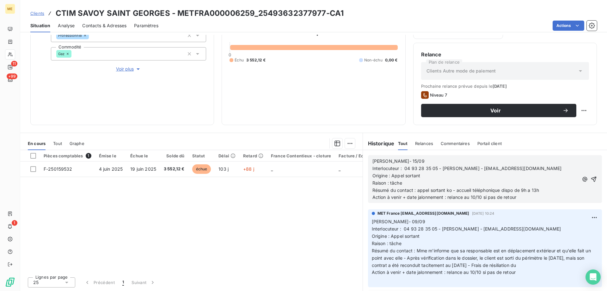
drag, startPoint x: 520, startPoint y: 199, endPoint x: 471, endPoint y: 200, distance: 48.4
click at [471, 200] on p "Action à venir + date jalonnement : relance au 10/10 si pas de retour" at bounding box center [476, 197] width 206 height 7
click at [592, 177] on icon "button" at bounding box center [594, 178] width 5 height 5
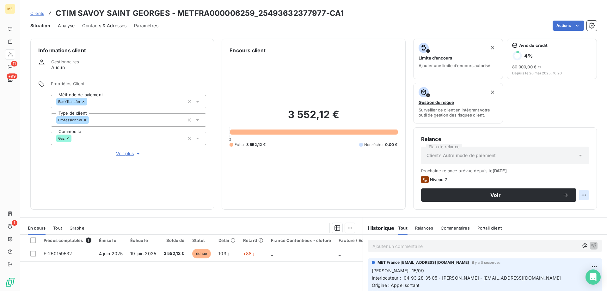
click at [581, 192] on html "ME 11 +99 1 Clients CTIM SAVOY SAINT GEORGES - METFRA000006259_25493632377977-C…" at bounding box center [303, 145] width 607 height 291
drag, startPoint x: 563, startPoint y: 206, endPoint x: 556, endPoint y: 208, distance: 7.7
click at [563, 207] on div "Replanifier cette action" at bounding box center [553, 209] width 57 height 10
select select "8"
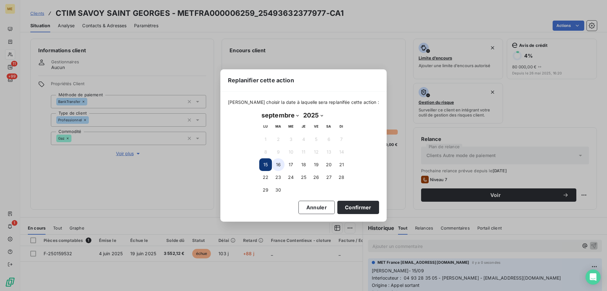
click at [282, 165] on button "16" at bounding box center [278, 164] width 13 height 13
click at [349, 205] on button "Confirmer" at bounding box center [359, 207] width 42 height 13
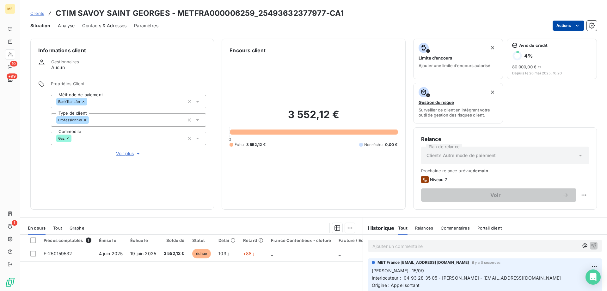
click at [559, 23] on html "ME 10 +99 1 Clients CTIM SAVOY SAINT GEORGES - METFRA000006259_25493632377977-C…" at bounding box center [303, 145] width 607 height 291
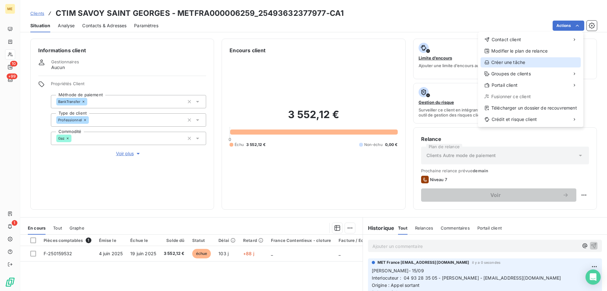
click at [540, 61] on div "Créer une tâche" at bounding box center [531, 62] width 100 height 10
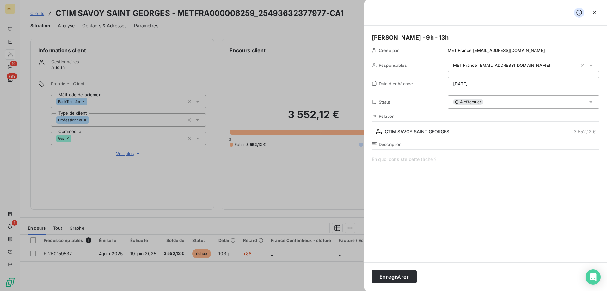
click at [479, 106] on div "À effectuer" at bounding box center [524, 101] width 152 height 13
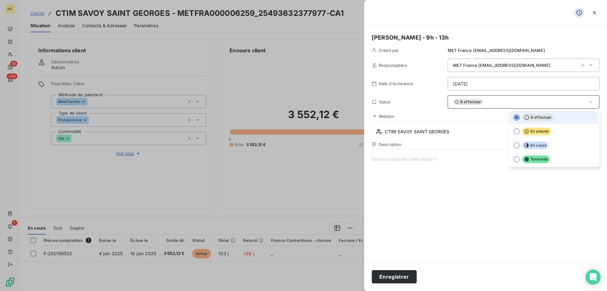
click at [480, 88] on html "ME 10 +99 1 Clients CTIM SAVOY SAINT GEORGES - METFRA000006259_25493632377977-C…" at bounding box center [303, 145] width 607 height 291
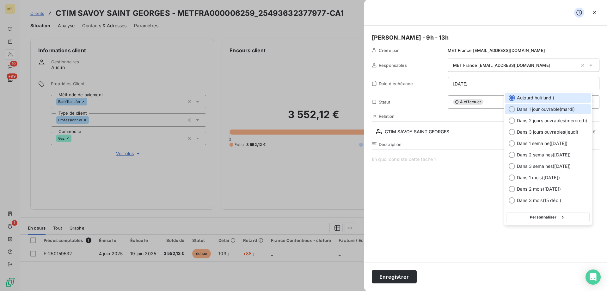
click at [522, 109] on span "Dans 1 jour ouvrable ( mardi )" at bounding box center [546, 109] width 58 height 6
type input "16/09/2025"
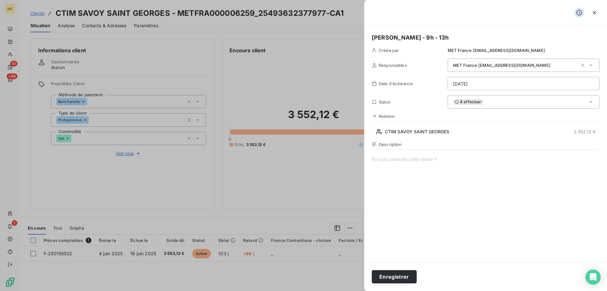
click at [401, 270] on div "Enregistrer" at bounding box center [485, 276] width 243 height 29
click at [401, 273] on button "Enregistrer" at bounding box center [394, 276] width 45 height 13
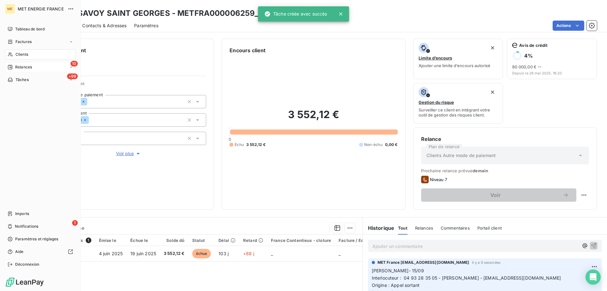
click at [14, 66] on div "Relances" at bounding box center [20, 67] width 24 height 6
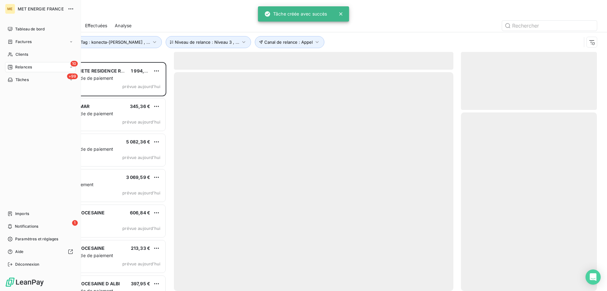
scroll to position [224, 131]
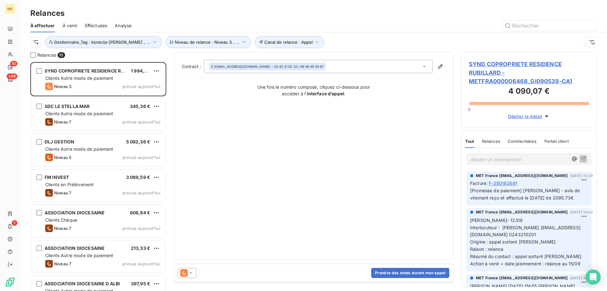
click at [495, 65] on span "SYND COPROPRIETE RESIDENCE RUBILLARD - METFRA000006468_GI090539-CA1" at bounding box center [529, 73] width 120 height 26
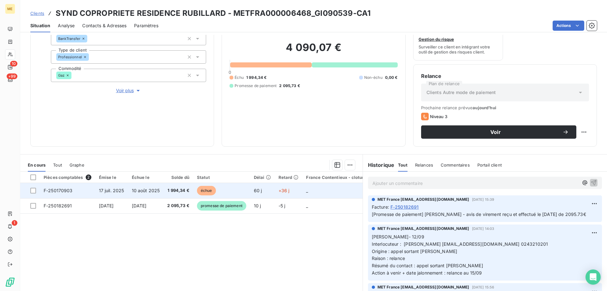
scroll to position [63, 0]
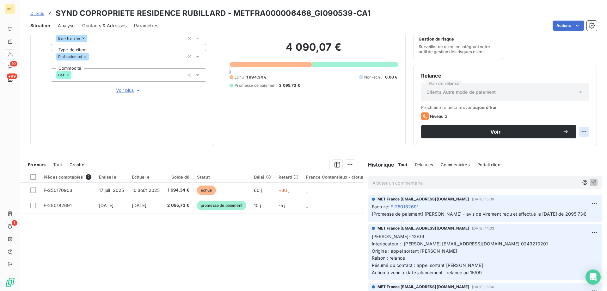
click at [584, 134] on html "ME 10 +99 1 Clients SYND COPROPRIETE RESIDENCE RUBILLARD - METFRA000006468_GI09…" at bounding box center [303, 145] width 607 height 291
click at [566, 148] on div "Replanifier cette action" at bounding box center [553, 145] width 57 height 10
select select "8"
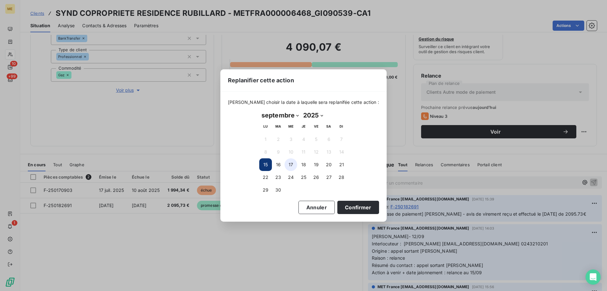
click at [296, 165] on button "17" at bounding box center [291, 164] width 13 height 13
drag, startPoint x: 349, startPoint y: 208, endPoint x: 343, endPoint y: 203, distance: 8.4
click at [350, 208] on button "Confirmer" at bounding box center [359, 207] width 42 height 13
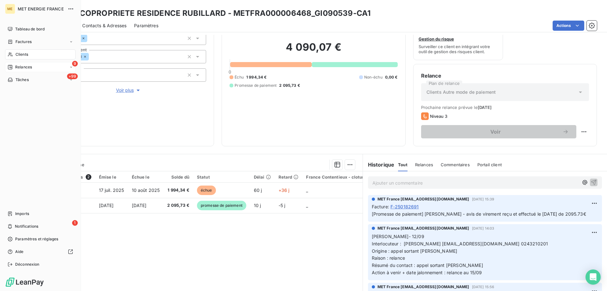
click at [17, 65] on span "Relances" at bounding box center [23, 67] width 17 height 6
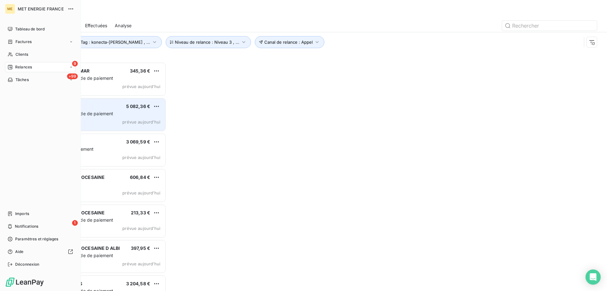
scroll to position [224, 131]
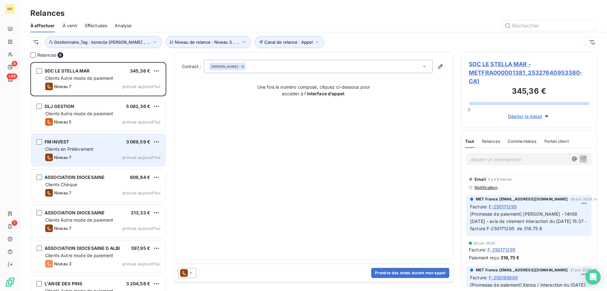
click at [98, 157] on div "Niveau 7 prévue aujourd’hui" at bounding box center [102, 157] width 115 height 8
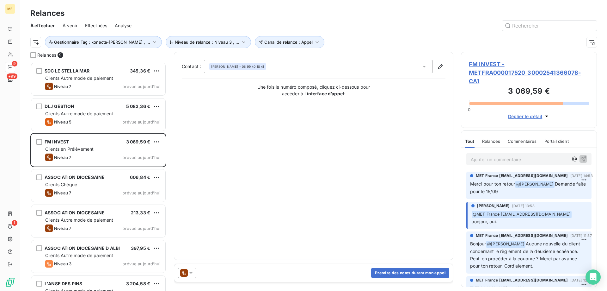
click at [503, 72] on span "FM INVEST - METFRA000017520_30002541366078-CA1" at bounding box center [529, 73] width 120 height 26
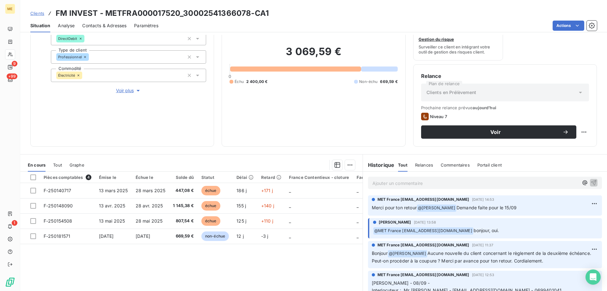
scroll to position [63, 0]
click at [583, 126] on div "Voir" at bounding box center [505, 131] width 168 height 13
click at [581, 130] on html "ME 9 +99 1 Clients FM INVEST - METFRA000017520_30002541366078-CA1 Situation Ana…" at bounding box center [303, 145] width 607 height 291
click at [571, 141] on div "Replanifier cette action" at bounding box center [553, 145] width 57 height 10
select select "8"
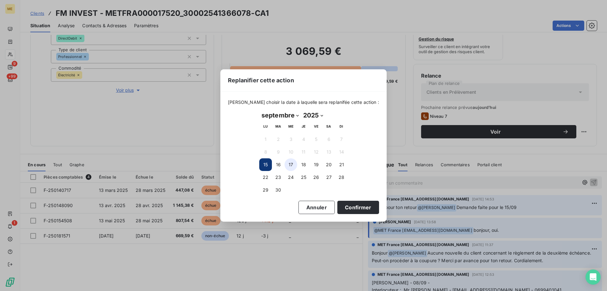
click at [285, 163] on button "17" at bounding box center [291, 164] width 13 height 13
click at [338, 203] on button "Confirmer" at bounding box center [359, 207] width 42 height 13
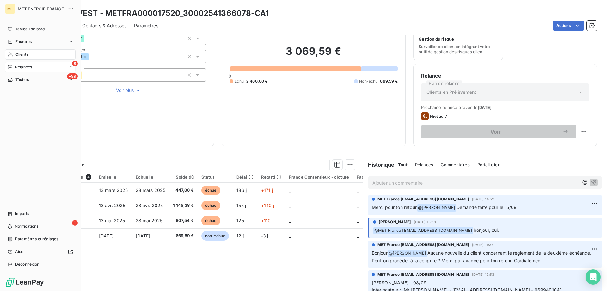
click at [19, 62] on div "8 Relances" at bounding box center [40, 67] width 71 height 10
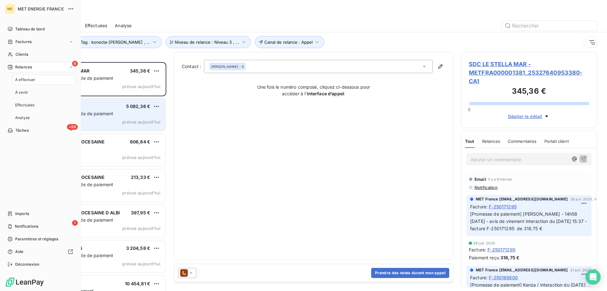
scroll to position [224, 131]
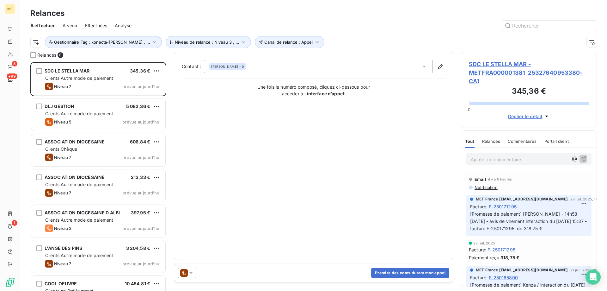
click at [533, 65] on span "SDC LE STELLA MAR - METFRA000001381_25327640953380-CA1" at bounding box center [529, 73] width 120 height 26
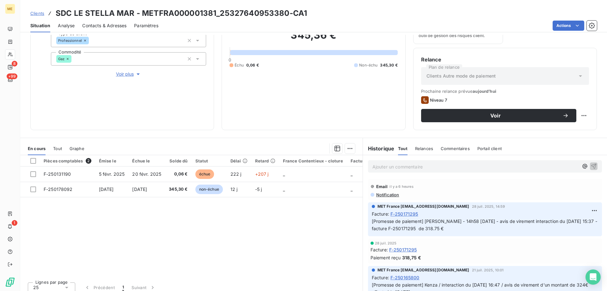
scroll to position [84, 0]
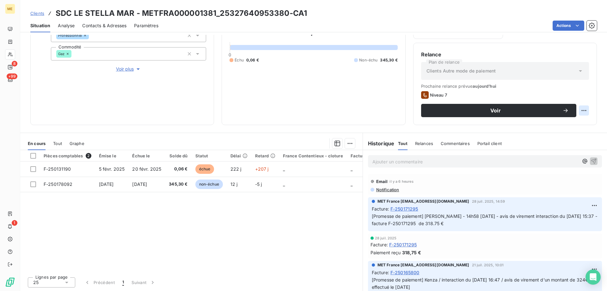
click at [582, 113] on html "ME 8 +99 1 Clients SDC LE STELLA MAR - METFRA000001381_25327640953380-CA1 Situa…" at bounding box center [303, 145] width 607 height 291
click at [563, 132] on div "Replanifier cette action" at bounding box center [554, 124] width 62 height 15
click at [563, 128] on div "Replanifier cette action" at bounding box center [553, 124] width 57 height 10
select select "8"
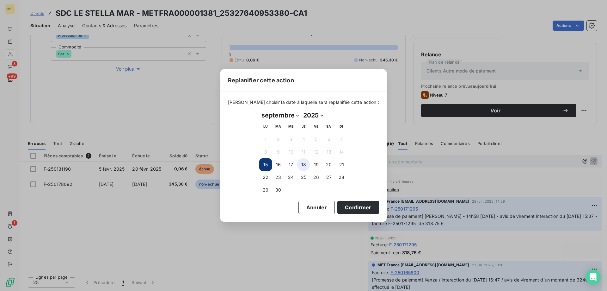
click at [305, 164] on button "18" at bounding box center [303, 164] width 13 height 13
click at [353, 203] on button "Confirmer" at bounding box center [359, 207] width 42 height 13
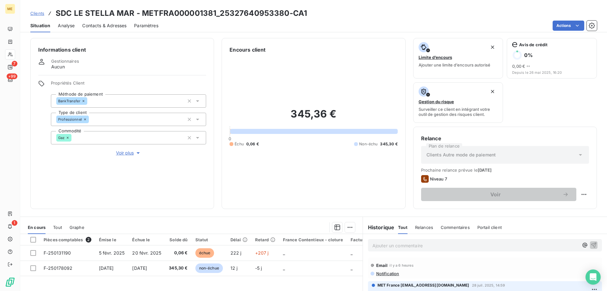
scroll to position [0, 0]
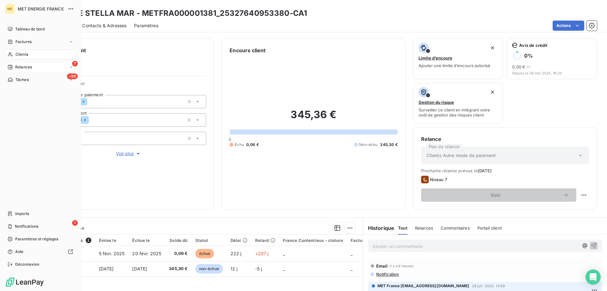
click at [17, 62] on div "7 Relances" at bounding box center [40, 67] width 71 height 10
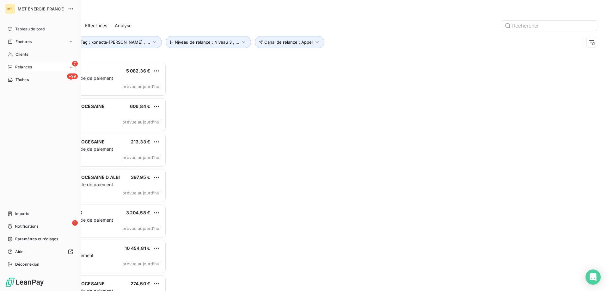
scroll to position [224, 131]
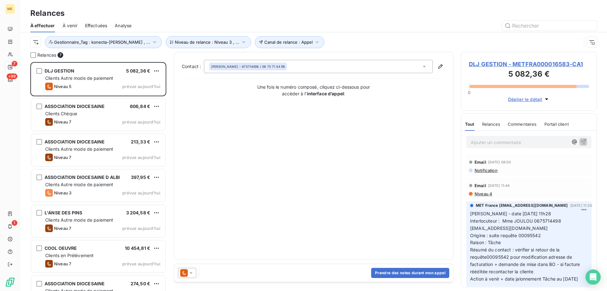
click at [532, 63] on span "DLJ GESTION - METFRA000016583-CA1" at bounding box center [529, 64] width 120 height 9
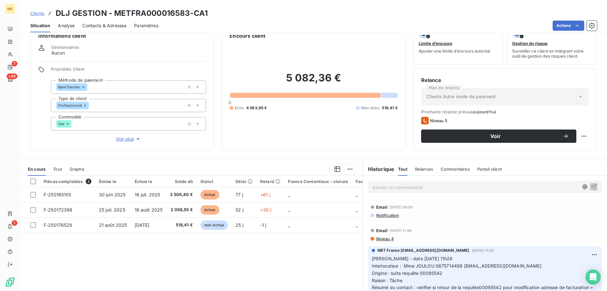
scroll to position [40, 0]
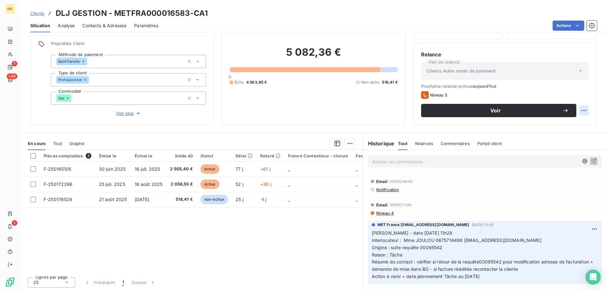
click at [577, 110] on html "ME 7 +99 1 Clients DLJ GESTION - METFRA000016583-CA1 Situation Analyse Contacts…" at bounding box center [303, 145] width 607 height 291
click at [570, 124] on div "Replanifier cette action" at bounding box center [553, 124] width 57 height 10
select select "8"
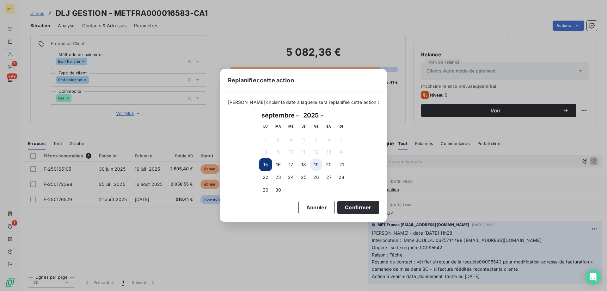
click at [313, 166] on button "19" at bounding box center [316, 164] width 13 height 13
drag, startPoint x: 339, startPoint y: 205, endPoint x: 332, endPoint y: 202, distance: 7.7
click at [338, 203] on button "Confirmer" at bounding box center [359, 207] width 42 height 13
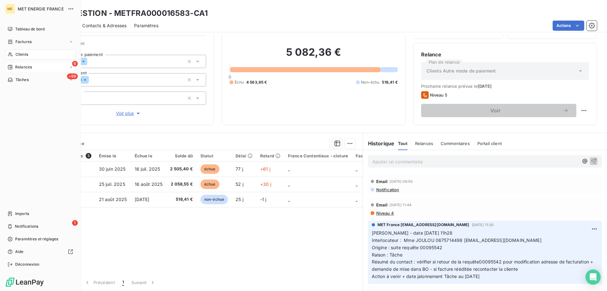
click at [6, 63] on div "6 Relances" at bounding box center [40, 67] width 71 height 10
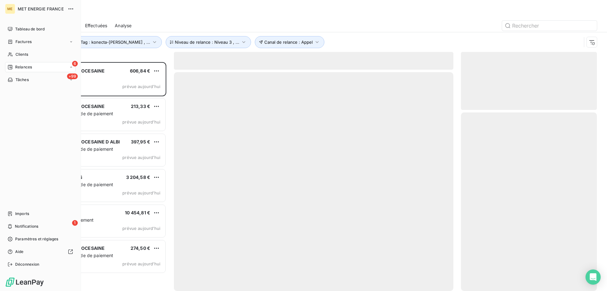
scroll to position [224, 131]
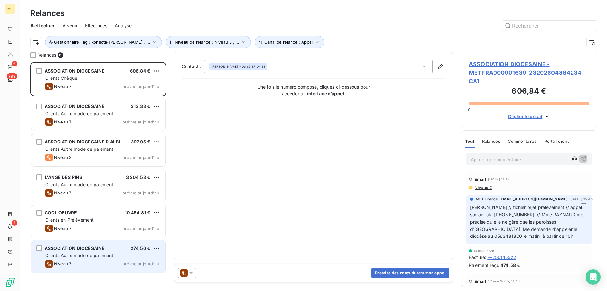
click at [101, 253] on span "Clients Autre mode de paiement" at bounding box center [79, 254] width 68 height 5
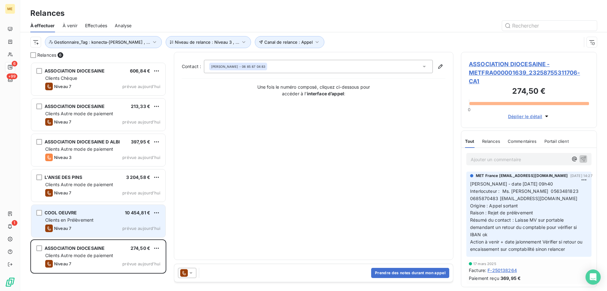
click at [132, 224] on div "Niveau 7 prévue aujourd’hui" at bounding box center [102, 228] width 115 height 8
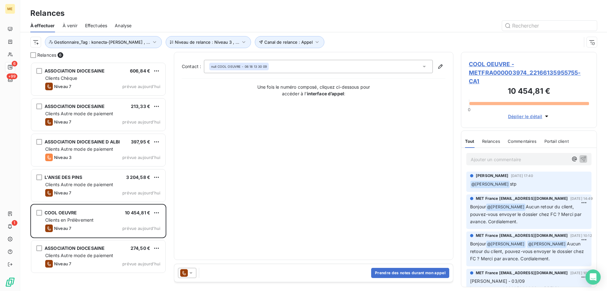
click at [492, 73] on span "COOL OEUVRE - METFRA000003974_22166135955755-CA1" at bounding box center [529, 73] width 120 height 26
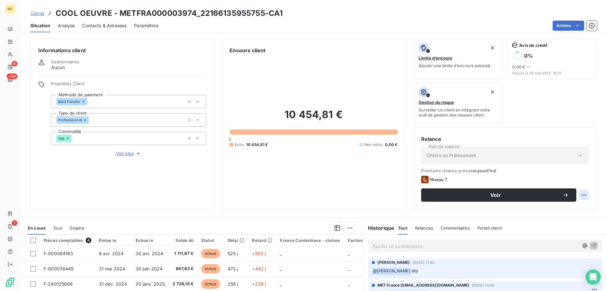
click at [576, 196] on html "ME 6 +99 1 Clients COOL OEUVRE - METFRA000003974_22166135955755-CA1 Situation A…" at bounding box center [303, 145] width 607 height 291
click at [559, 206] on div "Replanifier cette action" at bounding box center [553, 209] width 57 height 10
select select "8"
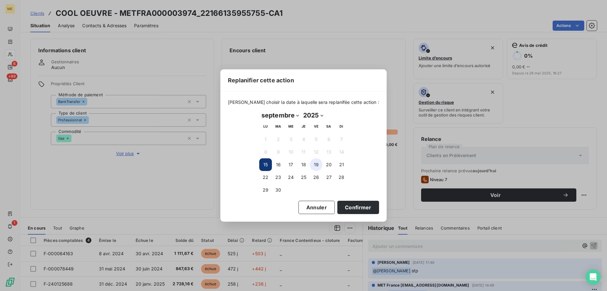
click at [315, 163] on button "19" at bounding box center [316, 164] width 13 height 13
click at [358, 206] on button "Confirmer" at bounding box center [359, 207] width 42 height 13
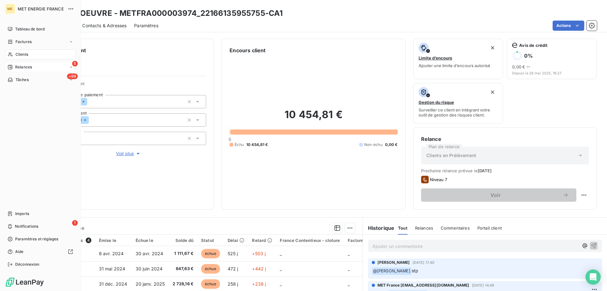
click at [16, 67] on span "Relances" at bounding box center [23, 67] width 17 height 6
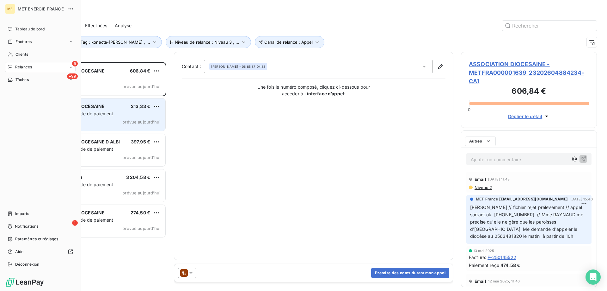
scroll to position [224, 131]
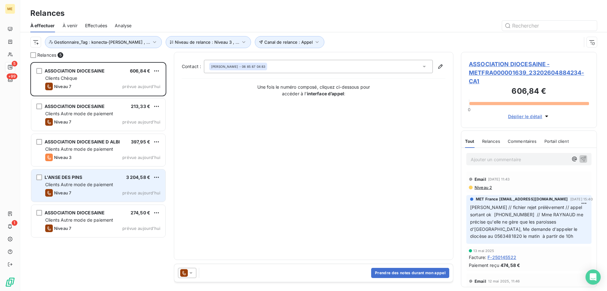
click at [140, 174] on div "3 204,58 €" at bounding box center [138, 177] width 24 height 6
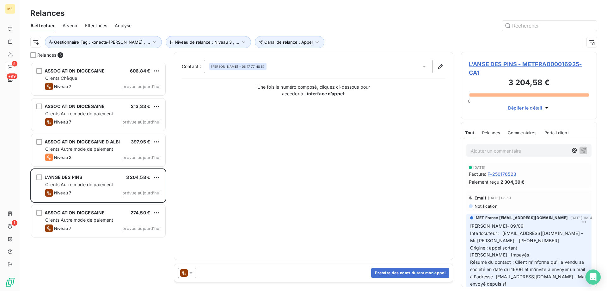
click at [491, 62] on span "L'ANSE DES PINS - METFRA000016925-CA1" at bounding box center [529, 68] width 120 height 17
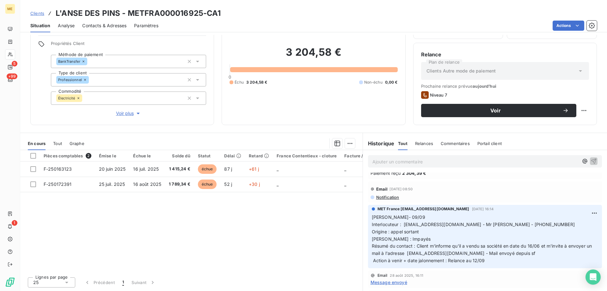
scroll to position [32, 0]
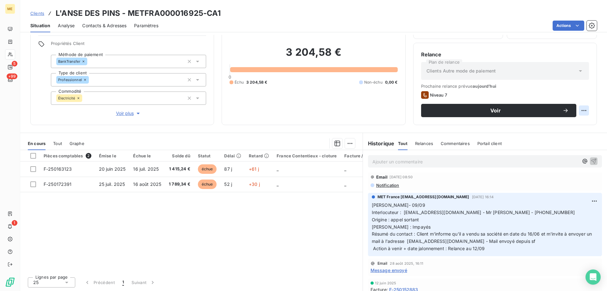
click at [579, 115] on html "ME 5 +99 1 Clients L'ANSE DES PINS - METFRA000016925-CA1 Situation Analyse Cont…" at bounding box center [303, 145] width 607 height 291
click at [570, 125] on div "Replanifier cette action" at bounding box center [553, 124] width 57 height 10
select select "8"
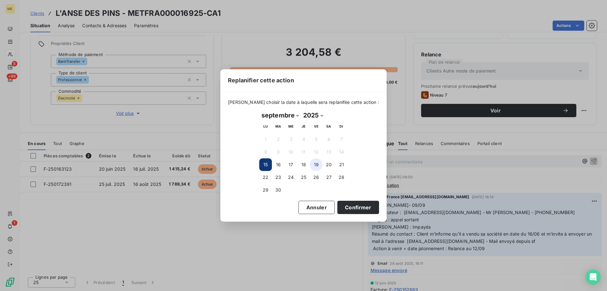
click at [316, 162] on button "19" at bounding box center [316, 164] width 13 height 13
drag, startPoint x: 346, startPoint y: 210, endPoint x: 346, endPoint y: 207, distance: 3.2
click at [346, 209] on button "Confirmer" at bounding box center [359, 207] width 42 height 13
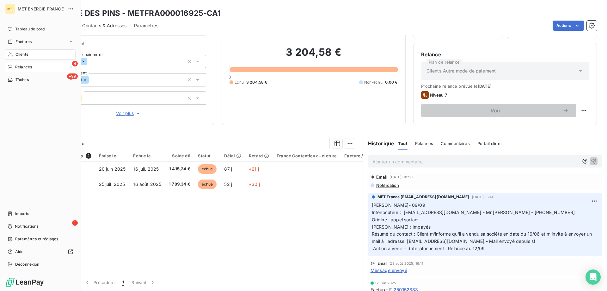
click at [14, 65] on div "Relances" at bounding box center [20, 67] width 24 height 6
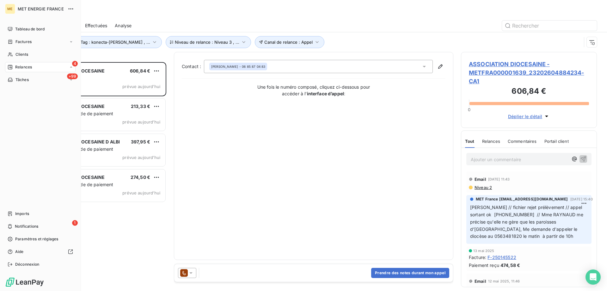
scroll to position [224, 131]
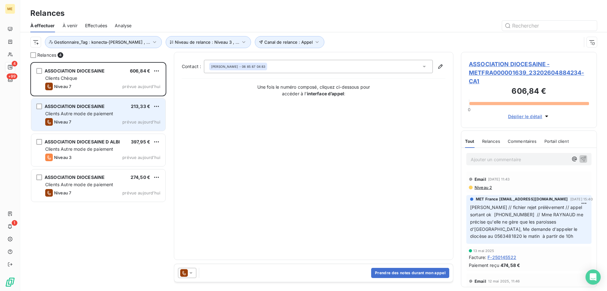
click at [110, 112] on span "Clients Autre mode de paiement" at bounding box center [79, 113] width 68 height 5
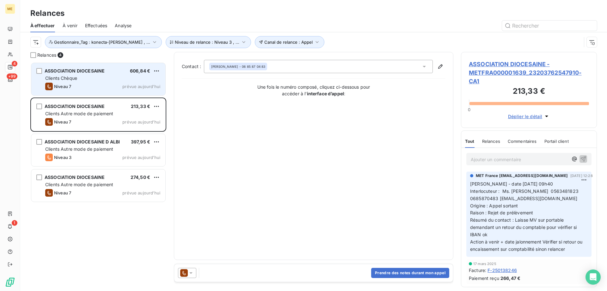
click at [119, 86] on div "Niveau 7 prévue aujourd’hui" at bounding box center [102, 87] width 115 height 8
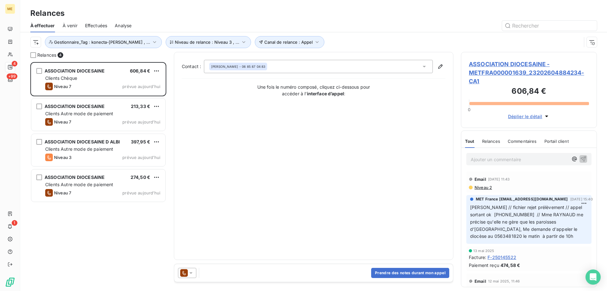
click at [496, 65] on span "ASSOCIATION DIOCESAINE - METFRA000001639_23202604884234-CA1" at bounding box center [529, 73] width 120 height 26
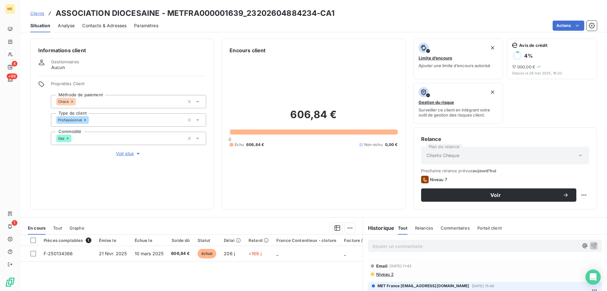
click at [122, 151] on span "Voir plus" at bounding box center [128, 153] width 25 height 6
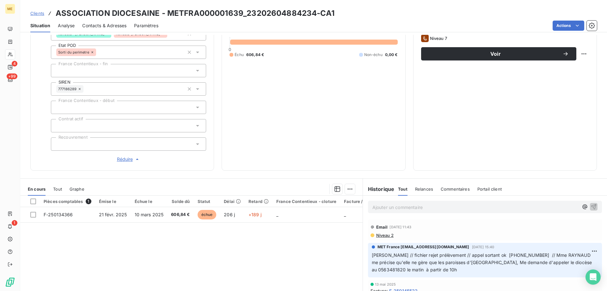
scroll to position [28, 0]
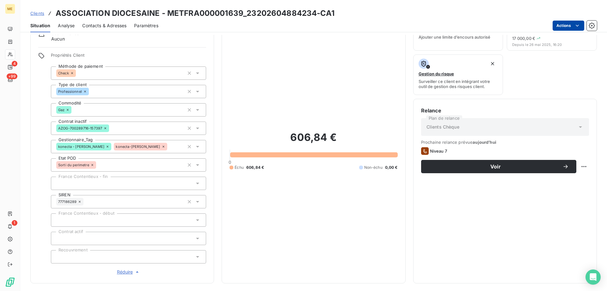
click at [560, 27] on html "ME 4 +99 1 Clients ASSOCIATION DIOCESAINE - METFRA000001639_23202604884234-CA1 …" at bounding box center [303, 145] width 607 height 291
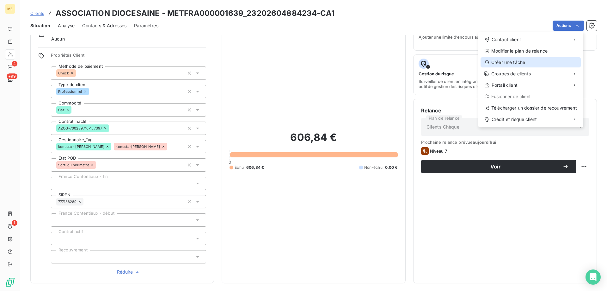
click at [538, 59] on div "Créer une tâche" at bounding box center [531, 62] width 100 height 10
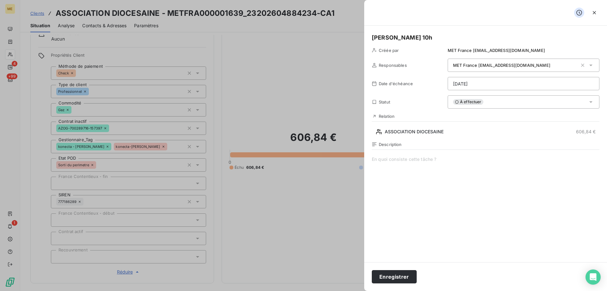
click at [480, 82] on html "ME 4 +99 1 Clients ASSOCIATION DIOCESAINE - METFRA000001639_23202604884234-CA1 …" at bounding box center [303, 145] width 607 height 291
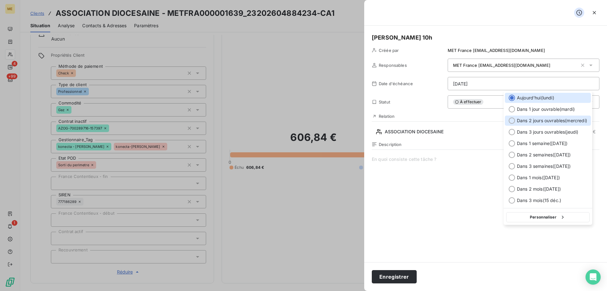
click at [524, 119] on span "Dans 2 jours ouvrables ( mercredi )" at bounding box center [552, 120] width 70 height 6
type input "17/09/2025"
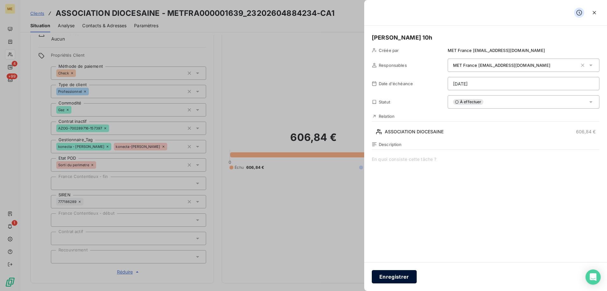
click at [385, 274] on button "Enregistrer" at bounding box center [394, 276] width 45 height 13
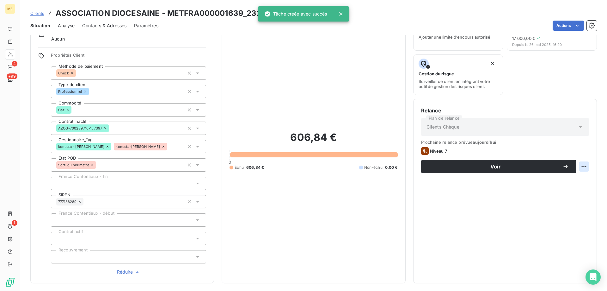
click at [583, 170] on html "ME 4 +99 1 Clients ASSOCIATION DIOCESAINE - METFRA000001639_23202604884234-CA1 …" at bounding box center [303, 145] width 607 height 291
click at [571, 184] on div "Replanifier cette action" at bounding box center [553, 180] width 57 height 10
select select "8"
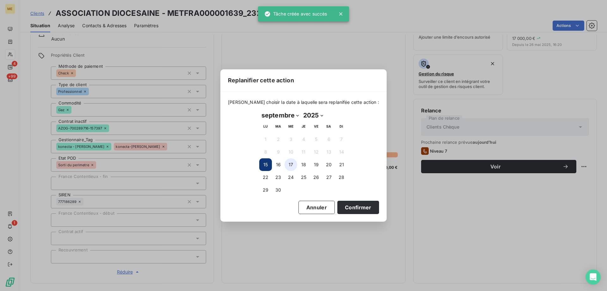
click at [286, 167] on button "17" at bounding box center [291, 164] width 13 height 13
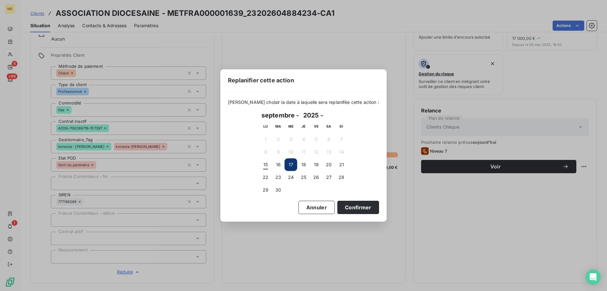
click at [346, 200] on div "Veuillez choisir la date à laquelle sera replanifée cette action : septembre 20…" at bounding box center [304, 156] width 166 height 130
click at [348, 205] on button "Confirmer" at bounding box center [359, 207] width 42 height 13
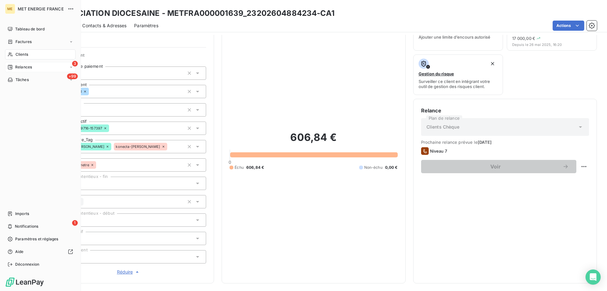
click at [36, 69] on div "3 Relances" at bounding box center [40, 67] width 71 height 10
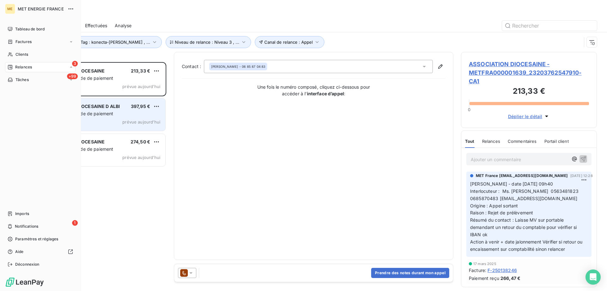
scroll to position [224, 131]
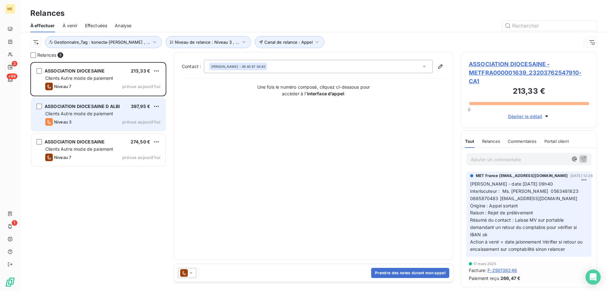
drag, startPoint x: 104, startPoint y: 123, endPoint x: 102, endPoint y: 126, distance: 3.8
click at [104, 123] on div "Niveau 3 prévue aujourd’hui" at bounding box center [102, 122] width 115 height 8
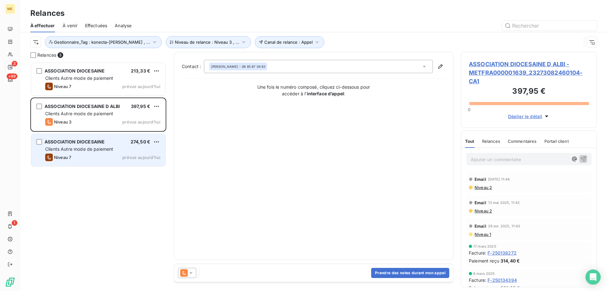
click at [100, 150] on span "Clients Autre mode de paiement" at bounding box center [79, 148] width 68 height 5
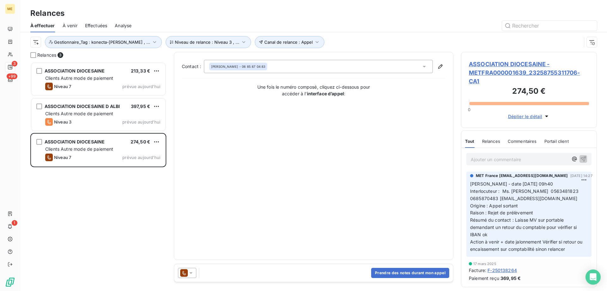
click at [481, 70] on span "ASSOCIATION DIOCESAINE - METFRA000001639_23258755311706-CA1" at bounding box center [529, 73] width 120 height 26
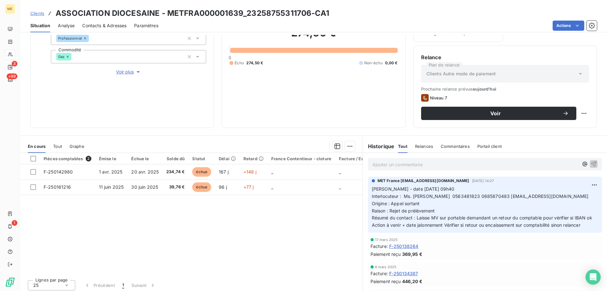
scroll to position [84, 0]
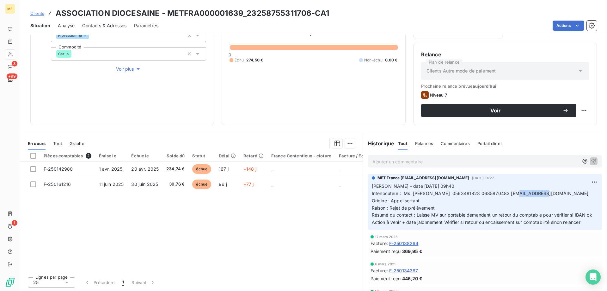
drag, startPoint x: 508, startPoint y: 193, endPoint x: 539, endPoint y: 193, distance: 30.4
click at [539, 193] on p "Valérie - date 10/07/2025 09h40 Interlocuteur : Ms. Françoise ESTIBALS-CARRIERE…" at bounding box center [485, 204] width 227 height 43
copy span "0685870483"
click at [425, 162] on p "Ajouter un commentaire ﻿" at bounding box center [476, 162] width 206 height 8
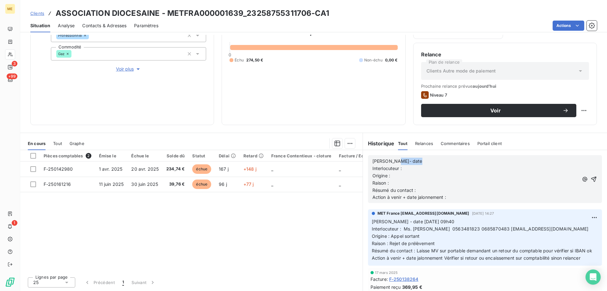
click at [425, 162] on p "Lisa- date" at bounding box center [476, 161] width 206 height 7
click at [424, 159] on p "Lisa- date" at bounding box center [476, 161] width 206 height 7
click at [423, 171] on p "Interlocuteur :" at bounding box center [476, 168] width 206 height 7
copy span "Ms. Françoise ESTIBALS-CARRIERE 0563481823 0685870483"
drag, startPoint x: 402, startPoint y: 229, endPoint x: 504, endPoint y: 204, distance: 104.8
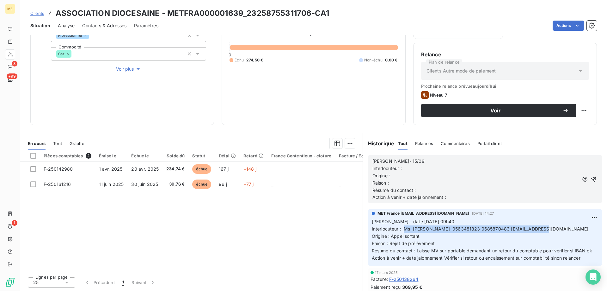
click at [537, 229] on span "Interlocuteur : Ms. Françoise ESTIBALS-CARRIERE 0563481823 0685870483 comptabil…" at bounding box center [480, 228] width 217 height 5
click at [450, 166] on p "Interlocuteur :" at bounding box center [476, 168] width 206 height 7
click at [413, 177] on p "Origine :" at bounding box center [476, 175] width 206 height 7
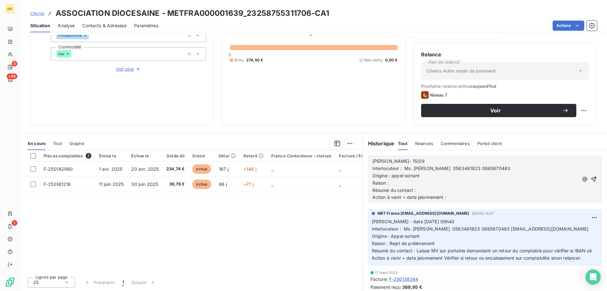
click at [408, 181] on p "Raison :" at bounding box center [476, 182] width 206 height 7
click at [422, 188] on p "Résumé du contact :" at bounding box center [476, 190] width 206 height 7
click at [453, 193] on p "Résumé du contact : appel sortant [PERSON_NAME]" at bounding box center [476, 190] width 206 height 7
click at [456, 200] on p "Action à venir + date jalonnement :" at bounding box center [476, 197] width 206 height 7
click at [591, 178] on icon "button" at bounding box center [594, 179] width 6 height 6
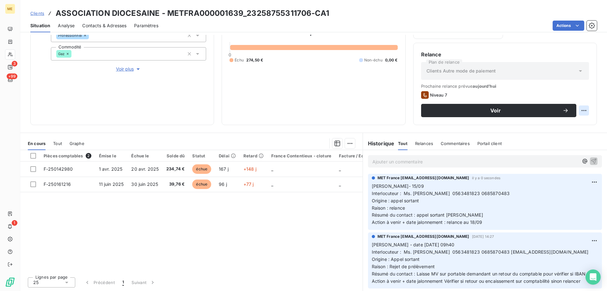
click at [579, 111] on html "ME 3 +99 1 Clients ASSOCIATION DIOCESAINE - METFRA000001639_23258755311706-CA1 …" at bounding box center [303, 145] width 607 height 291
click at [570, 123] on div "Replanifier cette action" at bounding box center [553, 124] width 57 height 10
select select "8"
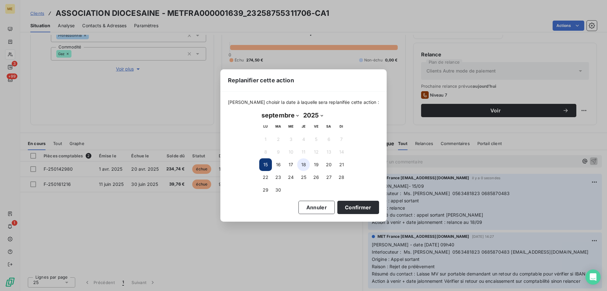
click at [306, 165] on button "18" at bounding box center [303, 164] width 13 height 13
click at [342, 208] on button "Confirmer" at bounding box center [359, 207] width 42 height 13
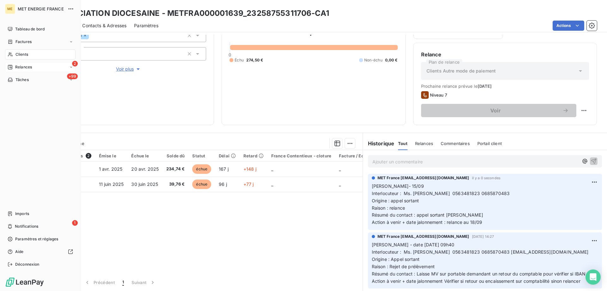
click at [20, 69] on span "Relances" at bounding box center [23, 67] width 17 height 6
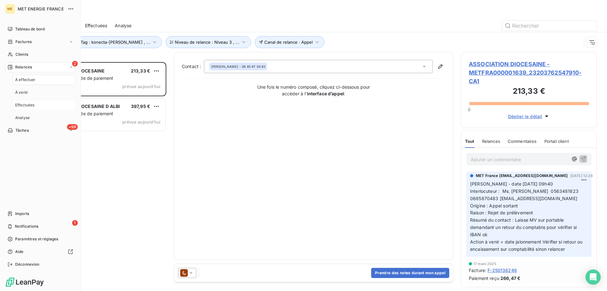
scroll to position [224, 131]
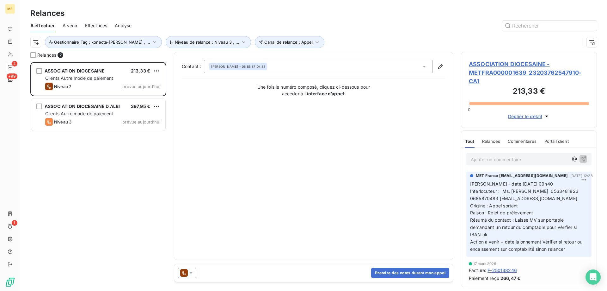
click at [510, 68] on span "ASSOCIATION DIOCESAINE - METFRA000001639_23203762547910-CA1" at bounding box center [529, 73] width 120 height 26
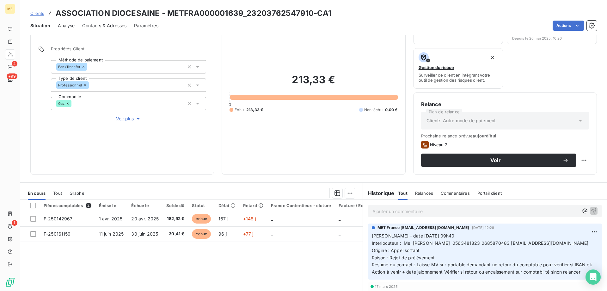
scroll to position [84, 0]
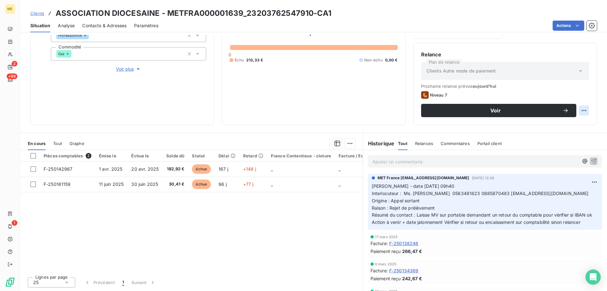
click at [582, 110] on html "ME 2 +99 1 Clients ASSOCIATION DIOCESAINE - METFRA000001639_23203762547910-CA1 …" at bounding box center [303, 145] width 607 height 291
click at [561, 125] on div "Replanifier cette action" at bounding box center [553, 124] width 57 height 10
select select "8"
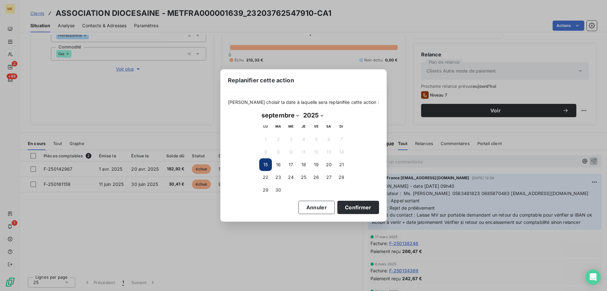
drag, startPoint x: 309, startPoint y: 166, endPoint x: 330, endPoint y: 200, distance: 39.1
click at [309, 166] on button "18" at bounding box center [303, 164] width 13 height 13
drag, startPoint x: 347, startPoint y: 204, endPoint x: 345, endPoint y: 201, distance: 3.7
click at [347, 203] on button "Confirmer" at bounding box center [359, 207] width 42 height 13
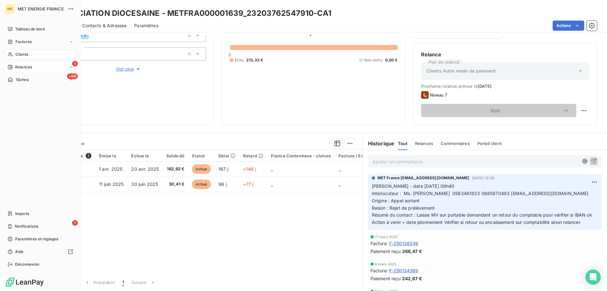
click at [12, 66] on icon at bounding box center [10, 67] width 4 height 4
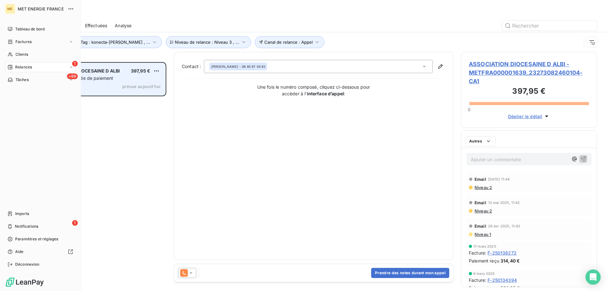
scroll to position [224, 131]
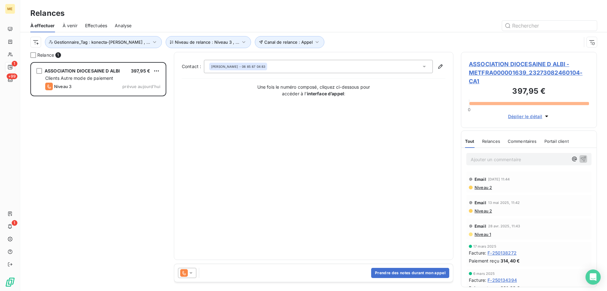
click at [542, 61] on span "ASSOCIATION DIOCESAINE D ALBI - METFRA000001639_23273082460104-CA1" at bounding box center [529, 73] width 120 height 26
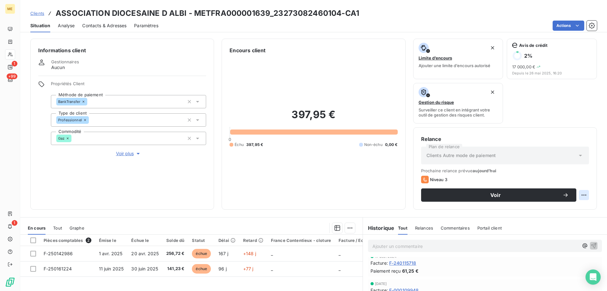
click at [581, 192] on html "ME 1 +99 1 Clients ASSOCIATION DIOCESAINE D ALBI - METFRA000001639_232730824601…" at bounding box center [303, 145] width 607 height 291
drag, startPoint x: 563, startPoint y: 206, endPoint x: 549, endPoint y: 203, distance: 14.3
click at [559, 205] on div "Replanifier cette action" at bounding box center [553, 209] width 57 height 10
select select "8"
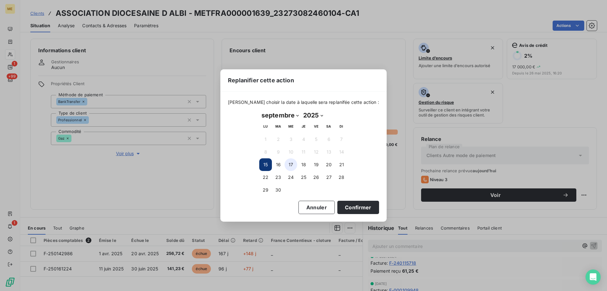
click at [290, 167] on button "17" at bounding box center [291, 164] width 13 height 13
click at [351, 208] on button "Confirmer" at bounding box center [359, 207] width 42 height 13
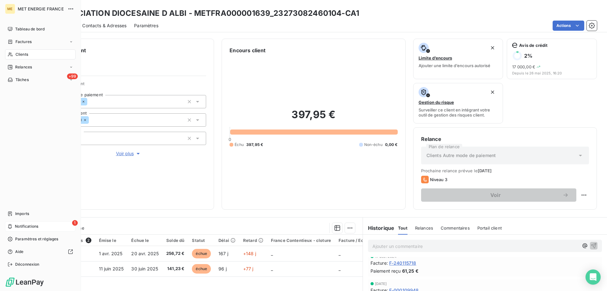
drag, startPoint x: 47, startPoint y: 226, endPoint x: 43, endPoint y: 223, distance: 5.2
click at [46, 226] on div "1 Notifications" at bounding box center [40, 226] width 71 height 10
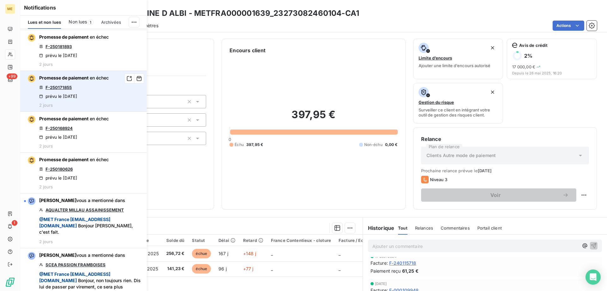
scroll to position [570, 0]
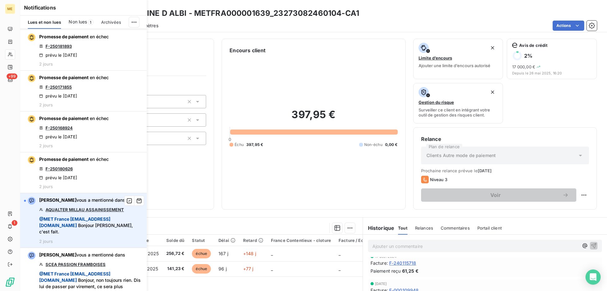
click at [108, 212] on link "AQUALTER MILLAU ASSAINISSEMENT" at bounding box center [85, 209] width 78 height 5
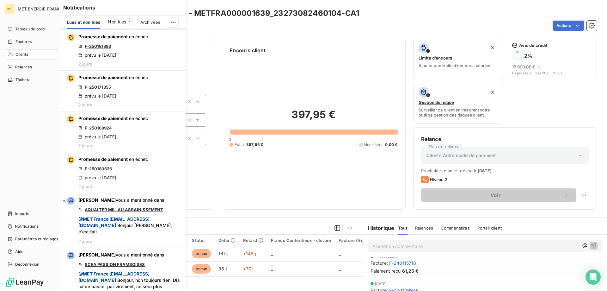
click at [6, 55] on div "Clients" at bounding box center [40, 54] width 71 height 10
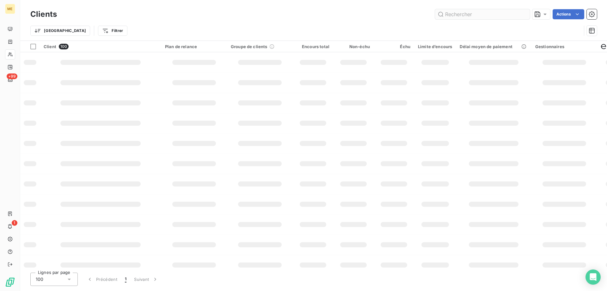
click at [460, 13] on input "text" at bounding box center [482, 14] width 95 height 10
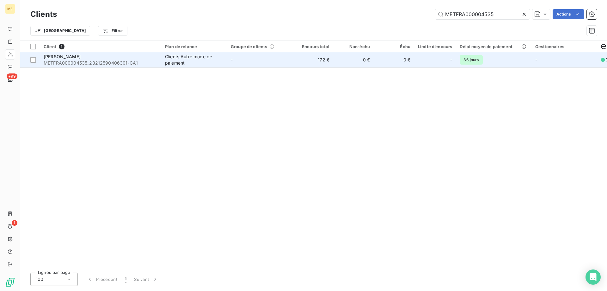
type input "METFRA000004535"
click at [97, 60] on span "METFRA000004535_23212590406301-CA1" at bounding box center [101, 63] width 114 height 6
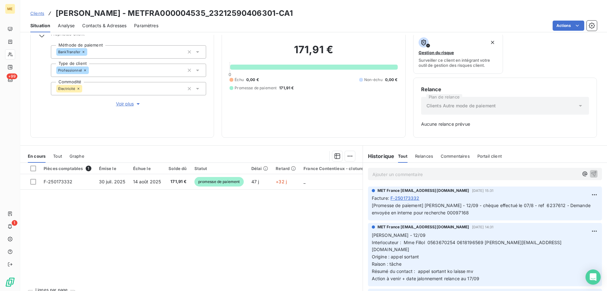
scroll to position [62, 0]
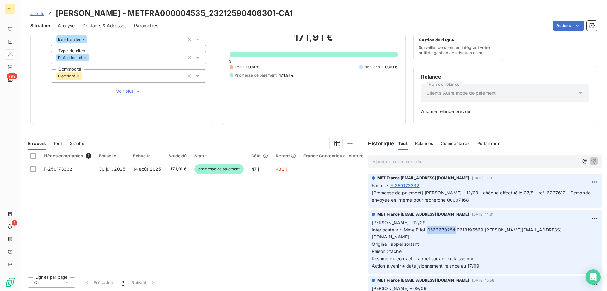
copy span "0563670254"
drag, startPoint x: 426, startPoint y: 228, endPoint x: 452, endPoint y: 228, distance: 26.9
click at [452, 228] on span "Interlocuteur : Mme Fillol 0563670254 0618196569 eliette.fillol@sfr.fr" at bounding box center [467, 233] width 190 height 13
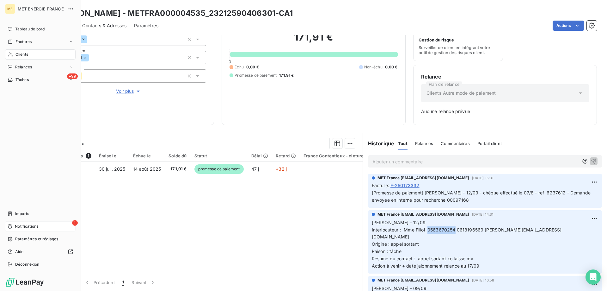
click at [9, 227] on icon at bounding box center [10, 226] width 5 height 5
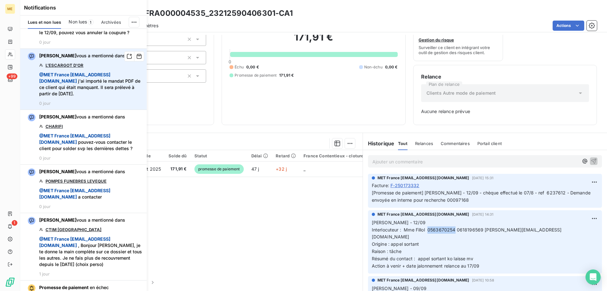
scroll to position [127, 0]
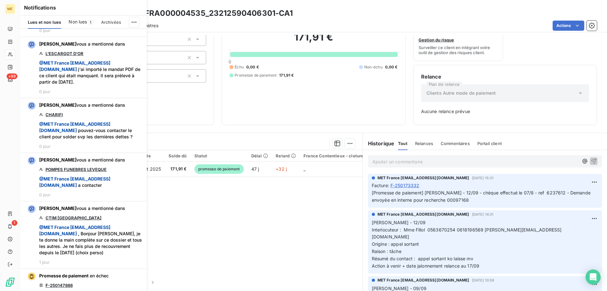
drag, startPoint x: 277, startPoint y: 220, endPoint x: 271, endPoint y: 223, distance: 6.8
click at [277, 221] on div "Pièces comptables 1 Émise le Échue le Solde dû Statut Délai Retard France Conte…" at bounding box center [191, 211] width 343 height 122
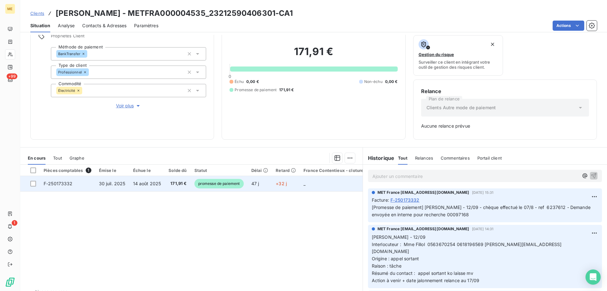
scroll to position [62, 0]
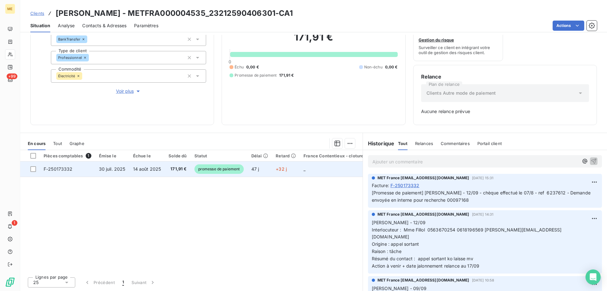
click at [72, 171] on td "F-250173332" at bounding box center [67, 168] width 55 height 15
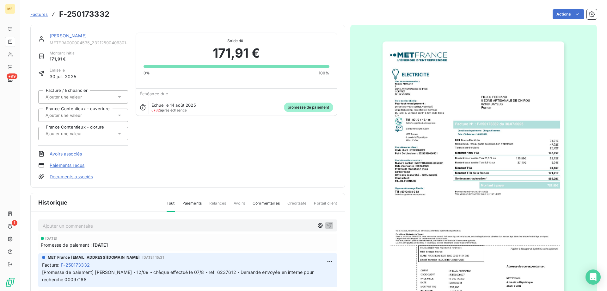
click at [72, 33] on link "FILLOL FERNAND" at bounding box center [68, 35] width 37 height 5
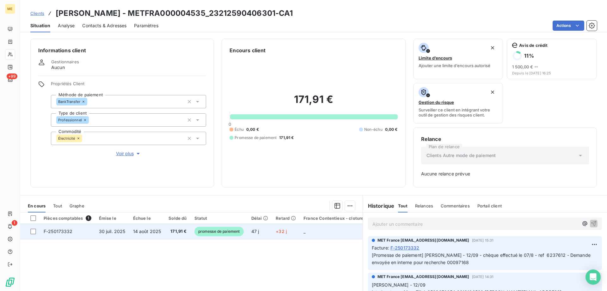
click at [29, 227] on td at bounding box center [30, 231] width 20 height 15
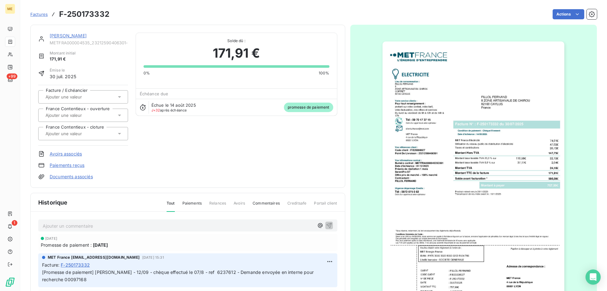
click at [71, 38] on link "FILLOL FERNAND" at bounding box center [68, 35] width 37 height 5
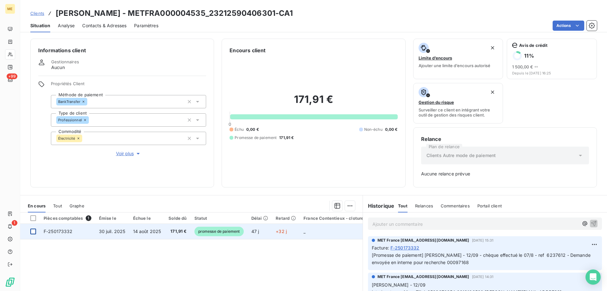
click at [34, 230] on div at bounding box center [33, 231] width 6 height 6
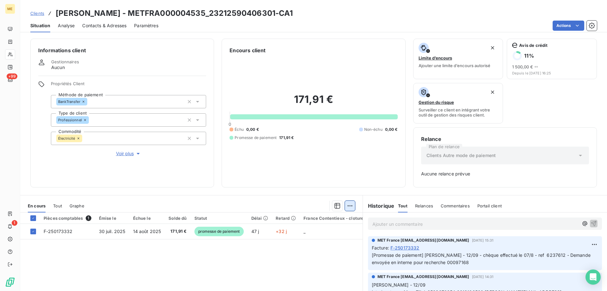
click at [347, 207] on html "ME +99 1 Clients FILLOL FERNAND - METFRA000004535_23212590406301-CA1 Situation …" at bounding box center [303, 145] width 607 height 291
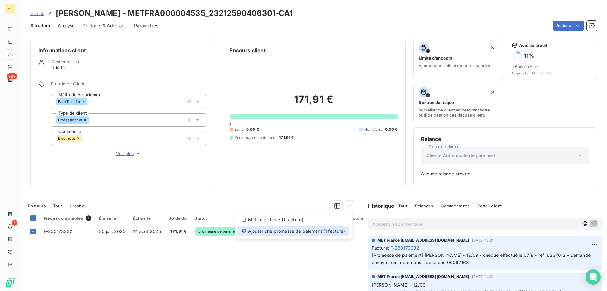
click at [298, 231] on div "Ajouter une promesse de paiement (1 facture)" at bounding box center [294, 231] width 112 height 10
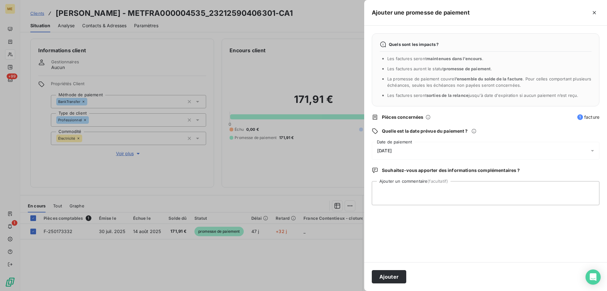
click at [480, 142] on div "16/09/2025" at bounding box center [486, 151] width 228 height 18
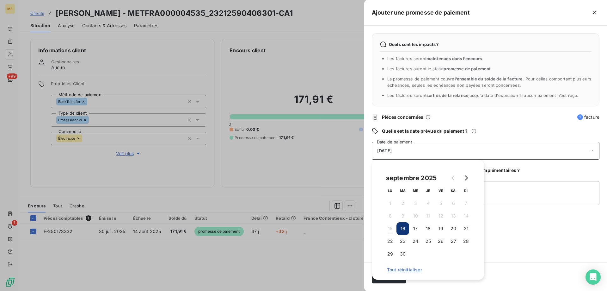
click at [399, 228] on button "16" at bounding box center [403, 228] width 13 height 13
click at [405, 231] on button "16" at bounding box center [403, 228] width 13 height 13
click at [404, 229] on button "16" at bounding box center [403, 228] width 13 height 13
click at [569, 219] on div "Quels sont les impacts ? Les factures seront maintenues dans l’encours . Les fa…" at bounding box center [485, 144] width 243 height 236
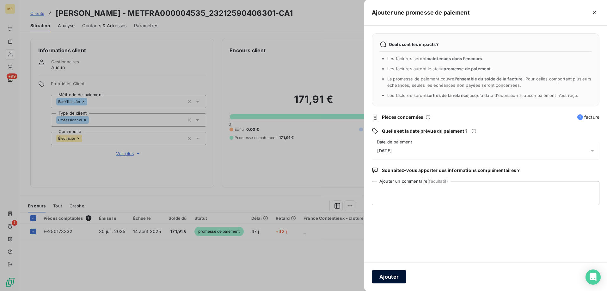
click at [386, 272] on button "Ajouter" at bounding box center [389, 276] width 34 height 13
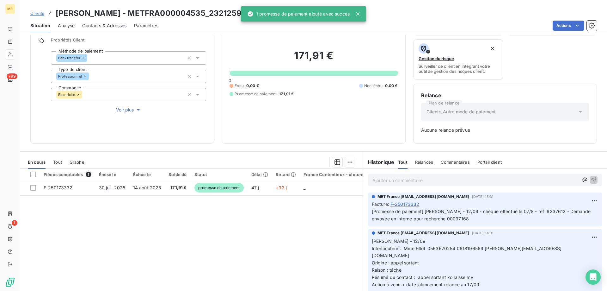
scroll to position [62, 0]
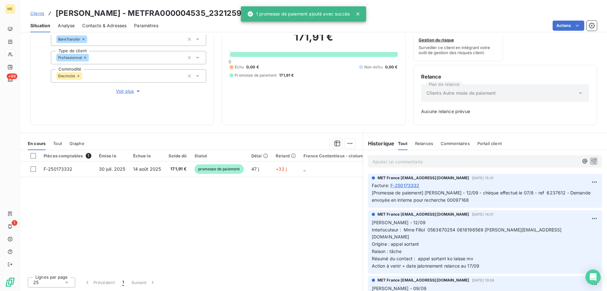
click at [428, 161] on p "Ajouter un commentaire ﻿" at bounding box center [476, 162] width 206 height 8
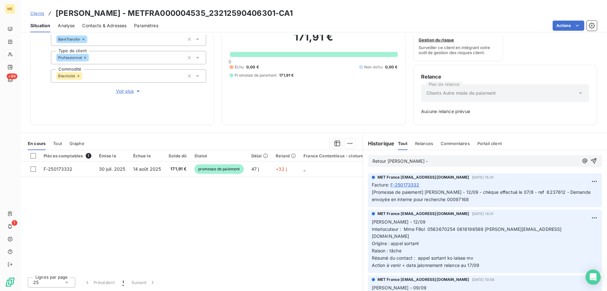
click at [427, 165] on div "Retour Natacha -" at bounding box center [485, 161] width 234 height 12
click at [427, 163] on p "Retour Natacha -" at bounding box center [476, 161] width 206 height 7
click at [373, 160] on span "Retour Natacha - j'ai vu avec la finance et nous n'avons pas reçu ce chèque du …" at bounding box center [473, 160] width 200 height 5
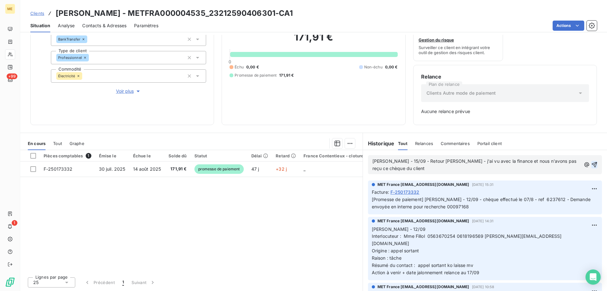
click at [592, 165] on icon "button" at bounding box center [595, 164] width 6 height 6
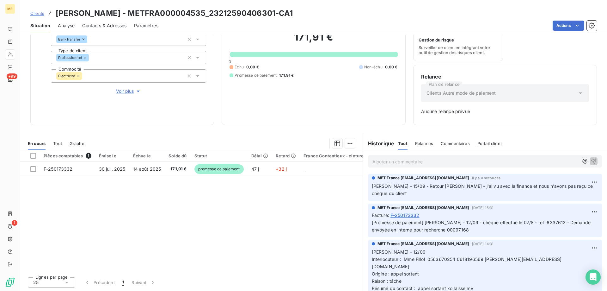
click at [10, 56] on icon at bounding box center [10, 54] width 5 height 5
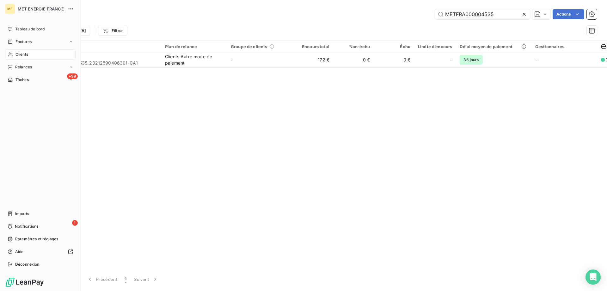
click at [9, 56] on icon at bounding box center [10, 54] width 5 height 5
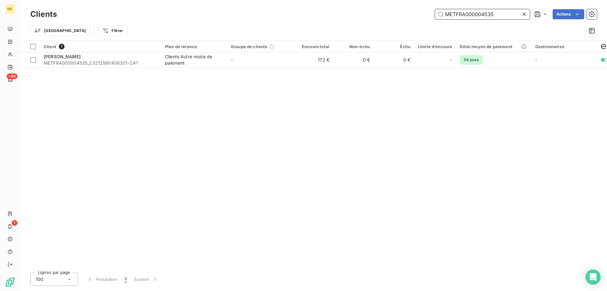
click at [469, 11] on input "METFRA000004535" at bounding box center [482, 14] width 95 height 10
paste input "2443"
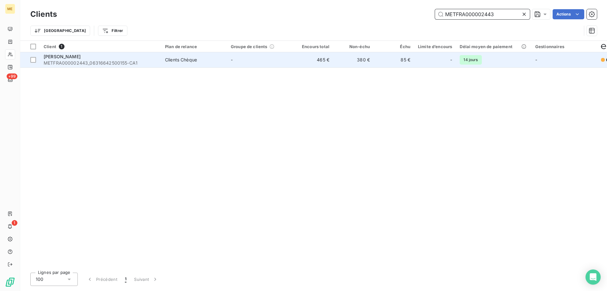
type input "METFRA000002443"
click at [118, 66] on td "STOCKY JACKY METFRA000002443_06316642500155-CA1" at bounding box center [100, 59] width 121 height 15
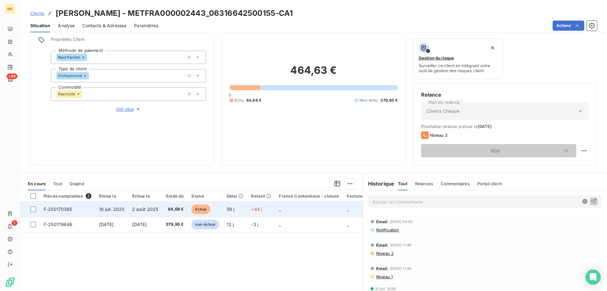
scroll to position [84, 0]
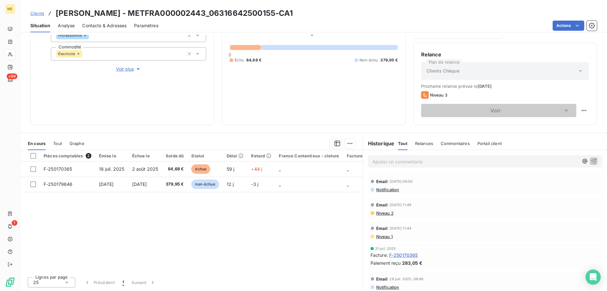
drag, startPoint x: 58, startPoint y: 146, endPoint x: 32, endPoint y: 137, distance: 28.3
click at [50, 143] on div "En cours Tout Graphe" at bounding box center [191, 143] width 343 height 13
click at [51, 145] on div "En cours Tout Graphe" at bounding box center [191, 143] width 343 height 13
click at [53, 144] on span "Tout" at bounding box center [57, 143] width 9 height 5
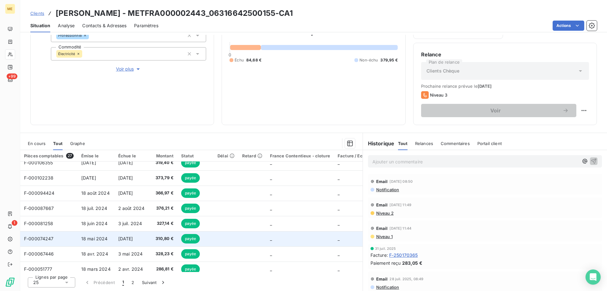
scroll to position [190, 0]
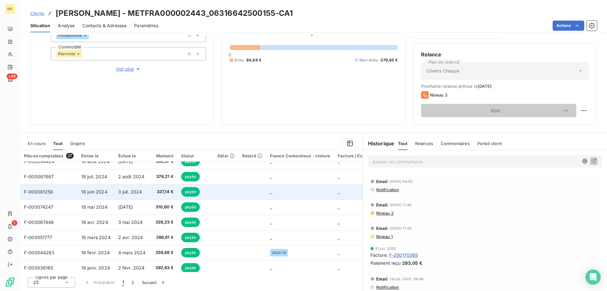
click at [99, 190] on span "18 juin 2024" at bounding box center [94, 191] width 26 height 5
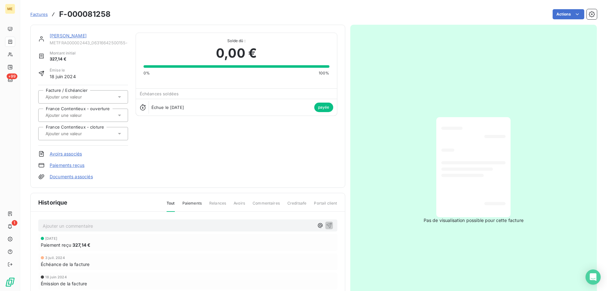
click at [82, 35] on link "STOCKY JACKY" at bounding box center [68, 35] width 37 height 5
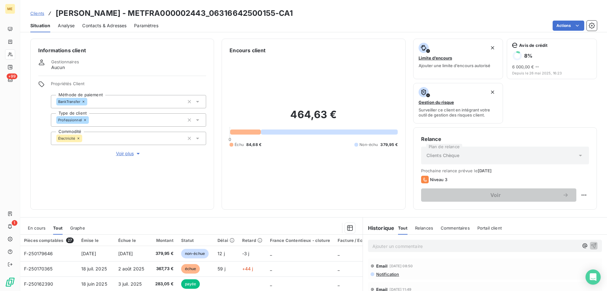
scroll to position [84, 0]
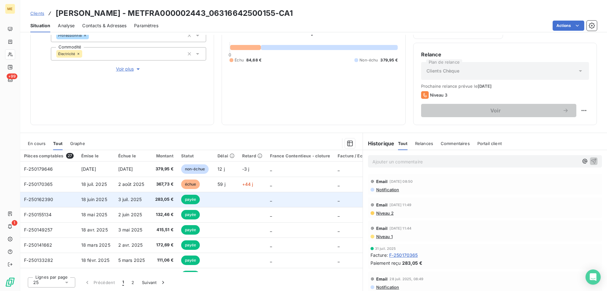
click at [138, 192] on td "3 juil. 2025" at bounding box center [132, 199] width 35 height 15
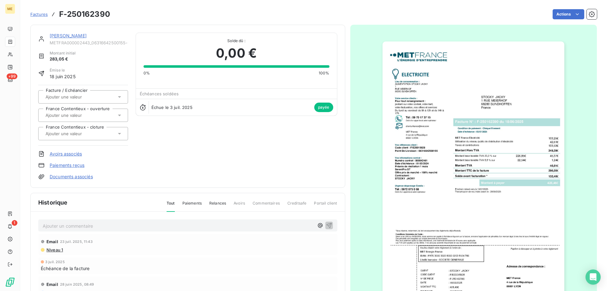
click at [73, 34] on link "STOCKY JACKY" at bounding box center [68, 35] width 37 height 5
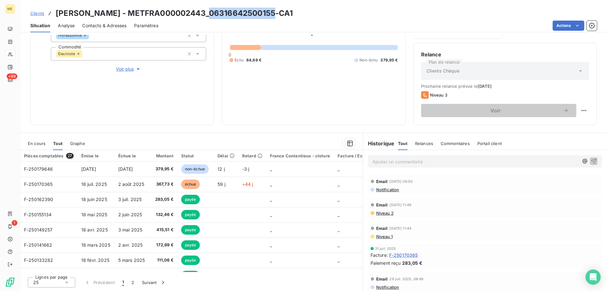
drag, startPoint x: 204, startPoint y: 12, endPoint x: 272, endPoint y: 16, distance: 67.8
click at [272, 16] on h3 "STOCKY JACKY - METFRA000002443_06316642500155-CA1" at bounding box center [175, 13] width 238 height 11
copy h3 "06316642500155"
click at [323, 93] on div "464,63 € 0 Échu 84,68 € Non-échu 379,95 €" at bounding box center [314, 43] width 168 height 147
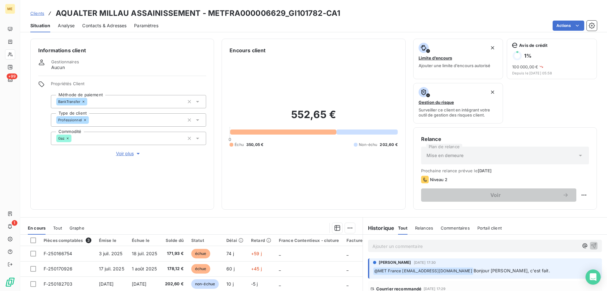
click at [132, 152] on span "Voir plus" at bounding box center [128, 153] width 25 height 6
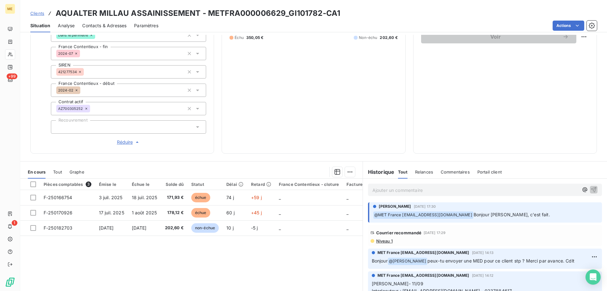
scroll to position [187, 0]
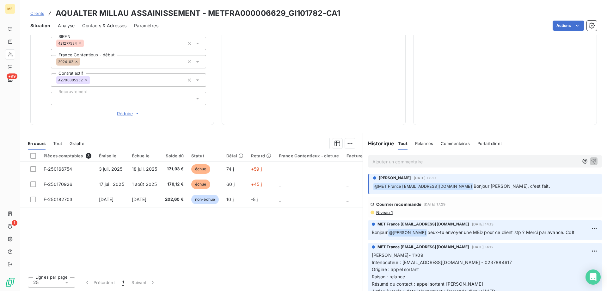
click at [503, 168] on div "Ajouter un commentaire ﻿" at bounding box center [485, 161] width 244 height 22
click at [503, 155] on div "Ajouter un commentaire ﻿" at bounding box center [485, 161] width 234 height 12
click at [498, 159] on p "Ajouter un commentaire ﻿" at bounding box center [476, 162] width 206 height 8
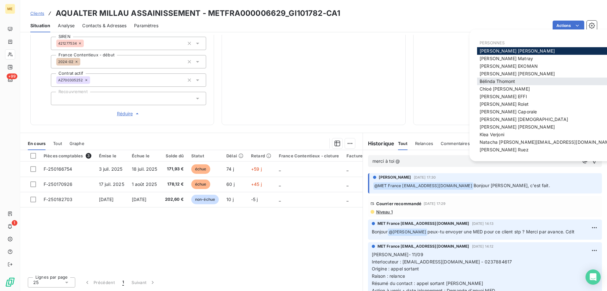
click at [495, 82] on span "[PERSON_NAME]" at bounding box center [497, 80] width 35 height 5
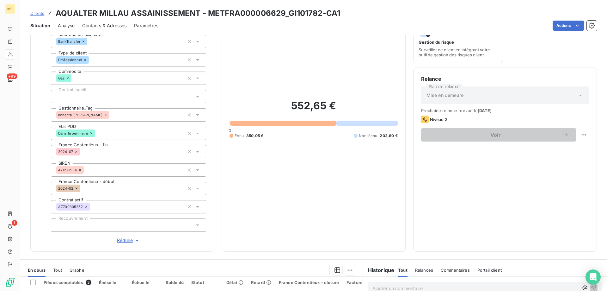
scroll to position [28, 0]
